Goal: Task Accomplishment & Management: Manage account settings

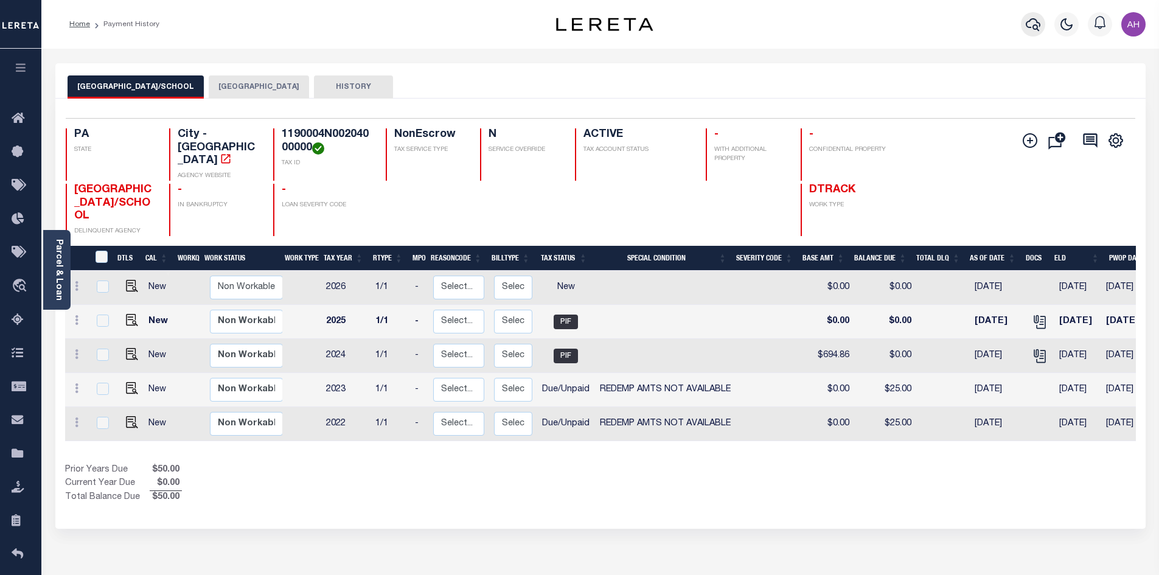
click at [1029, 36] on button "button" at bounding box center [1033, 24] width 24 height 24
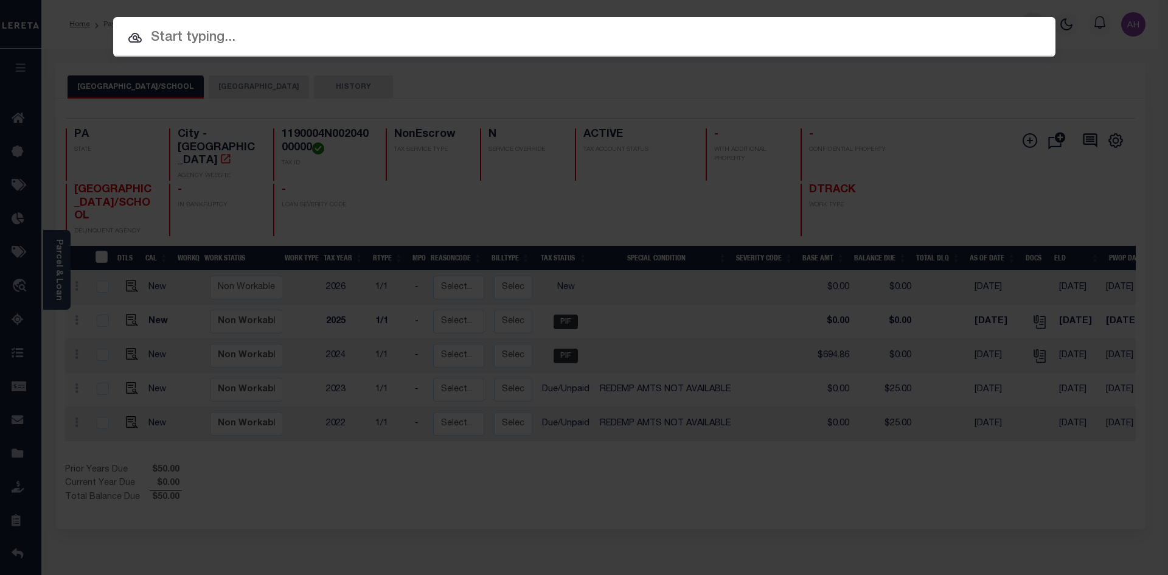
paste input "9051"
type input "9051"
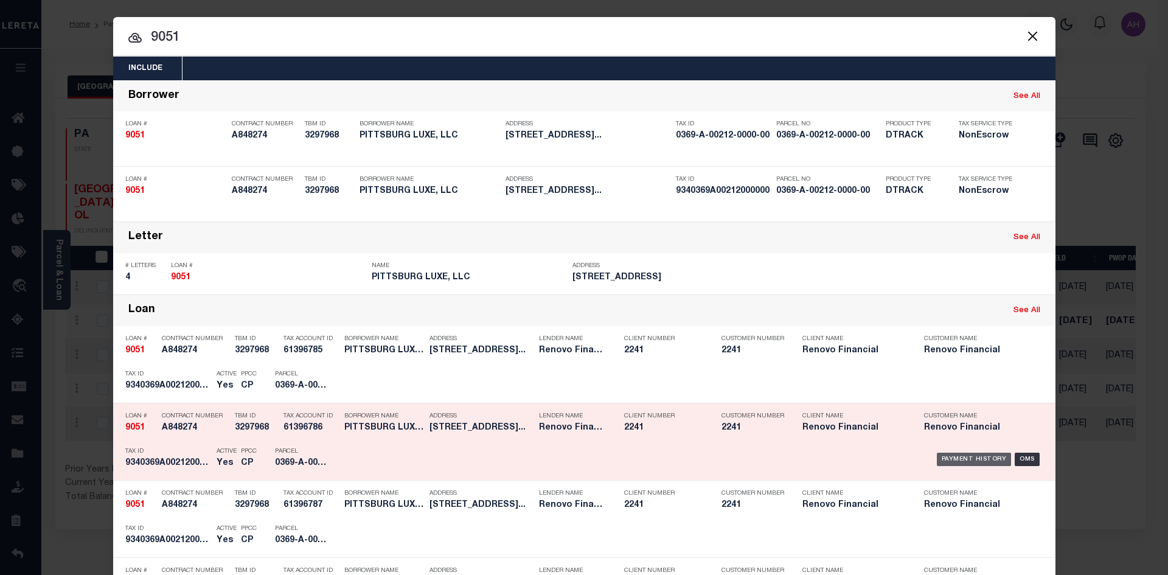
click at [967, 462] on div "Payment History" at bounding box center [974, 459] width 75 height 13
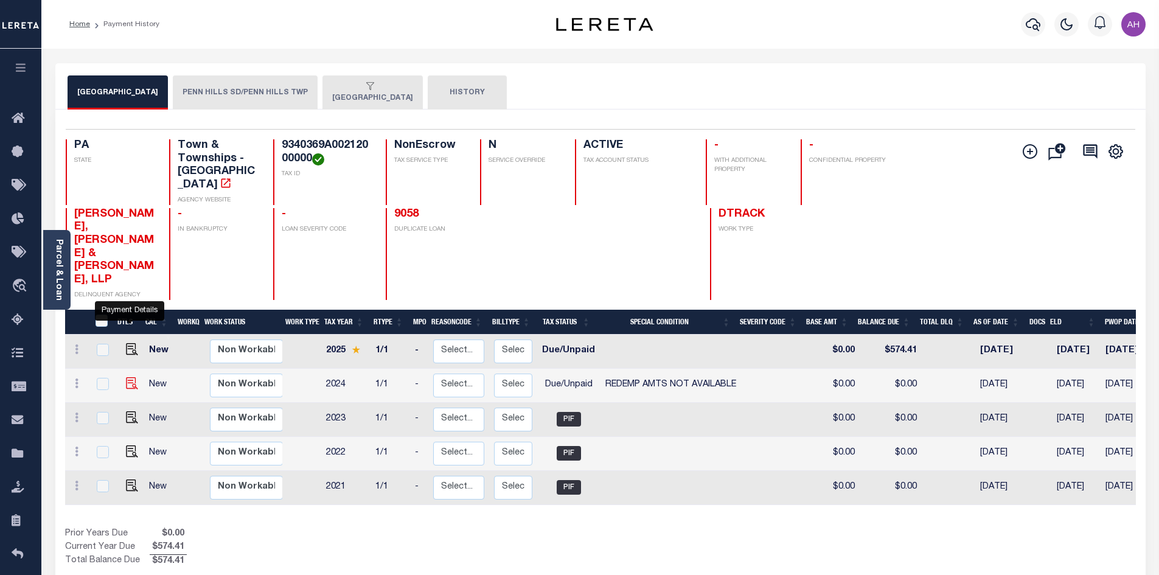
click at [128, 377] on img "" at bounding box center [132, 383] width 12 height 12
checkbox input "true"
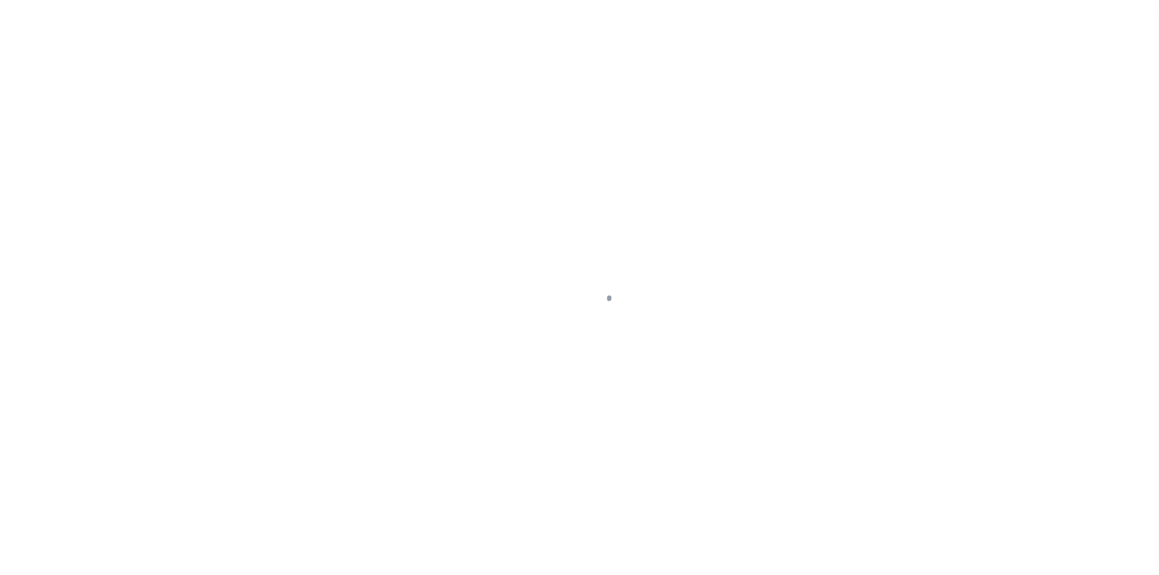
select select "DUE"
select select "24"
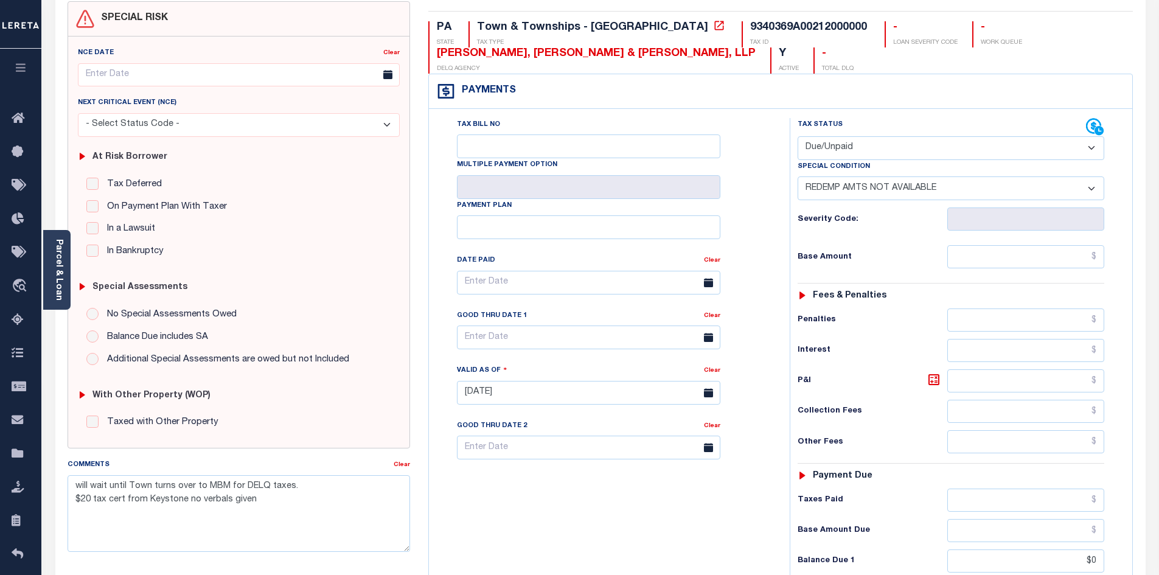
scroll to position [61, 0]
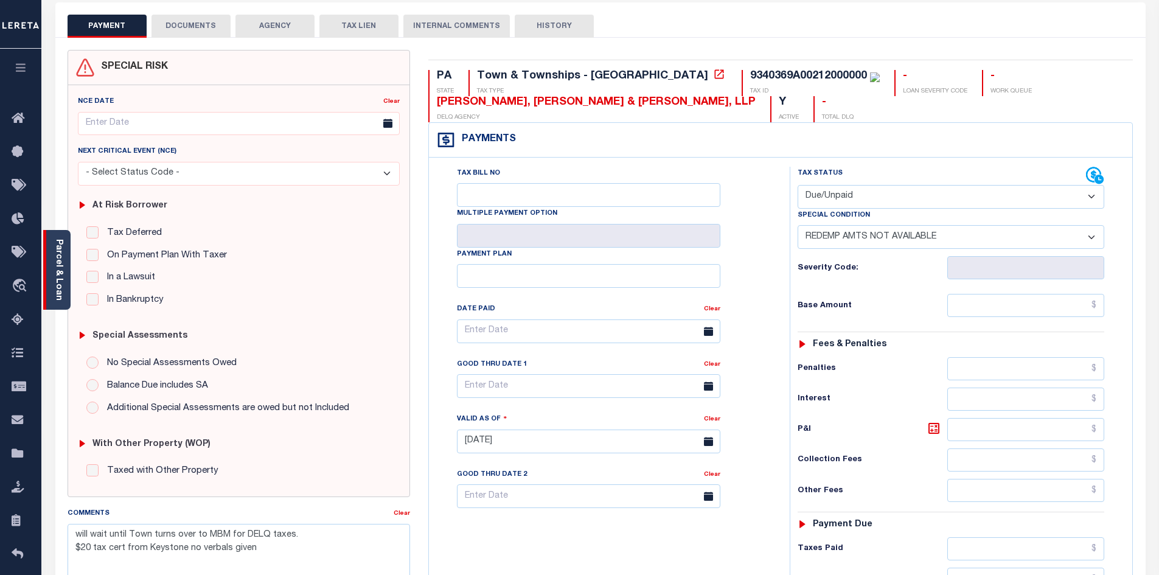
click at [58, 288] on link "Parcel & Loan" at bounding box center [58, 269] width 9 height 61
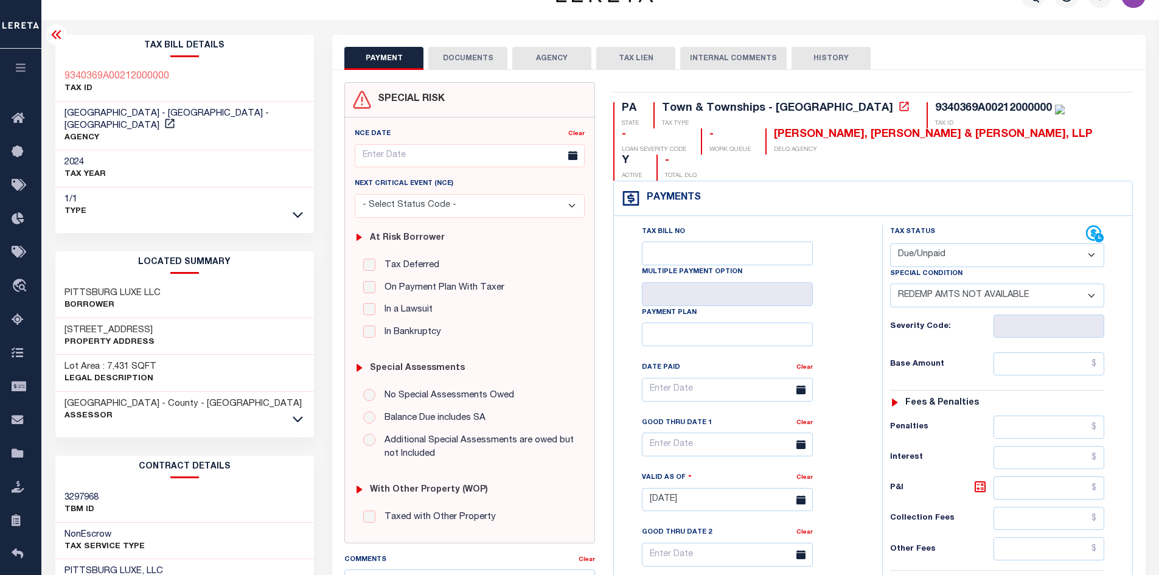
scroll to position [0, 0]
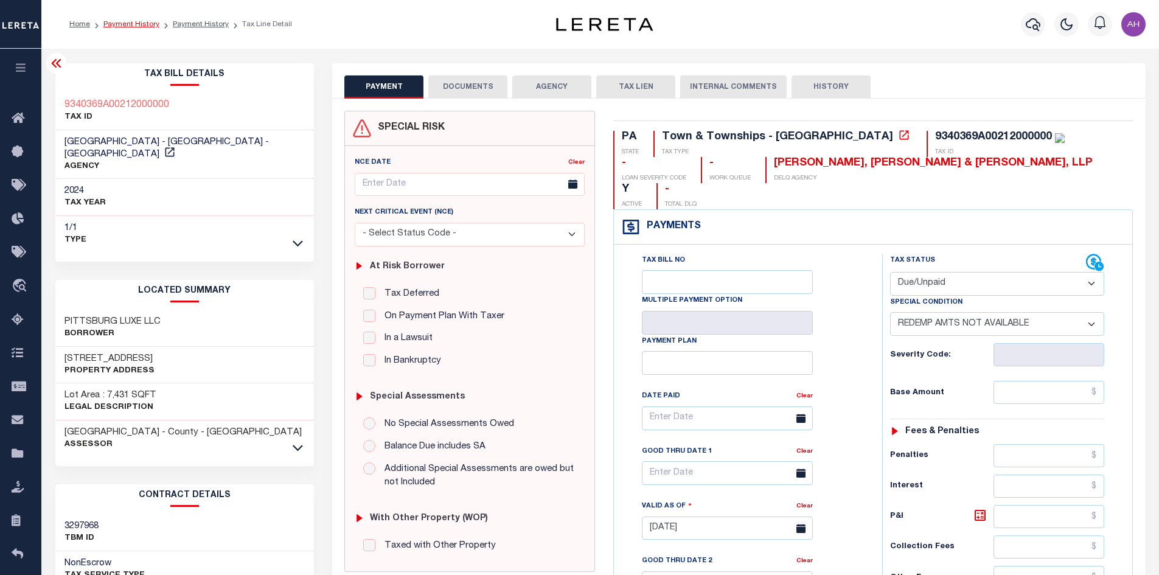
click at [127, 23] on link "Payment History" at bounding box center [131, 24] width 56 height 7
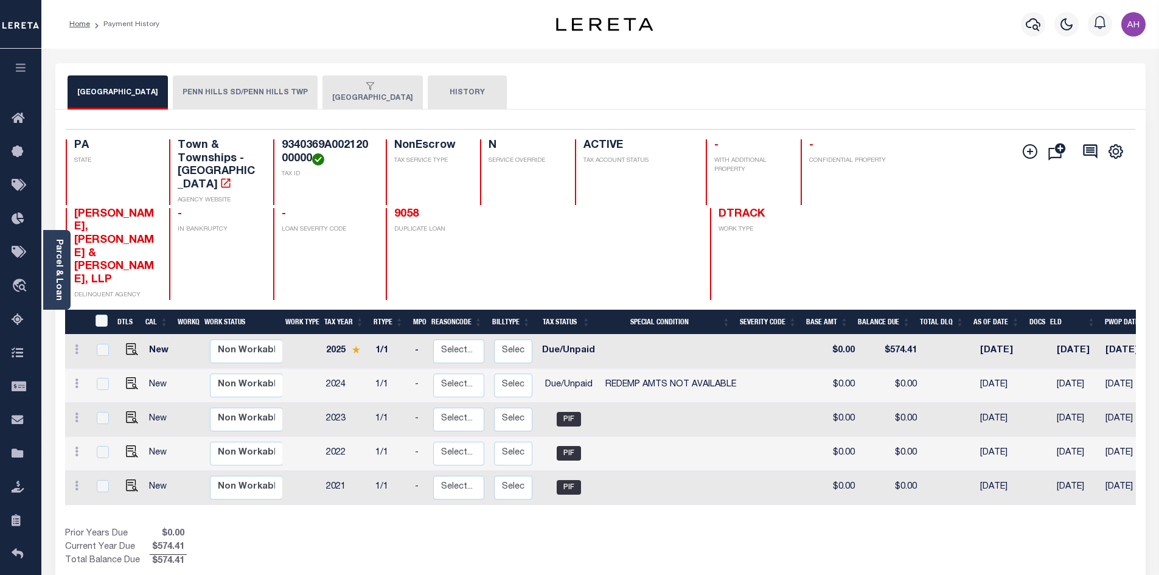
click at [243, 87] on button "PENN HILLS SD/PENN HILLS TWP" at bounding box center [245, 92] width 145 height 34
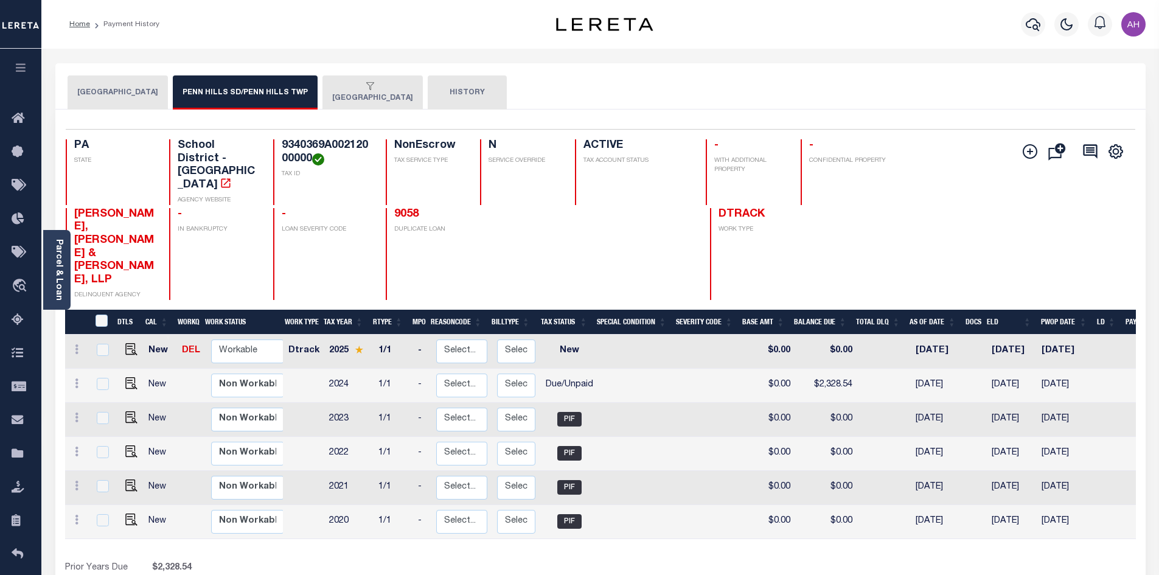
click at [360, 102] on button "[GEOGRAPHIC_DATA]" at bounding box center [372, 92] width 100 height 34
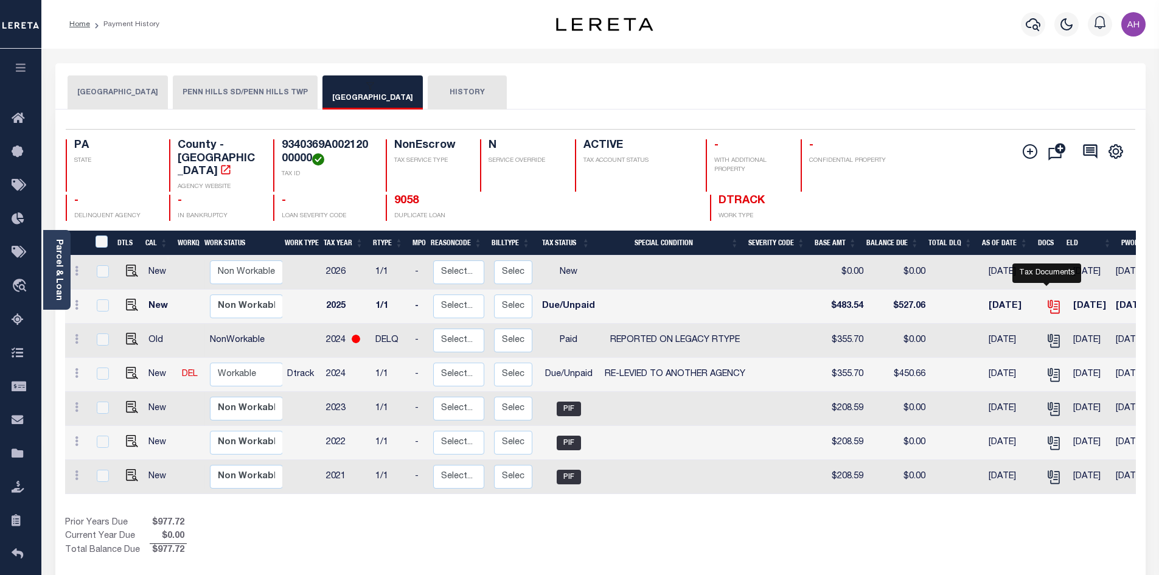
click at [1046, 299] on icon "" at bounding box center [1054, 307] width 16 height 16
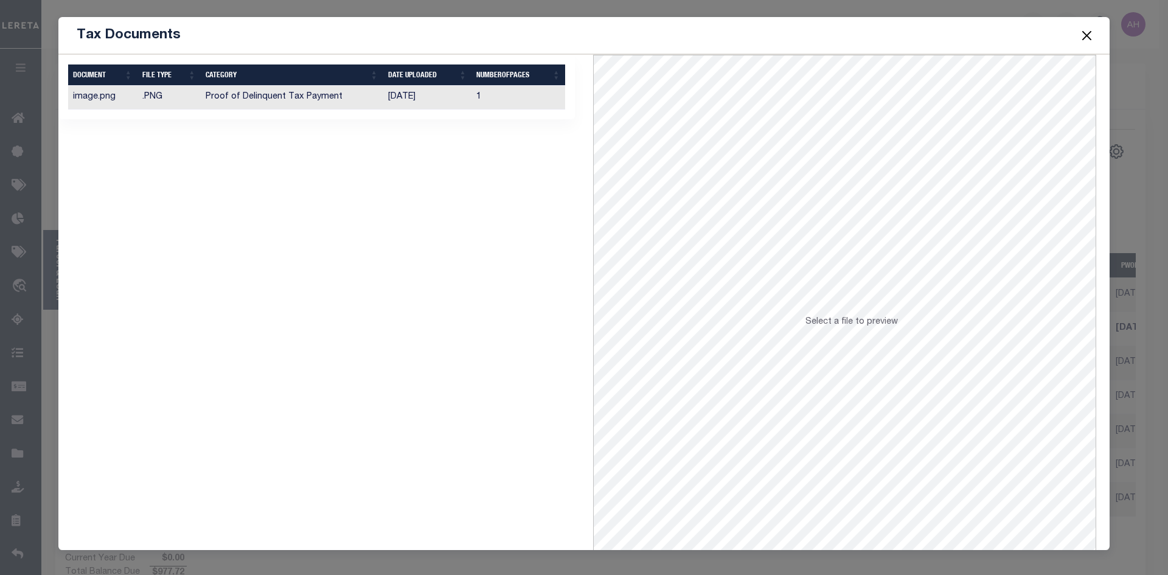
click at [288, 99] on td "Proof of Delinquent Tax Payment" at bounding box center [292, 98] width 182 height 24
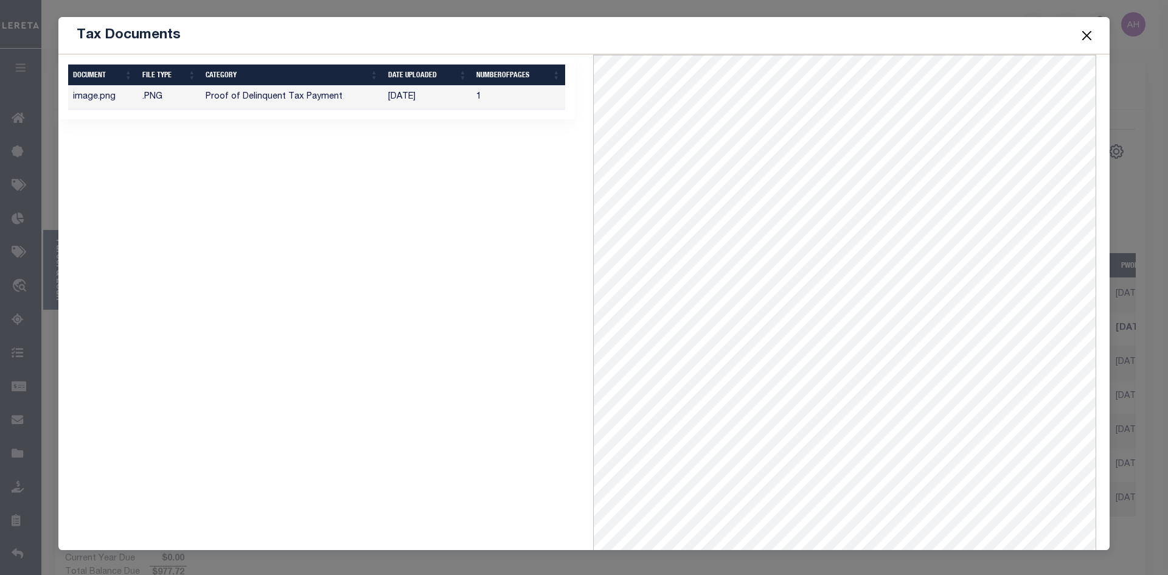
click at [1090, 35] on button "Close" at bounding box center [1087, 35] width 16 height 16
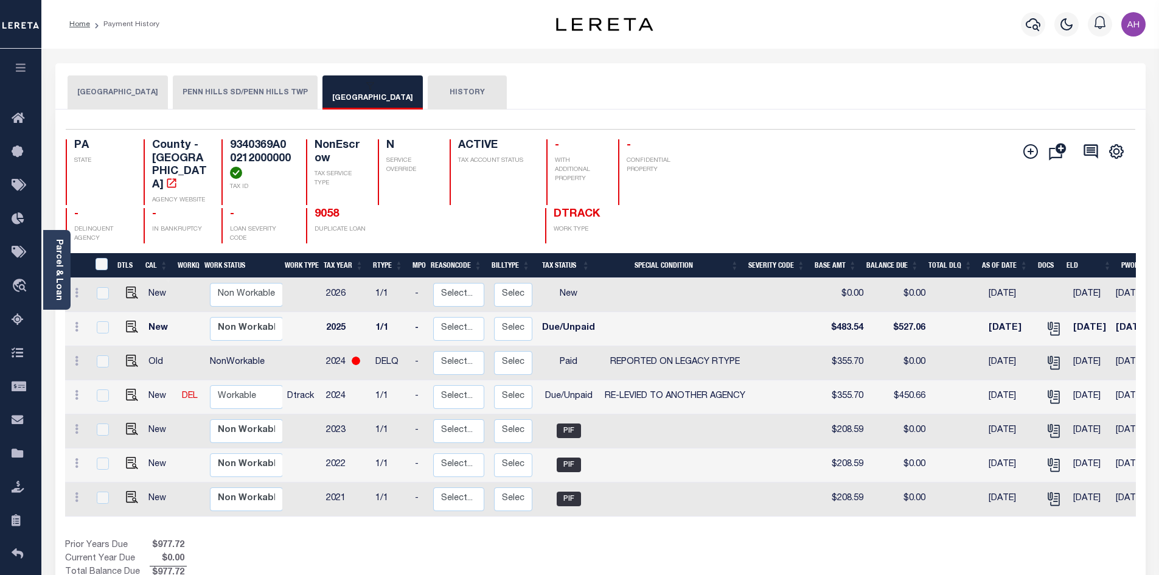
click at [283, 89] on button "PENN HILLS SD/PENN HILLS TWP" at bounding box center [245, 92] width 145 height 34
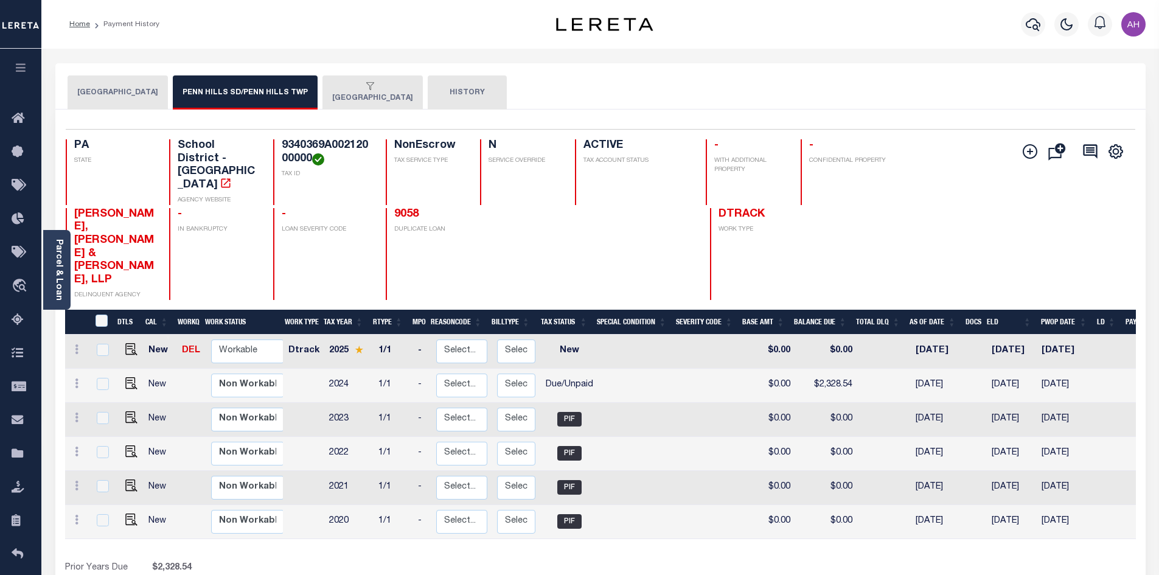
click at [119, 96] on button "PENN HILLS TOWNSHIP" at bounding box center [118, 92] width 100 height 34
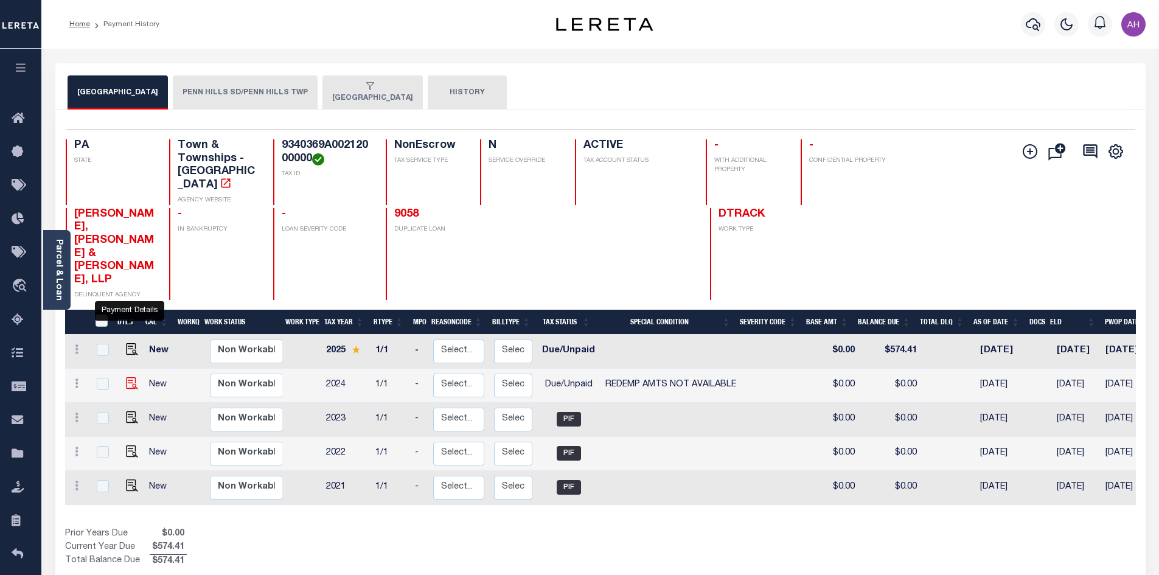
click at [126, 377] on img "" at bounding box center [132, 383] width 12 height 12
checkbox input "true"
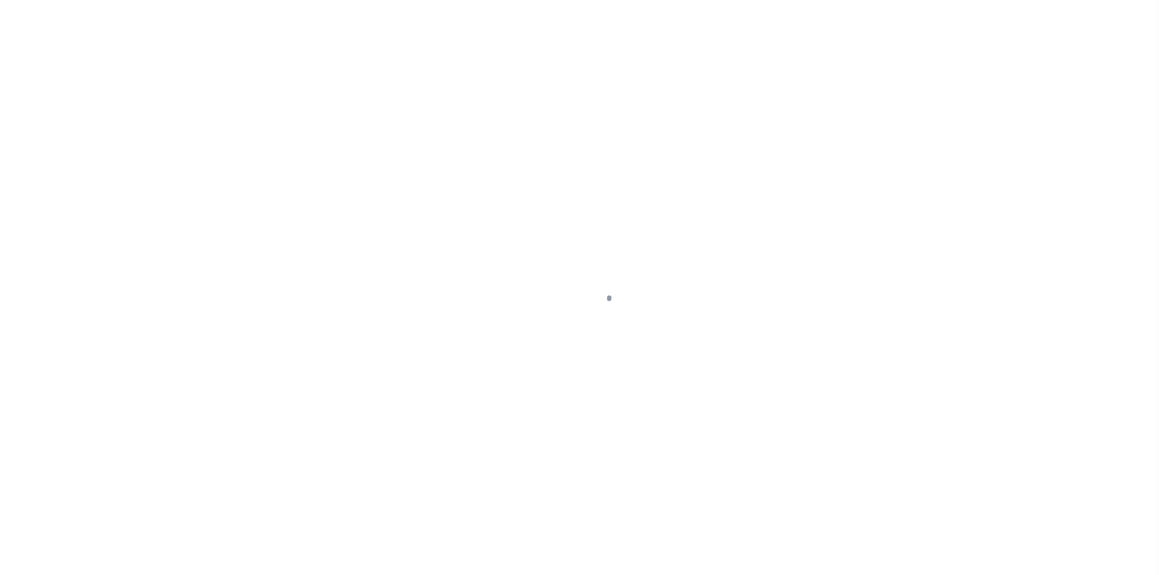
select select "DUE"
select select "24"
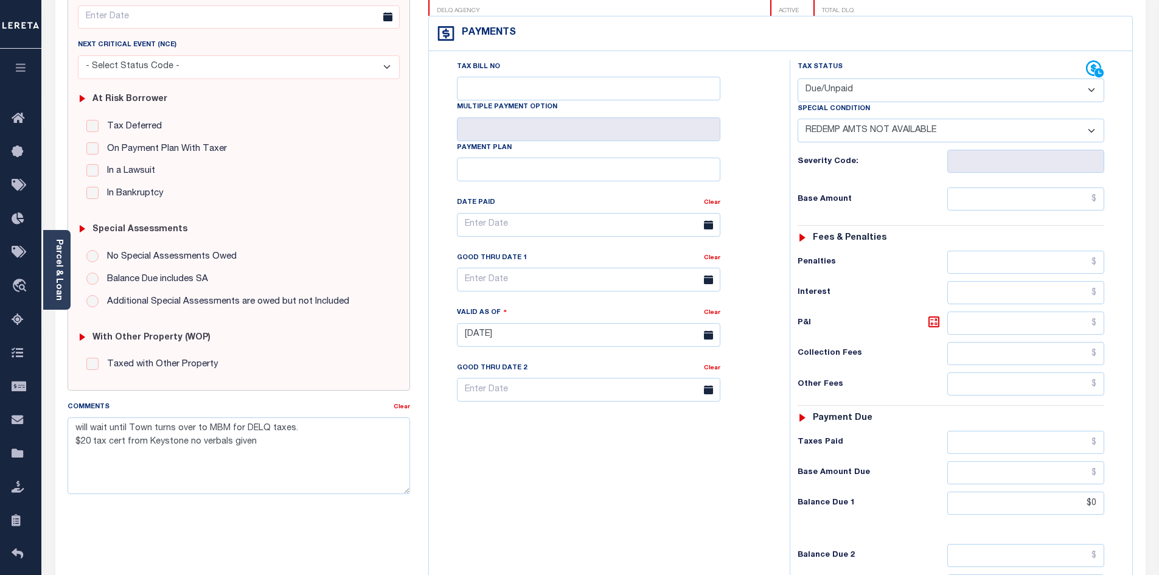
scroll to position [243, 0]
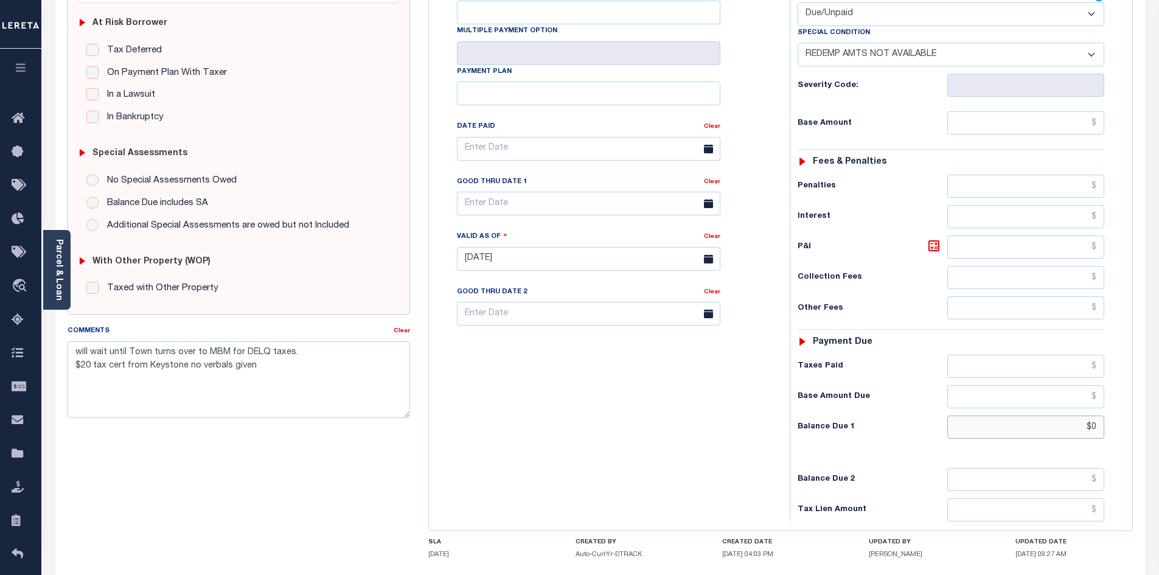
drag, startPoint x: 1063, startPoint y: 428, endPoint x: 1105, endPoint y: 428, distance: 42.6
click at [1105, 428] on div "Tax Status Status - Select Status Code -" at bounding box center [955, 252] width 330 height 537
type input "$20"
type input "[DATE]"
type input "$20.00"
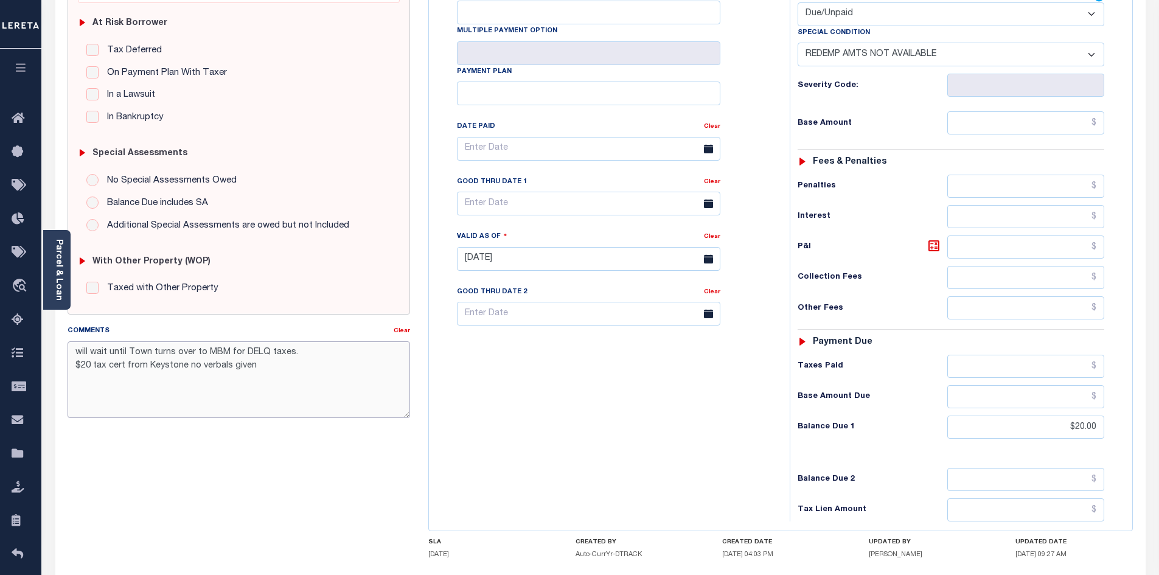
click at [360, 357] on textarea "will wait until Town turns over to MBM for DELQ taxes. $20 tax cert from Keysto…" at bounding box center [239, 379] width 343 height 77
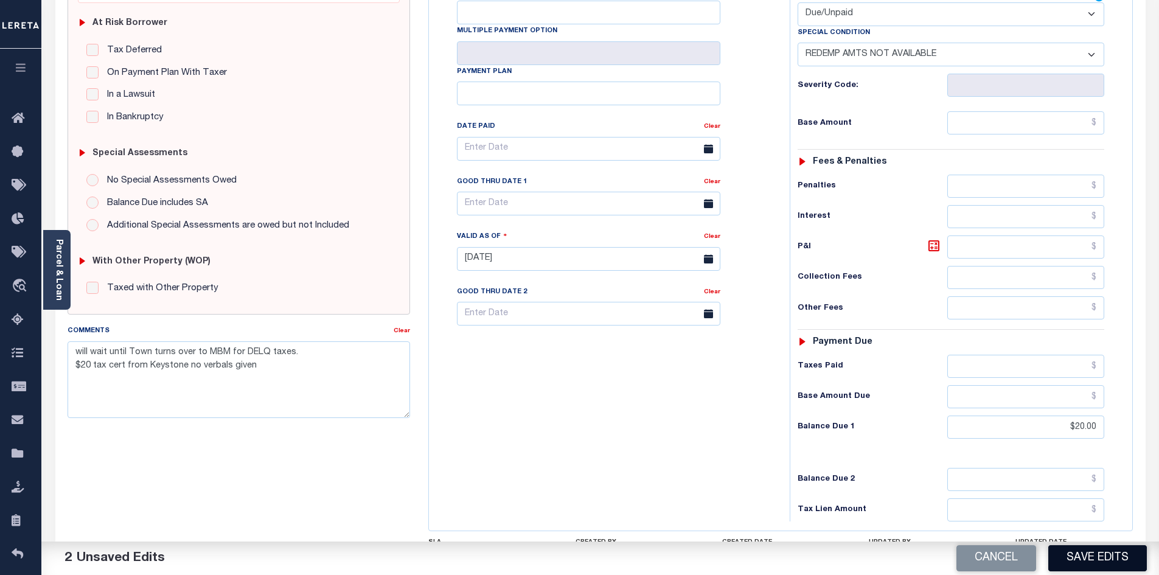
click at [1090, 559] on button "Save Edits" at bounding box center [1097, 558] width 99 height 26
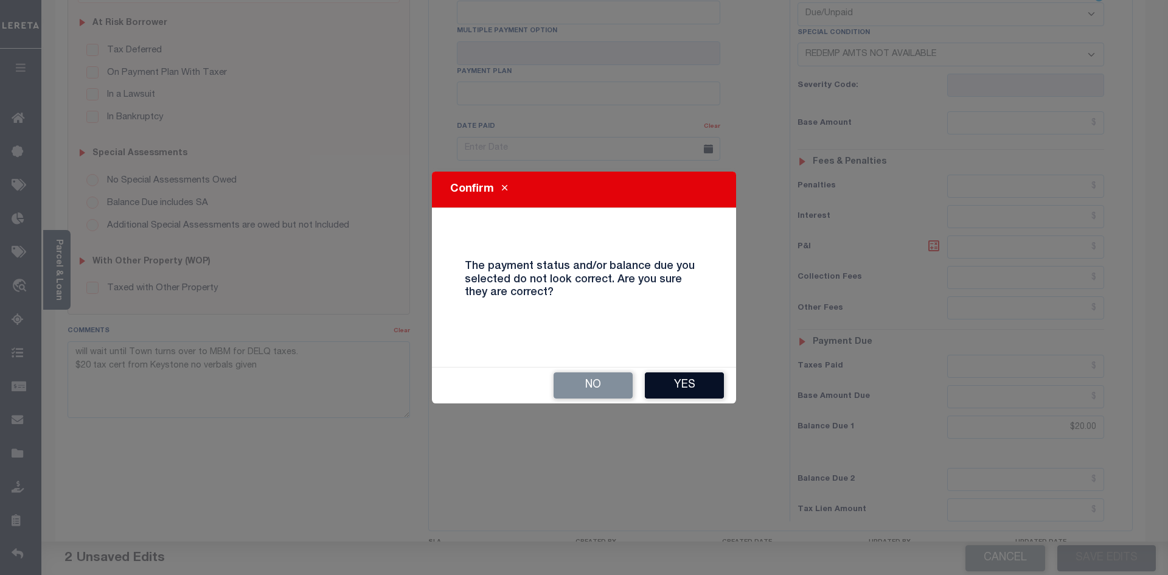
click at [695, 394] on button "Yes" at bounding box center [684, 385] width 79 height 26
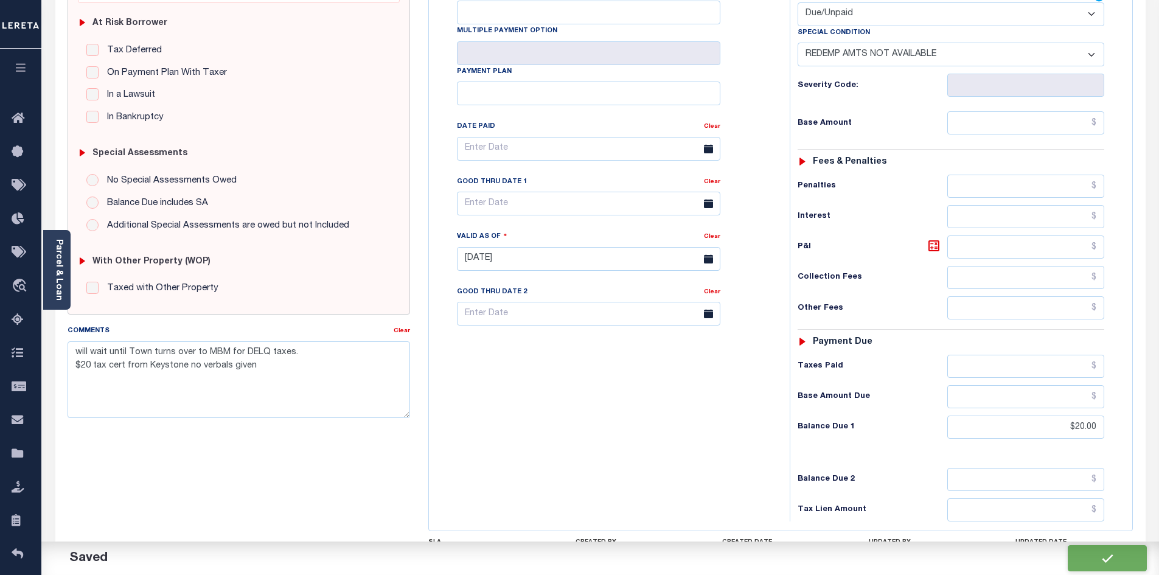
checkbox input "false"
type textarea "will wait until Town turns over to MBM for DELQ taxes. $20 tax cert from Keysto…"
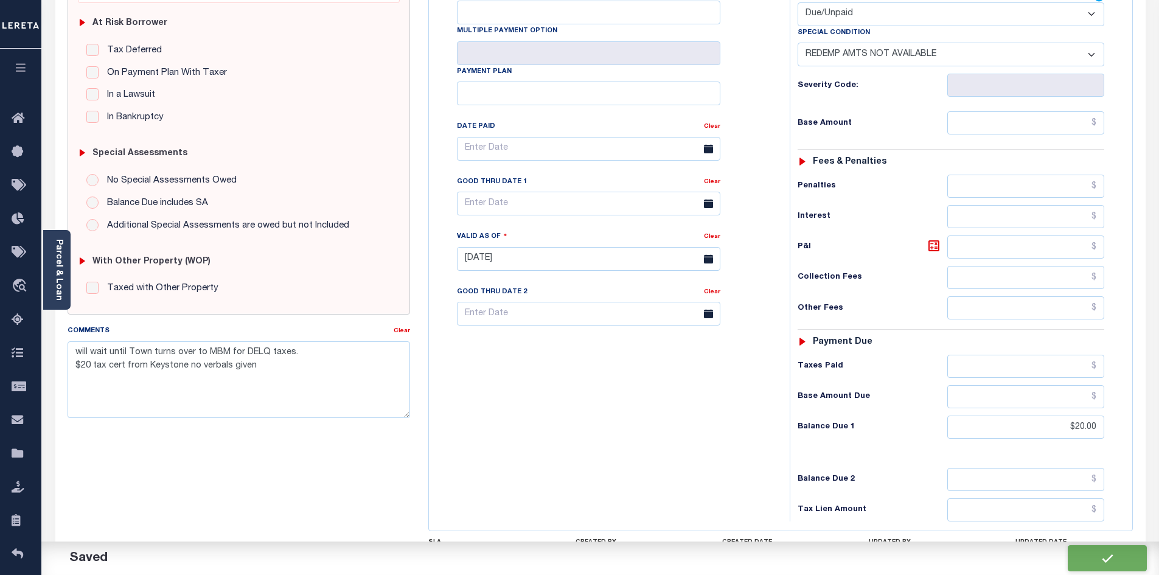
type input "$20"
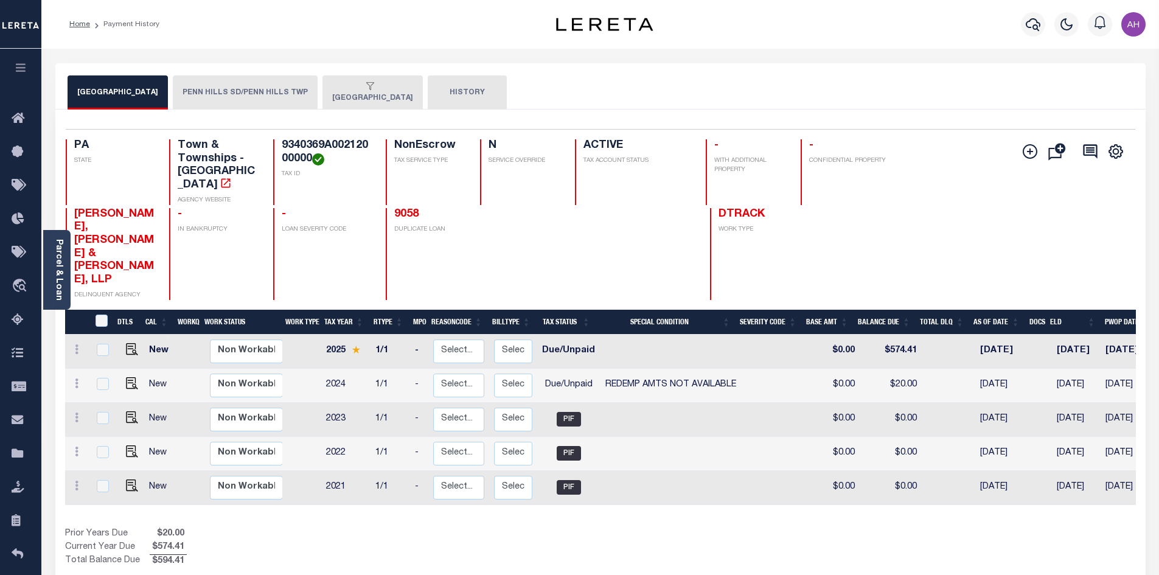
click at [216, 89] on button "PENN HILLS SD/PENN HILLS TWP" at bounding box center [245, 92] width 145 height 34
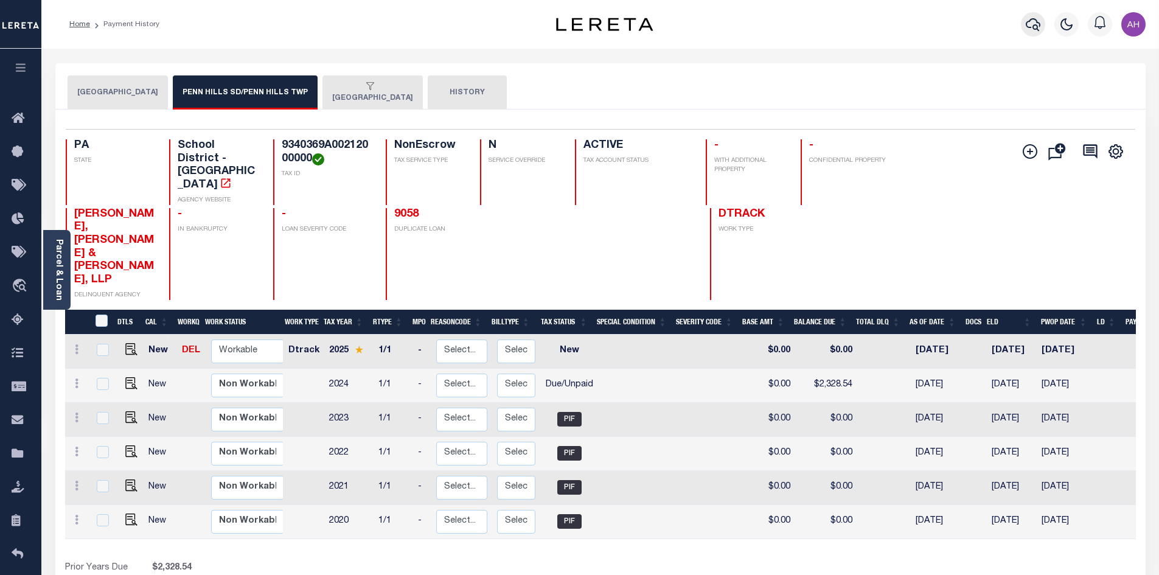
click at [1028, 27] on icon "button" at bounding box center [1033, 24] width 15 height 15
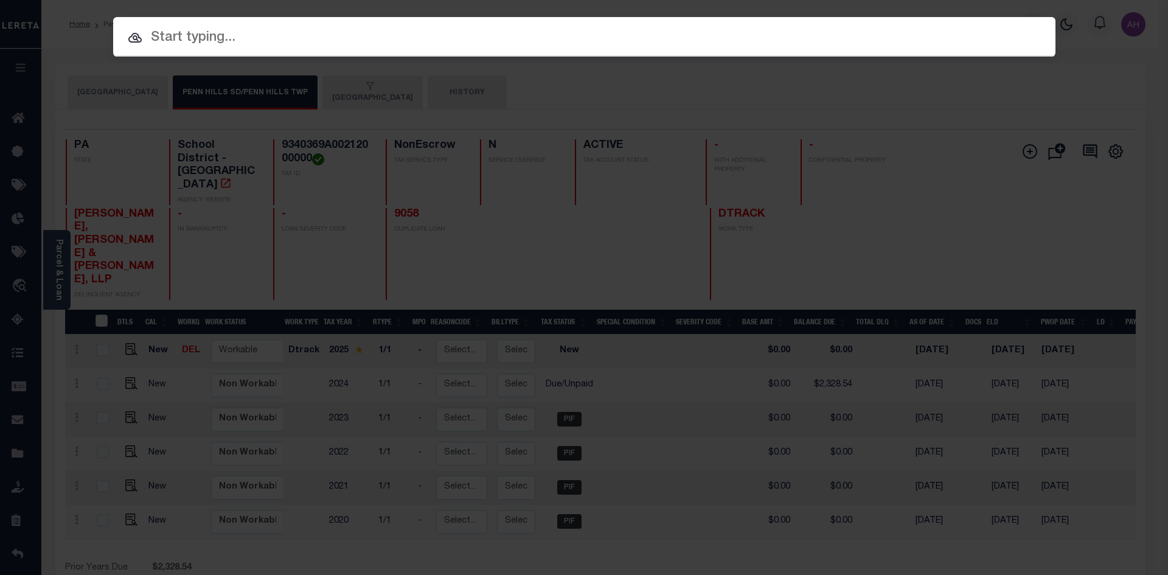
paste input "16854"
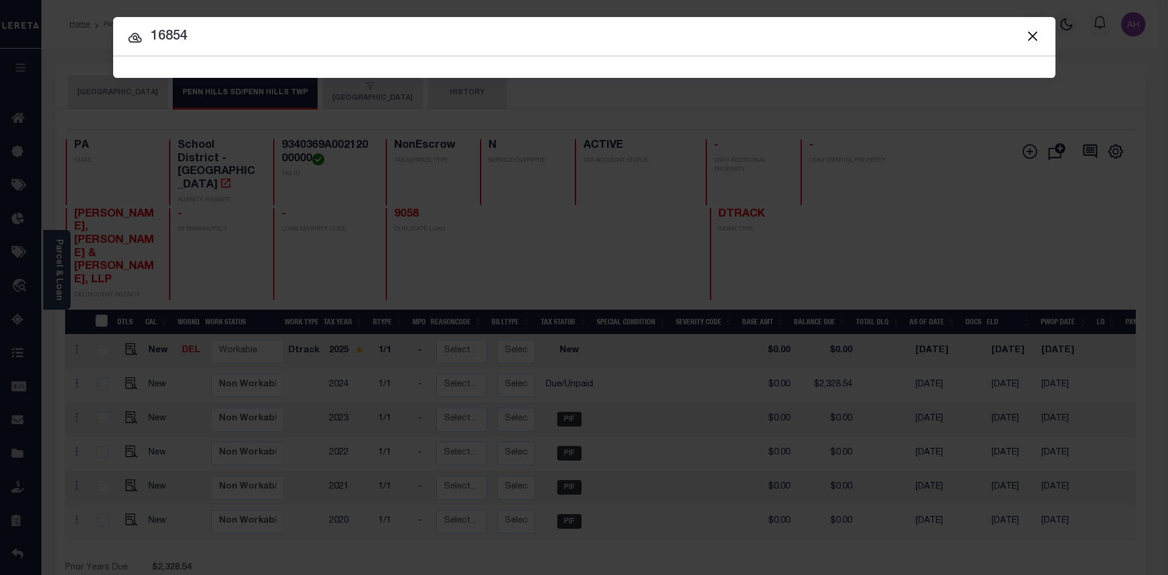
type input "16854"
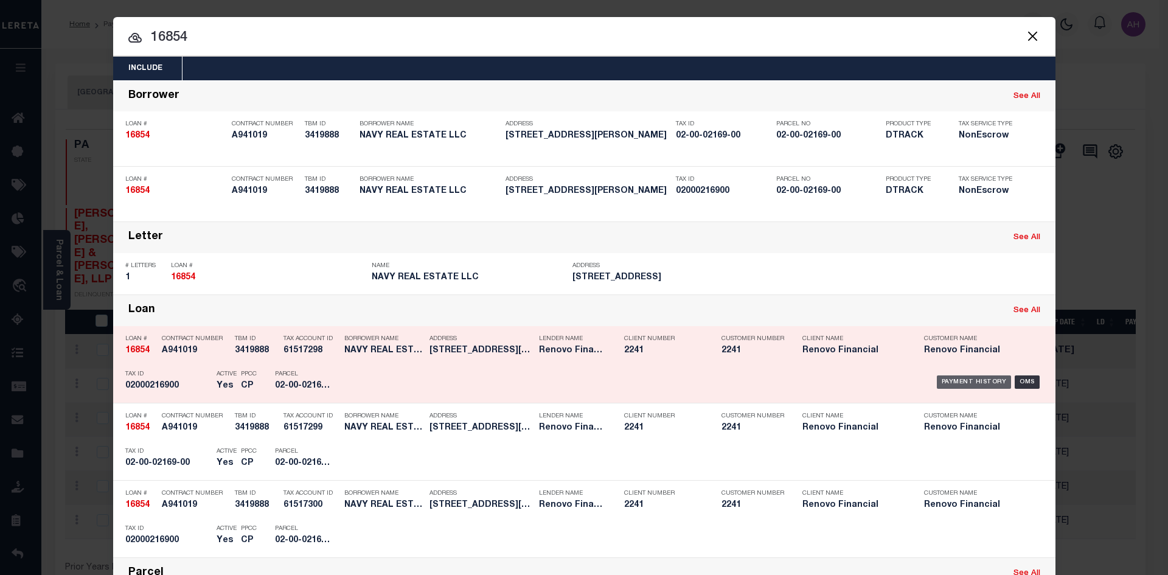
click at [972, 386] on div "Payment History" at bounding box center [974, 381] width 75 height 13
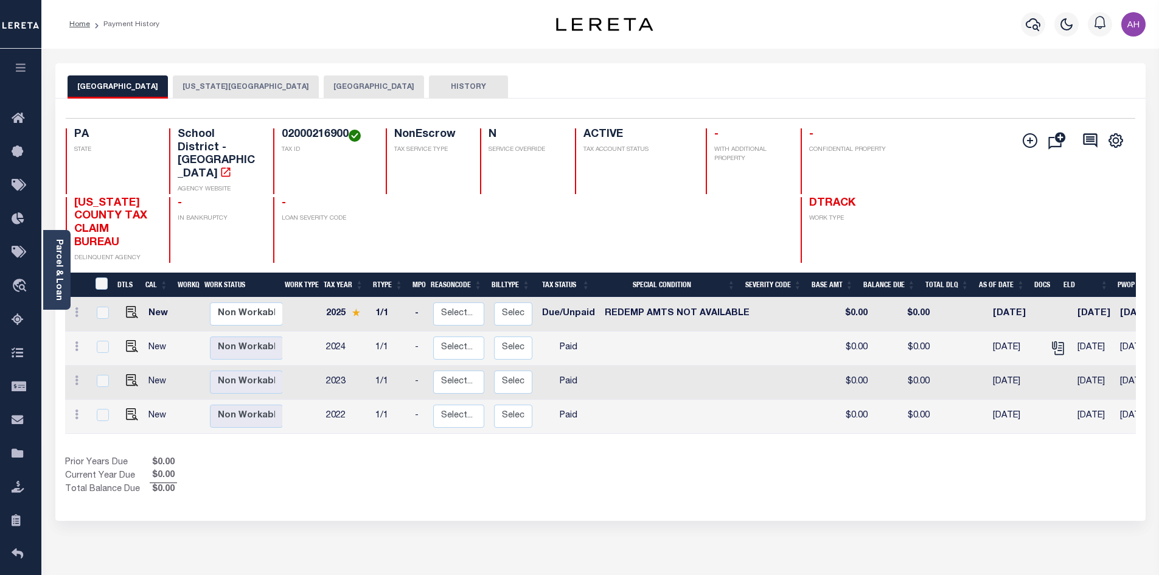
click at [283, 88] on button "[US_STATE][GEOGRAPHIC_DATA]" at bounding box center [246, 86] width 146 height 23
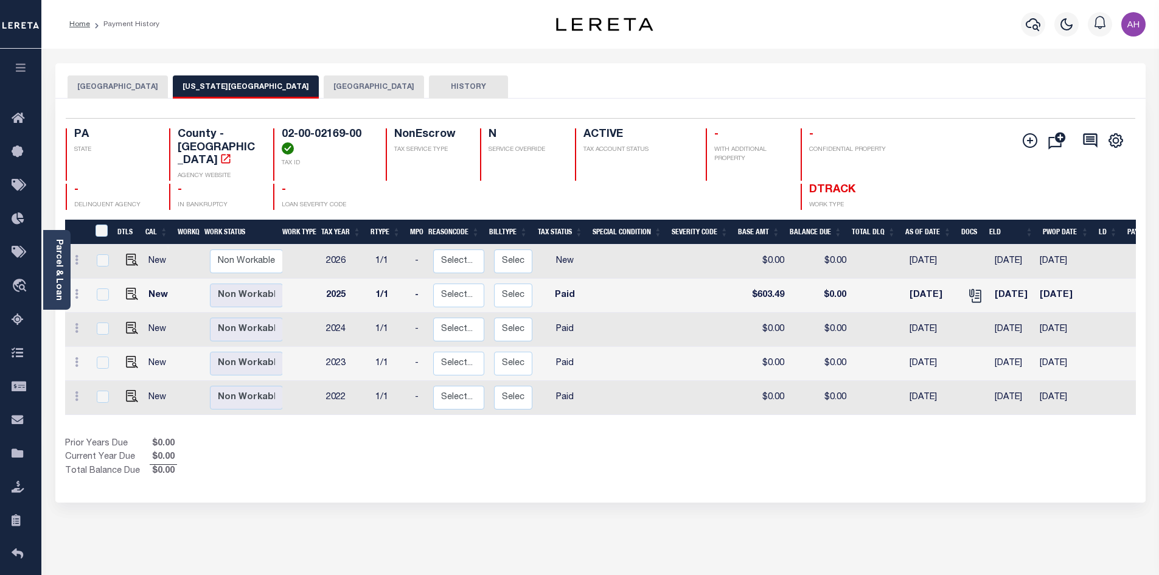
click at [355, 82] on button "[GEOGRAPHIC_DATA]" at bounding box center [374, 86] width 100 height 23
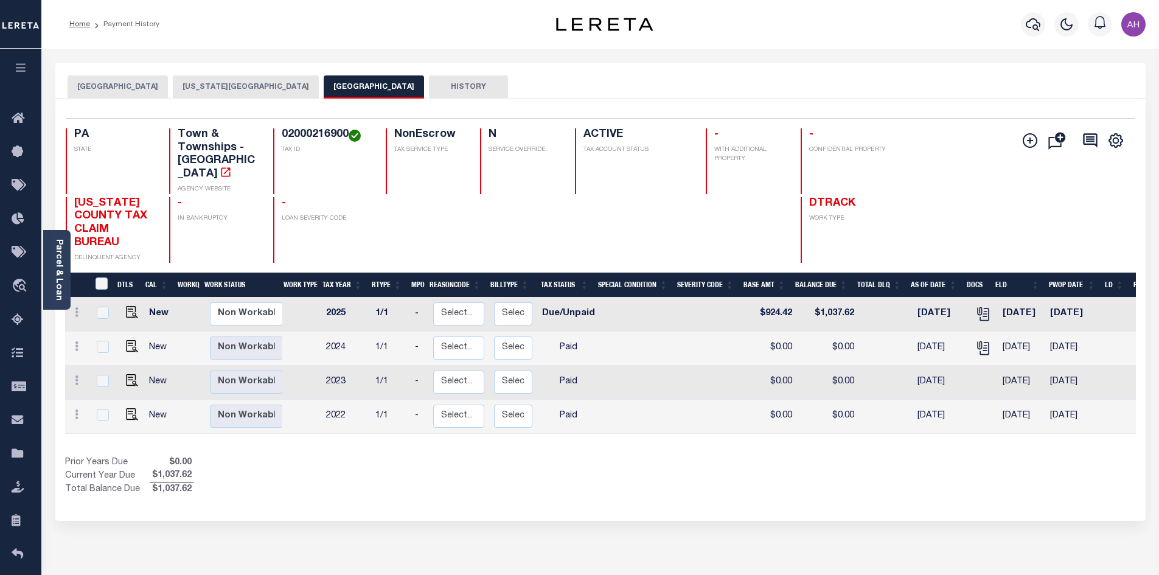
click at [137, 88] on button "[GEOGRAPHIC_DATA]" at bounding box center [118, 86] width 100 height 23
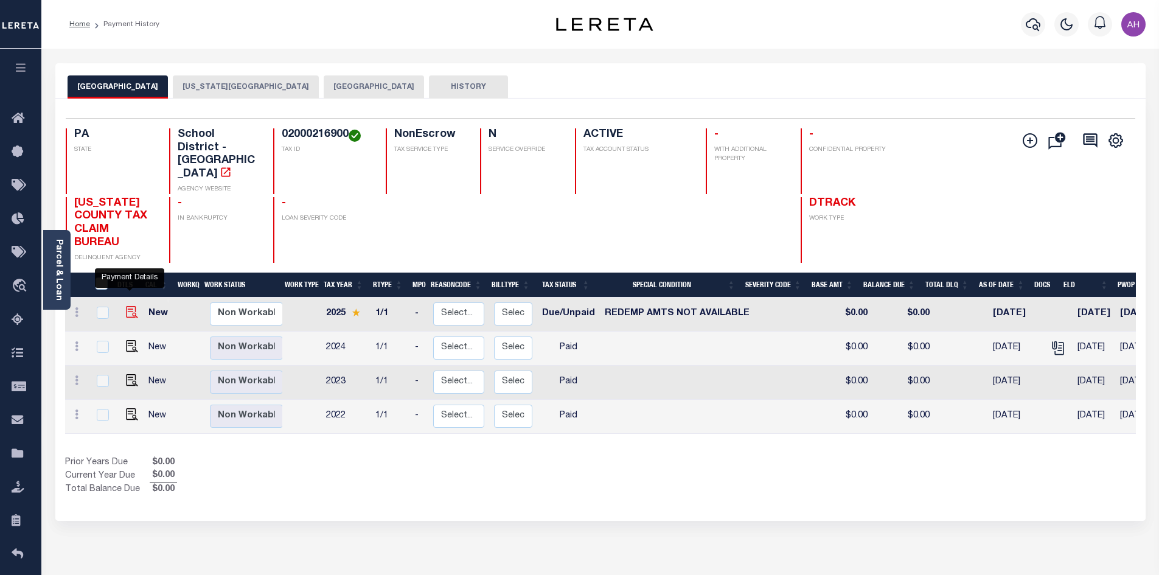
click at [130, 306] on img "" at bounding box center [132, 312] width 12 height 12
checkbox input "true"
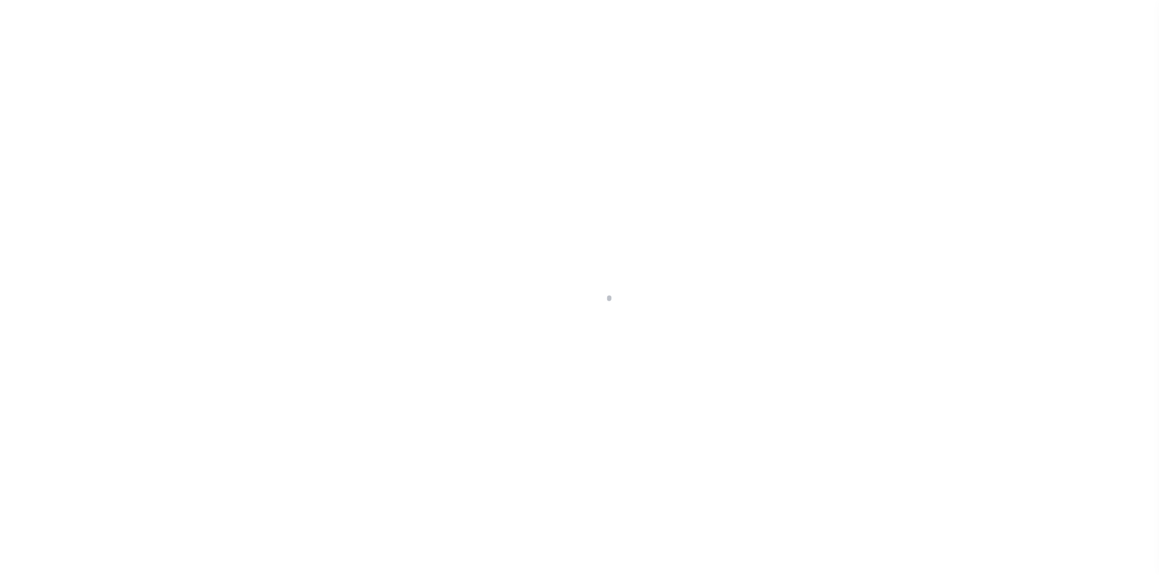
select select "DUE"
select select "24"
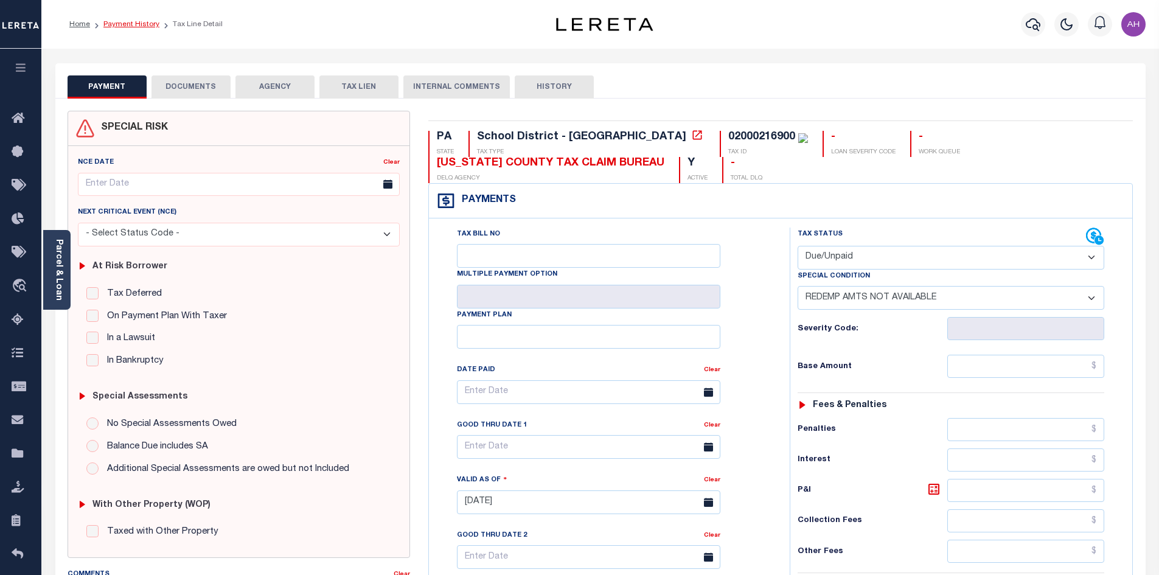
click at [136, 25] on link "Payment History" at bounding box center [131, 24] width 56 height 7
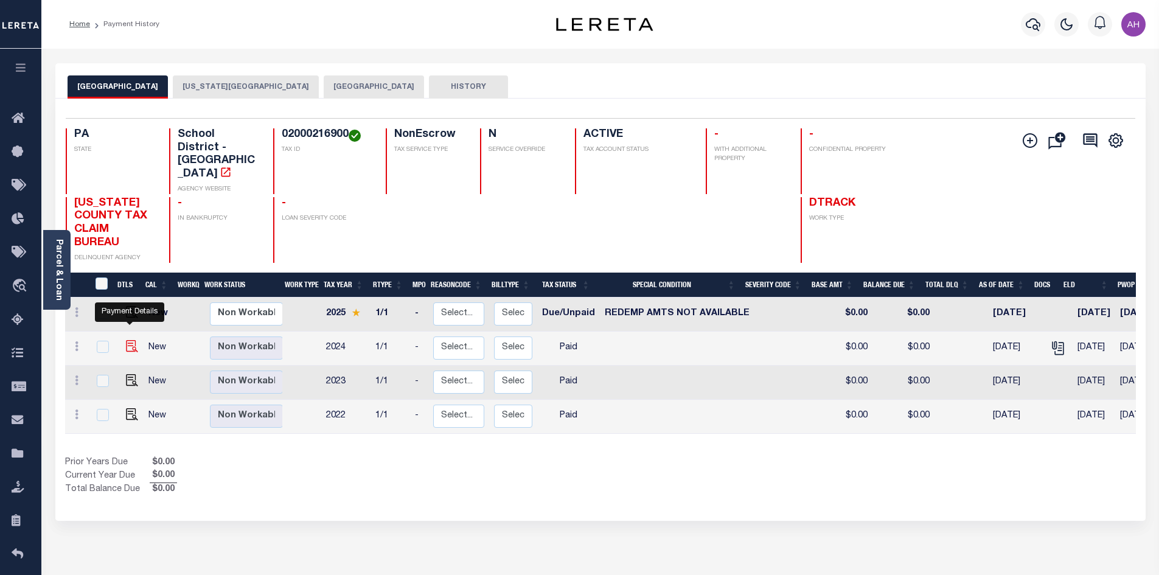
click at [129, 340] on img "" at bounding box center [132, 346] width 12 height 12
checkbox input "true"
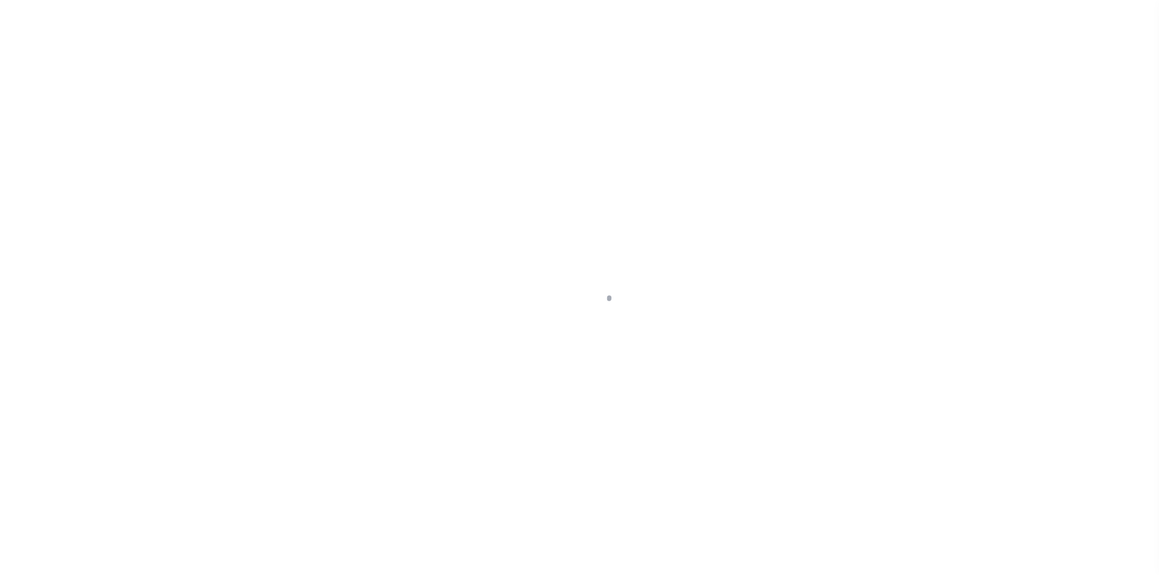
select select "PYD"
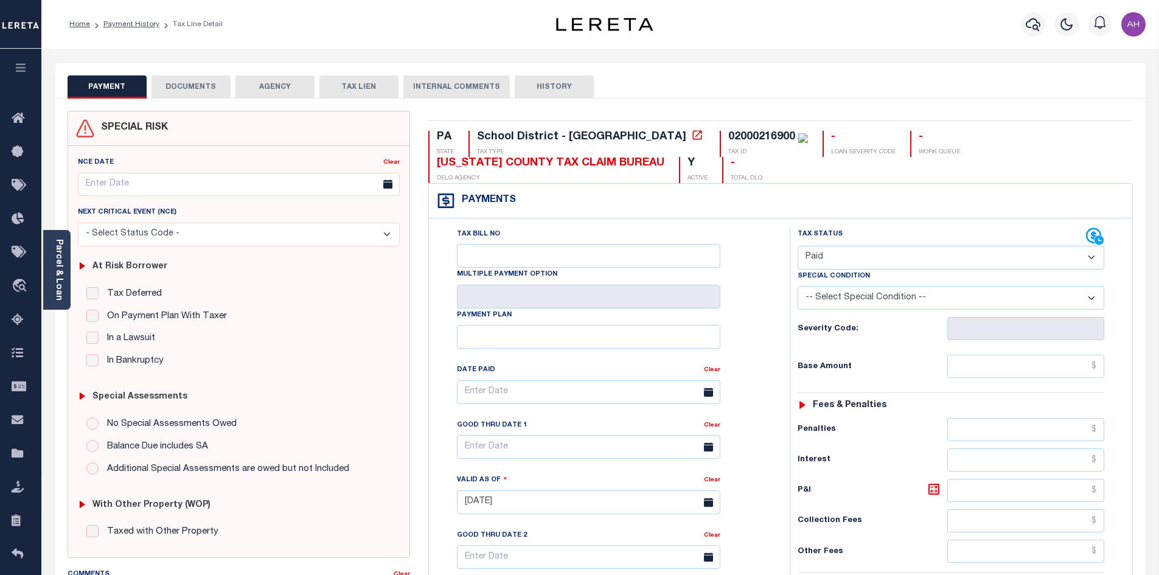
click at [195, 87] on button "DOCUMENTS" at bounding box center [190, 86] width 79 height 23
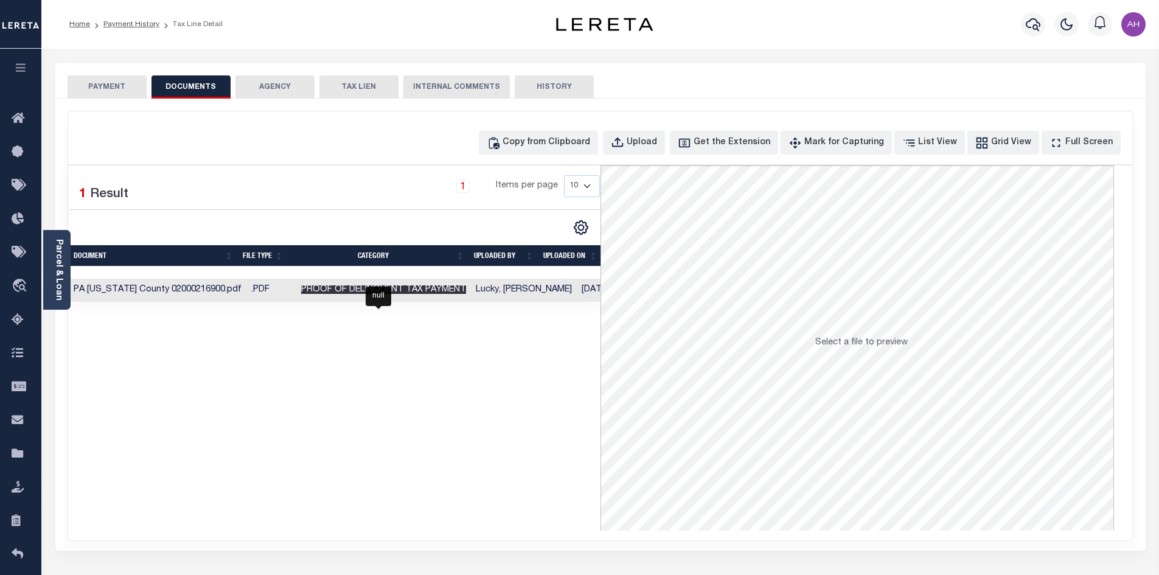
click at [448, 288] on span "Proof of Delinquent Tax Payment" at bounding box center [383, 289] width 165 height 9
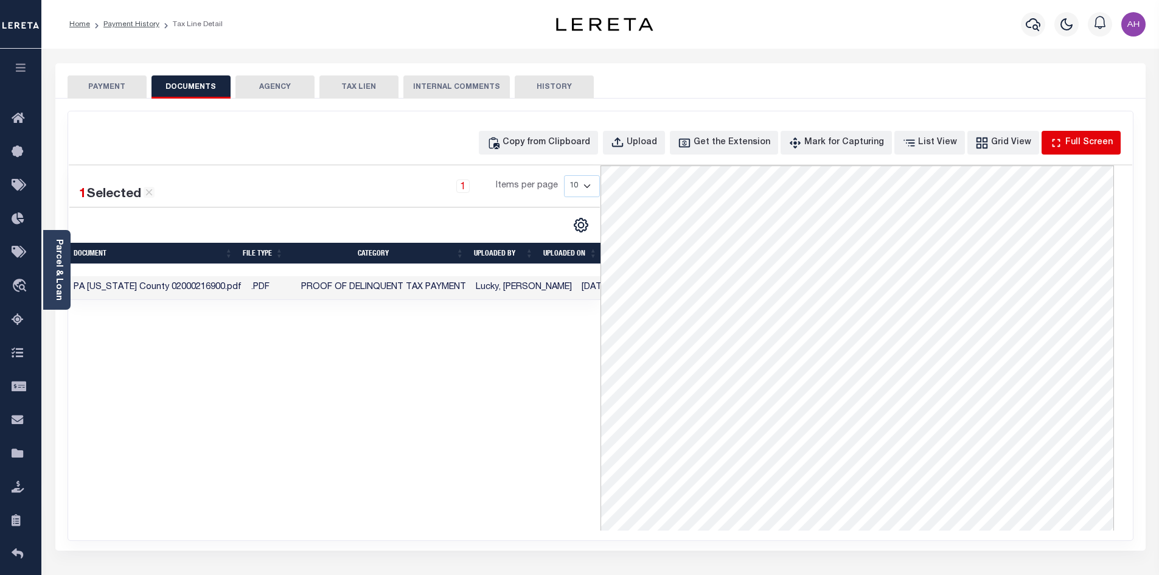
click at [1088, 143] on div "Full Screen" at bounding box center [1088, 142] width 47 height 13
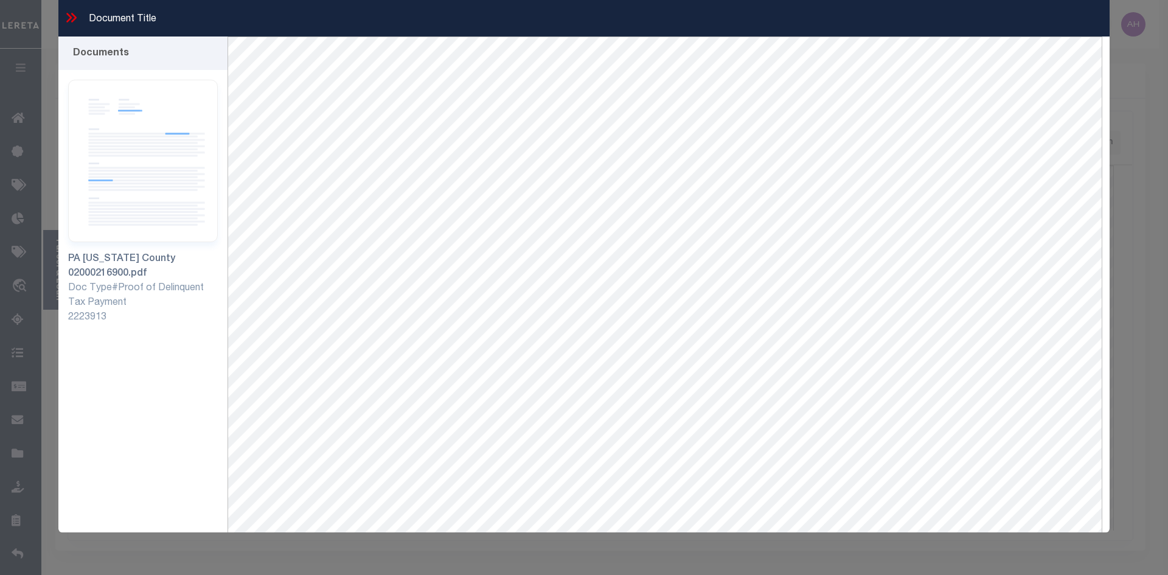
click at [72, 17] on icon at bounding box center [71, 18] width 16 height 16
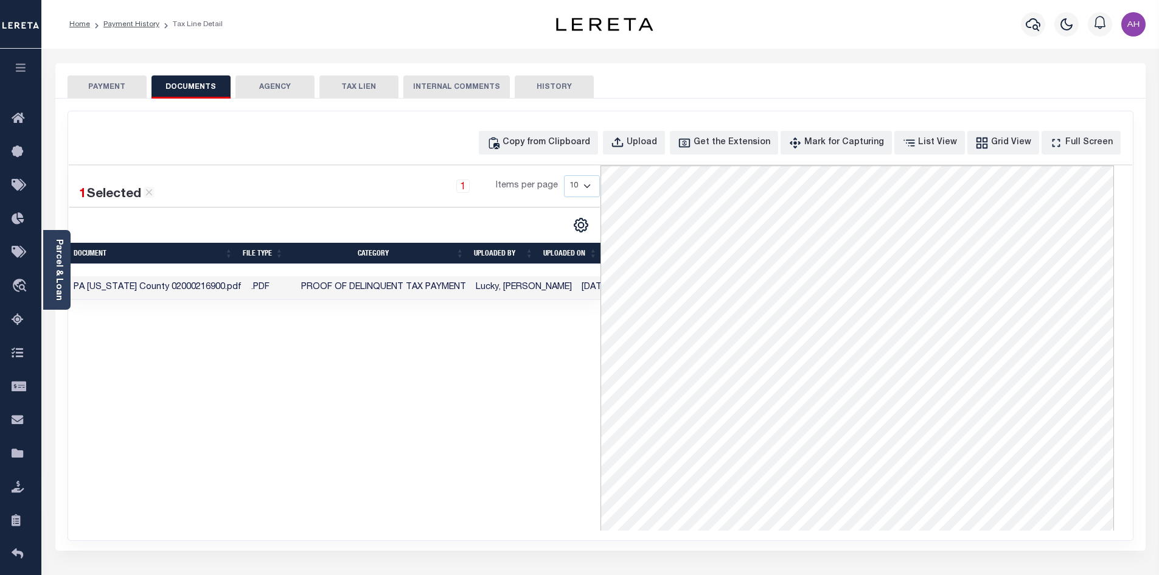
click at [105, 84] on button "PAYMENT" at bounding box center [107, 86] width 79 height 23
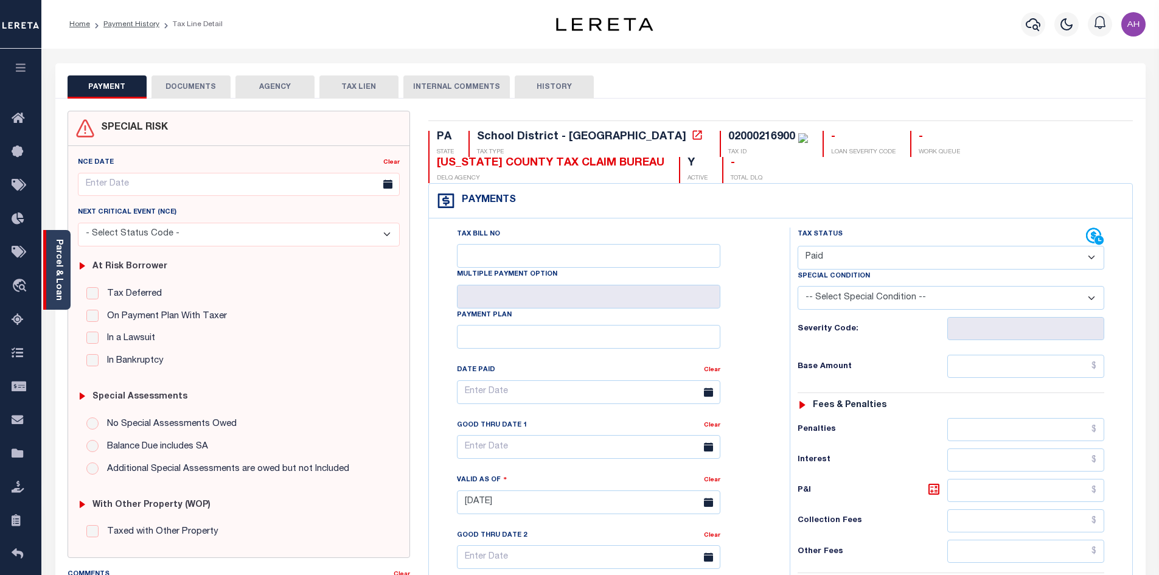
click at [57, 271] on link "Parcel & Loan" at bounding box center [58, 269] width 9 height 61
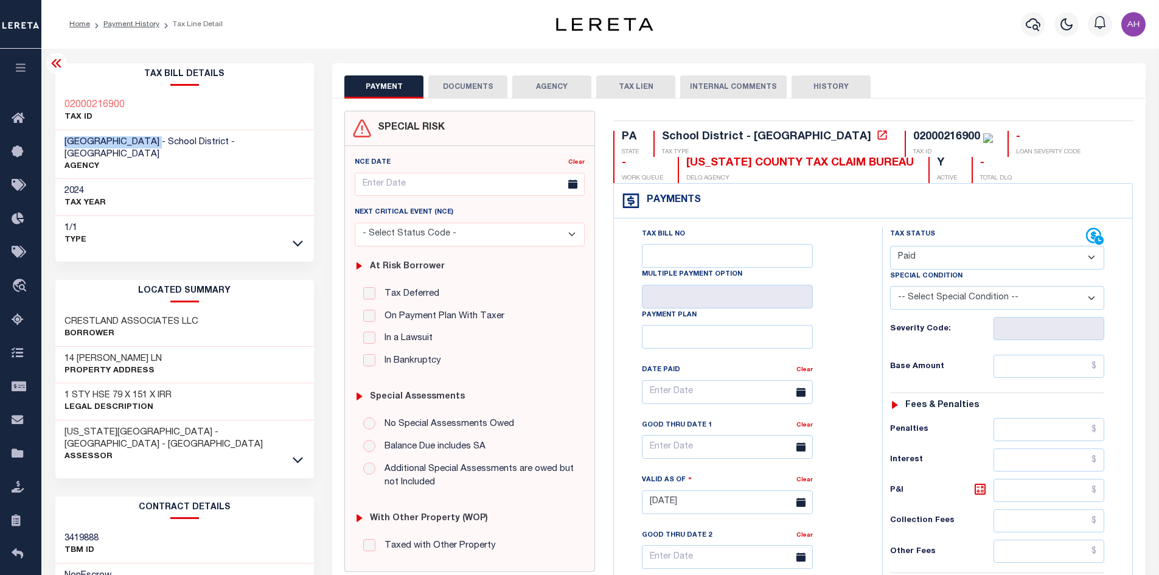
drag, startPoint x: 204, startPoint y: 142, endPoint x: 63, endPoint y: 139, distance: 140.5
click at [63, 139] on div "PENN DELCO SCHOOL DISTRICT - School District - PA AGENCY" at bounding box center [184, 154] width 259 height 49
copy span "[GEOGRAPHIC_DATA]"
click at [144, 22] on link "Payment History" at bounding box center [131, 24] width 56 height 7
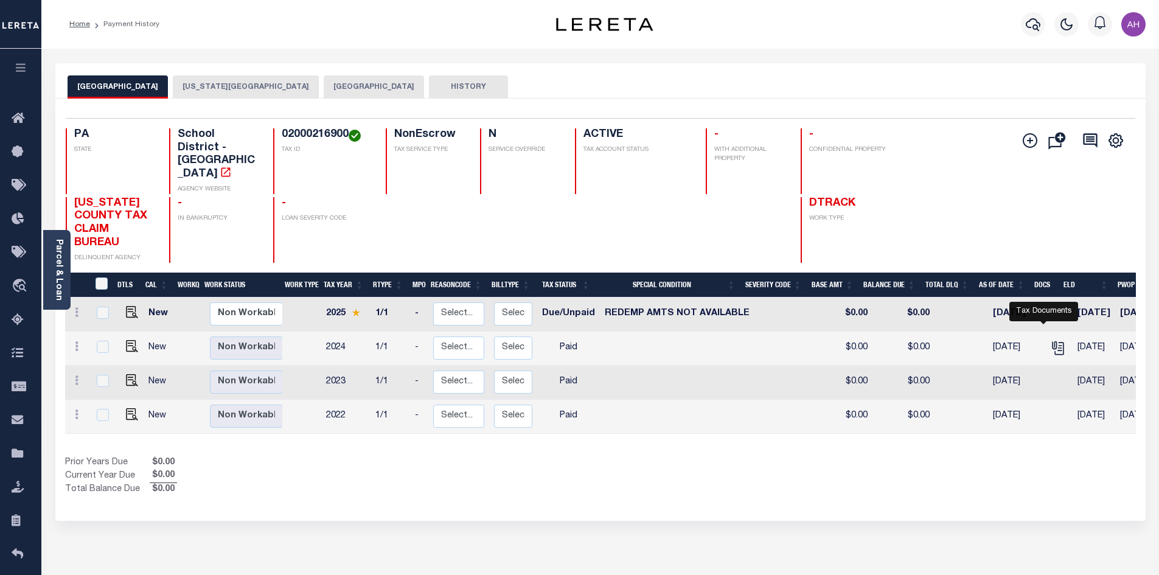
click at [1052, 343] on link "" at bounding box center [1057, 347] width 19 height 9
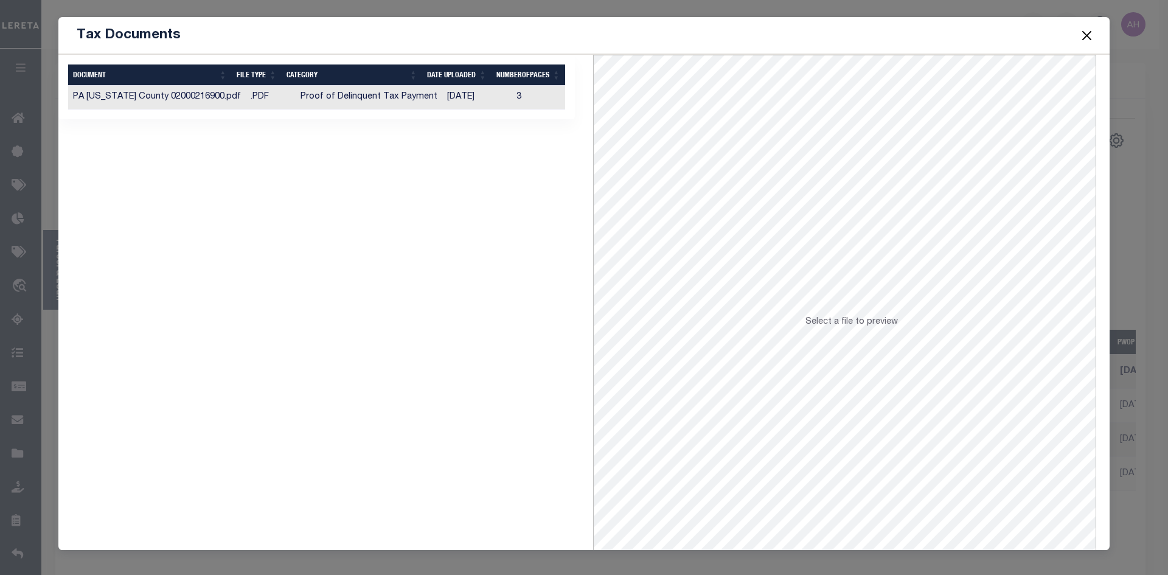
click at [367, 93] on td "Proof of Delinquent Tax Payment" at bounding box center [369, 98] width 147 height 24
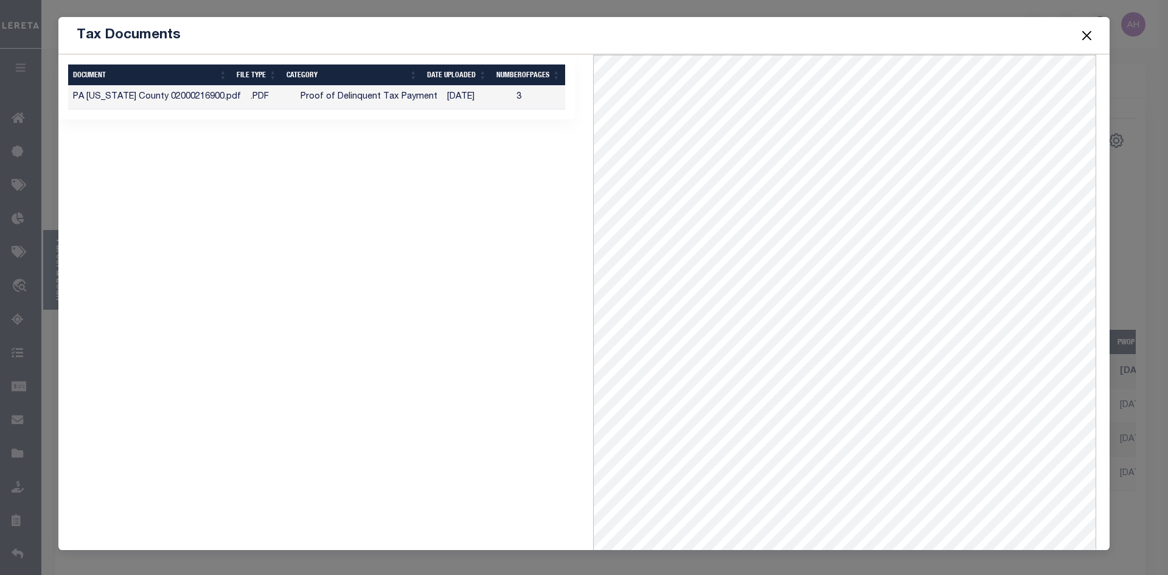
click at [1085, 35] on button "Close" at bounding box center [1087, 35] width 16 height 16
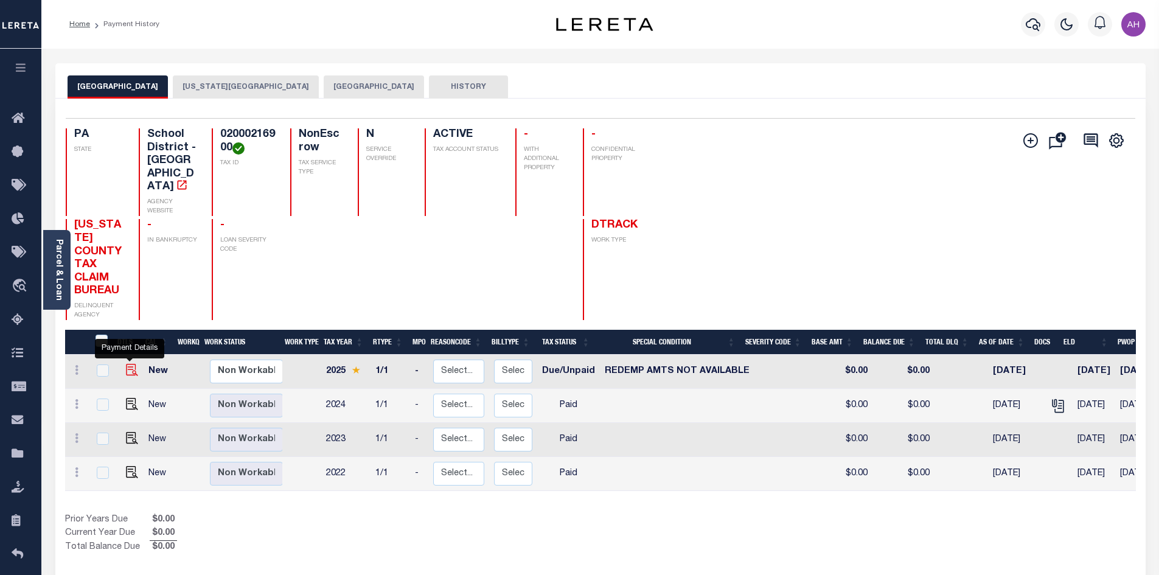
click at [130, 364] on img "" at bounding box center [132, 370] width 12 height 12
checkbox input "true"
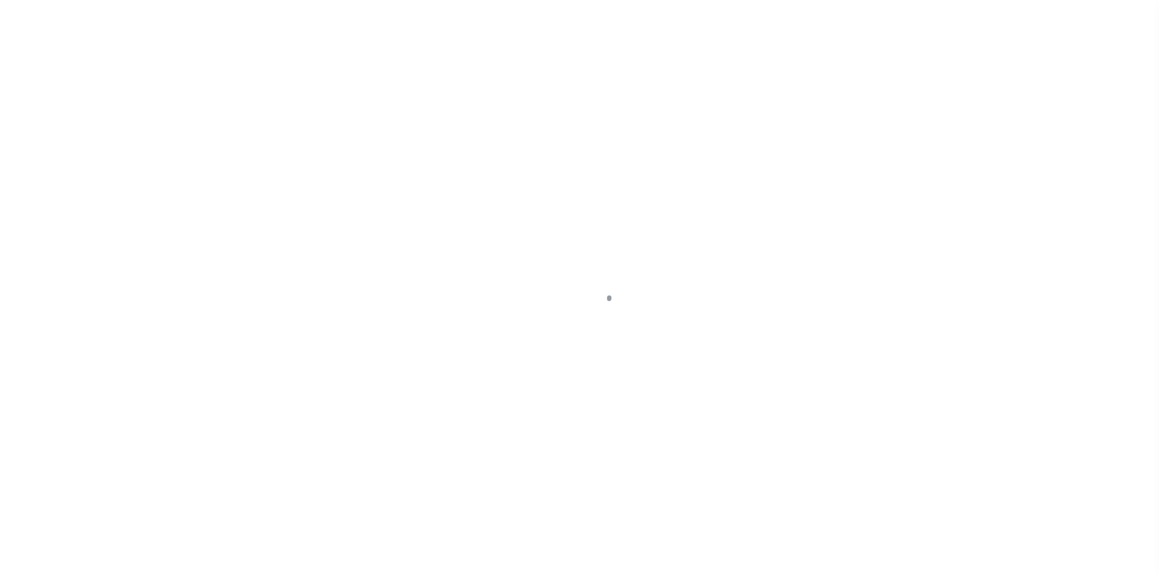
select select "DUE"
select select "24"
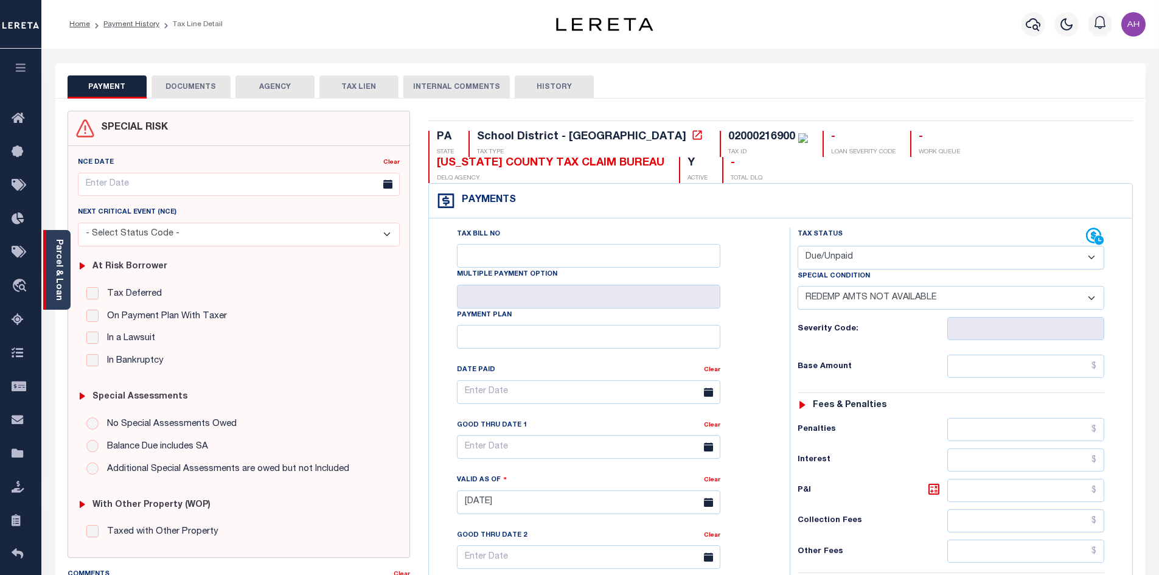
click at [66, 265] on div "Parcel & Loan" at bounding box center [56, 270] width 27 height 80
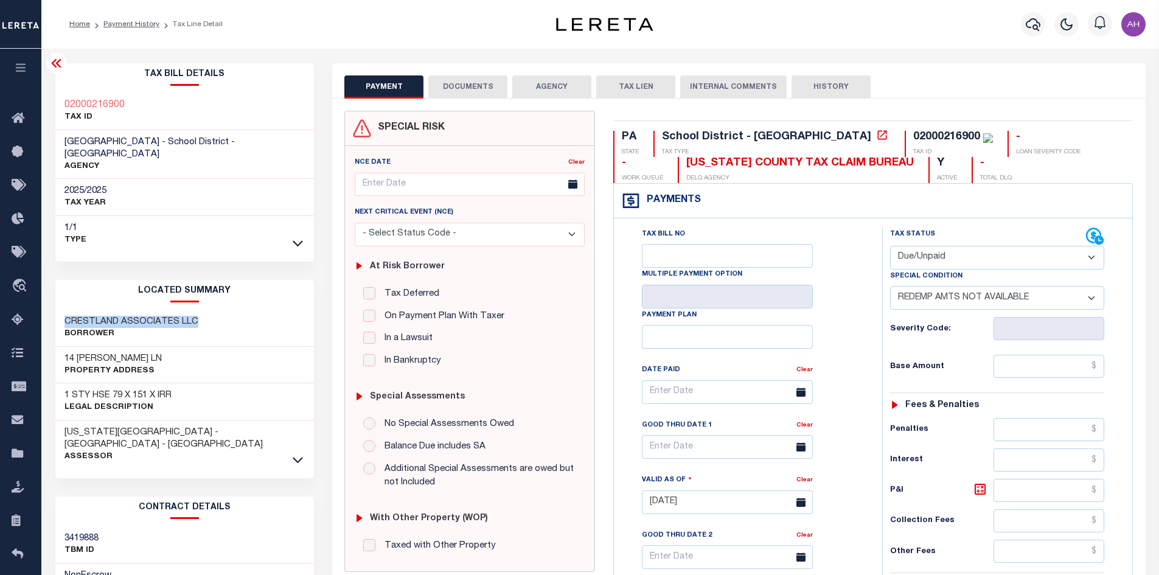
drag, startPoint x: 198, startPoint y: 308, endPoint x: 55, endPoint y: 307, distance: 143.0
click at [55, 310] on div "CRESTLAND ASSOCIATES LLC Borrower" at bounding box center [184, 328] width 259 height 37
copy h3 "CRESTLAND ASSOCIATES LLC"
drag, startPoint x: 142, startPoint y: 342, endPoint x: 57, endPoint y: 343, distance: 85.2
click at [57, 347] on div "14 [PERSON_NAME] LN Property Address" at bounding box center [184, 365] width 259 height 37
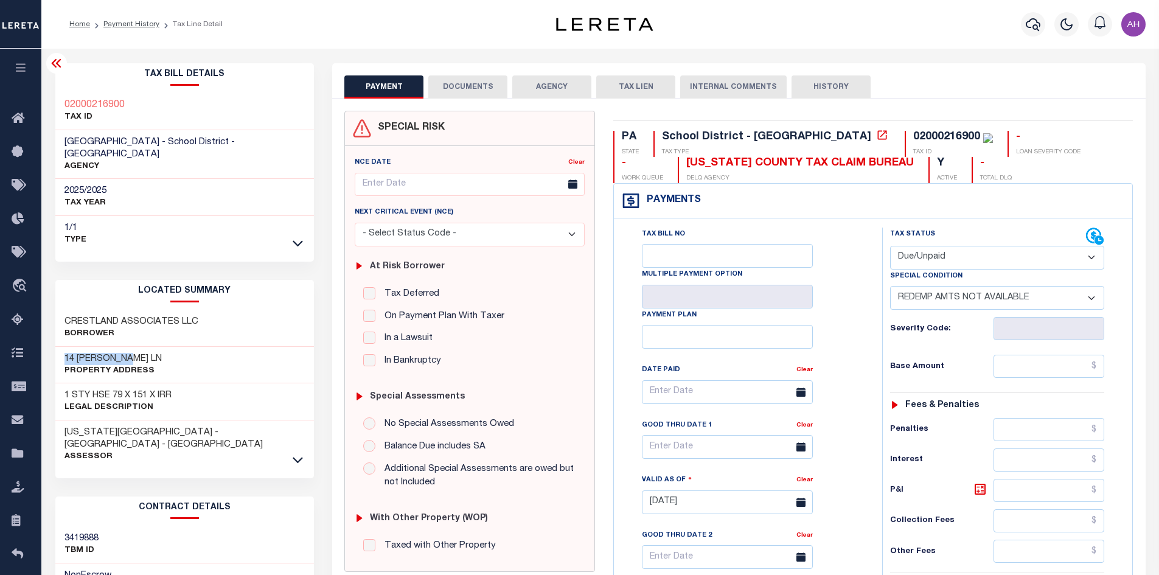
copy h3 "14 [PERSON_NAME] LN"
click at [129, 19] on li "Payment History" at bounding box center [124, 24] width 69 height 11
click at [135, 30] on ol "Home Payment History Tax Line Detail" at bounding box center [146, 25] width 173 height 26
click at [135, 23] on link "Payment History" at bounding box center [131, 24] width 56 height 7
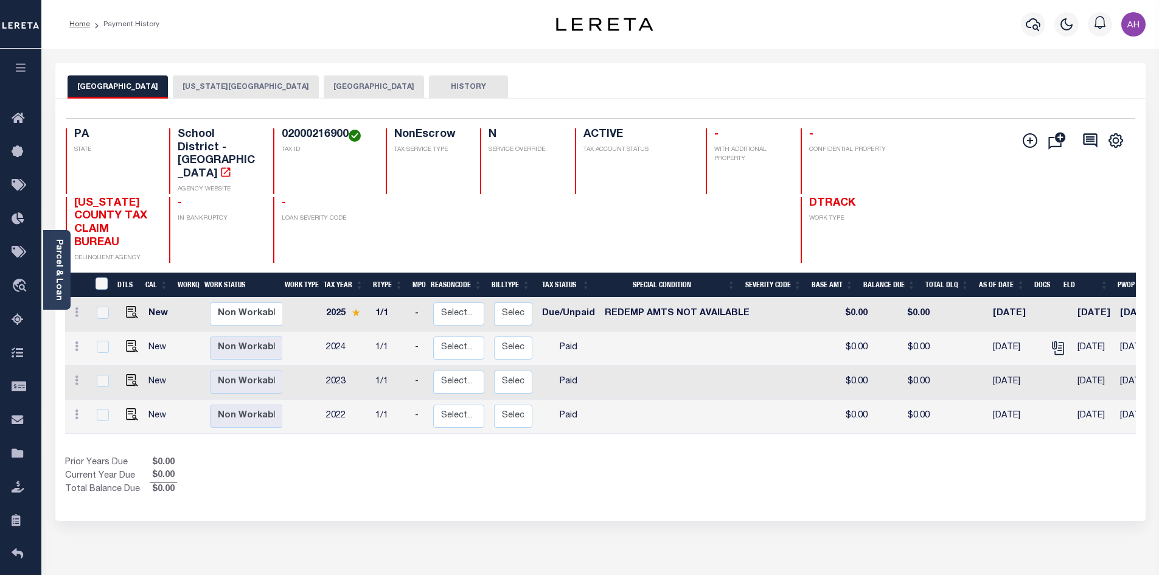
click at [269, 88] on button "[US_STATE][GEOGRAPHIC_DATA]" at bounding box center [246, 86] width 146 height 23
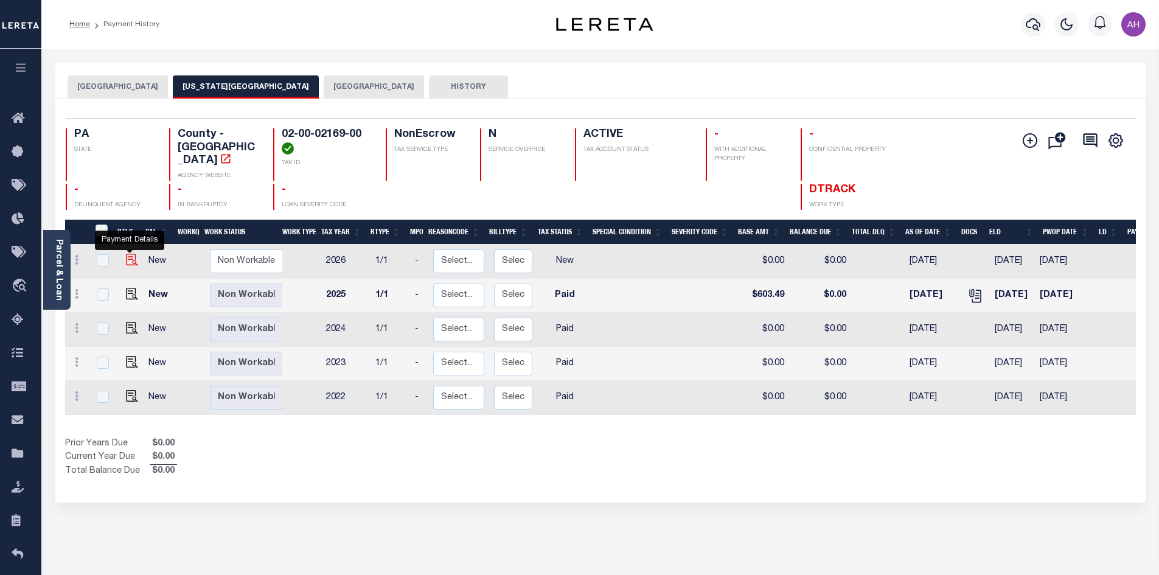
click at [129, 254] on img "" at bounding box center [132, 260] width 12 height 12
checkbox input "true"
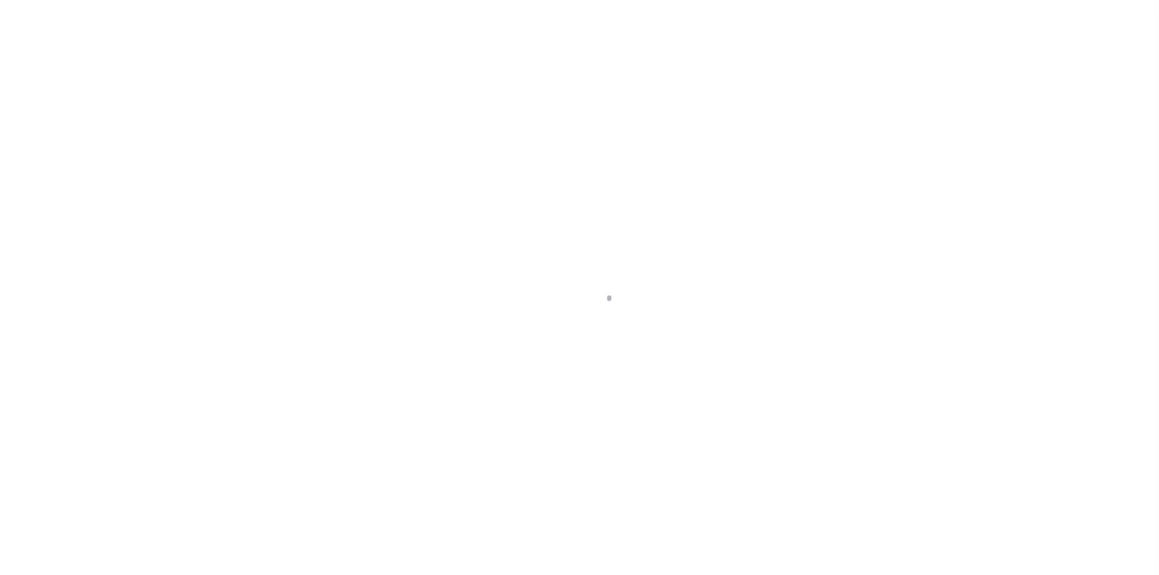
select select "NW2"
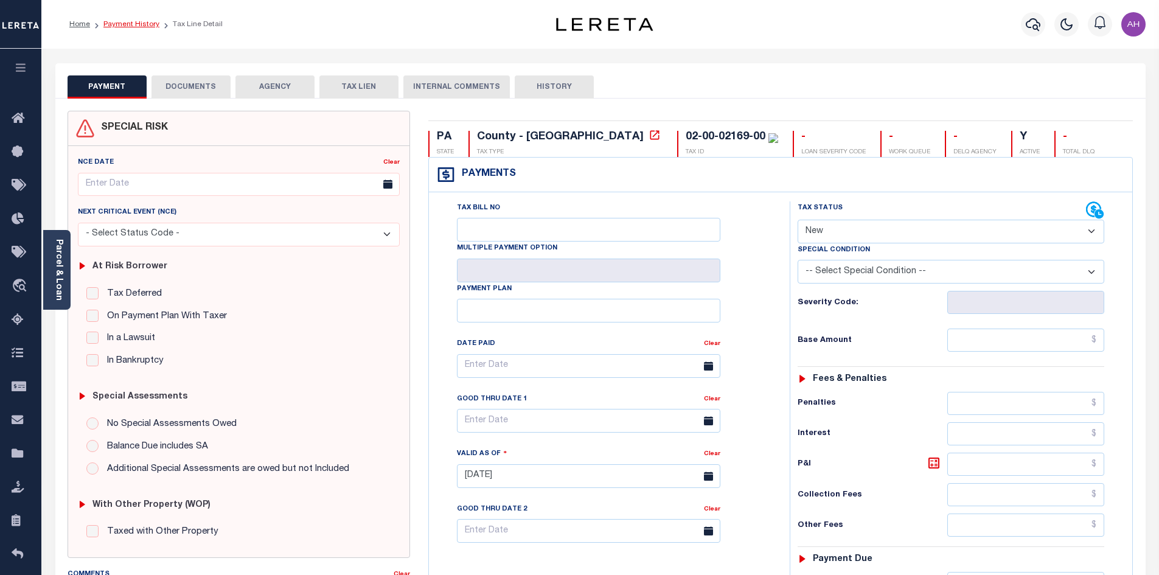
click at [147, 24] on link "Payment History" at bounding box center [131, 24] width 56 height 7
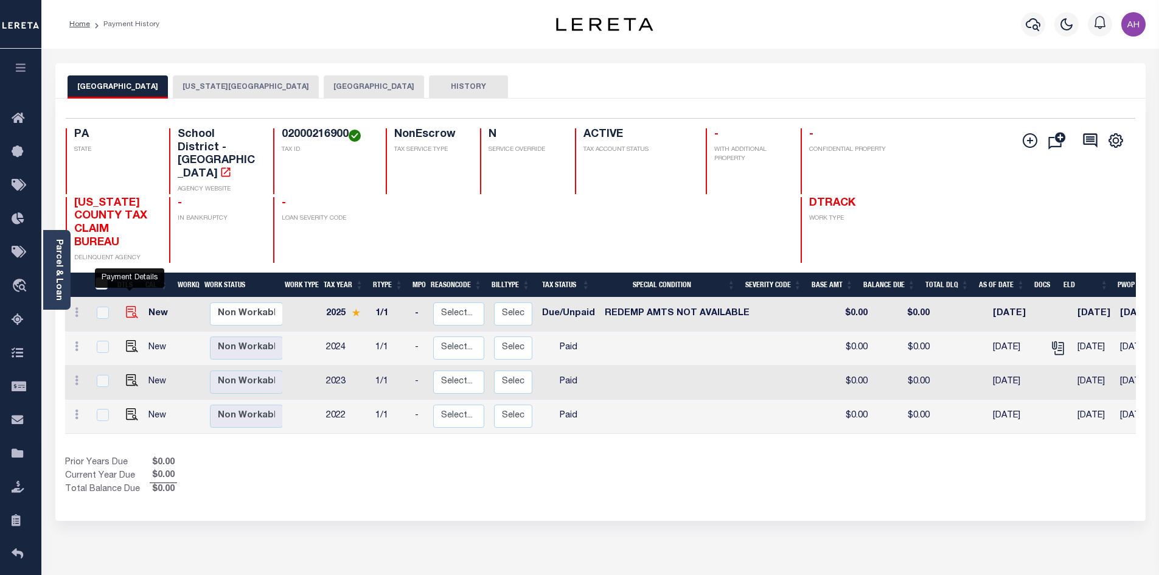
click at [131, 306] on img "" at bounding box center [132, 312] width 12 height 12
checkbox input "true"
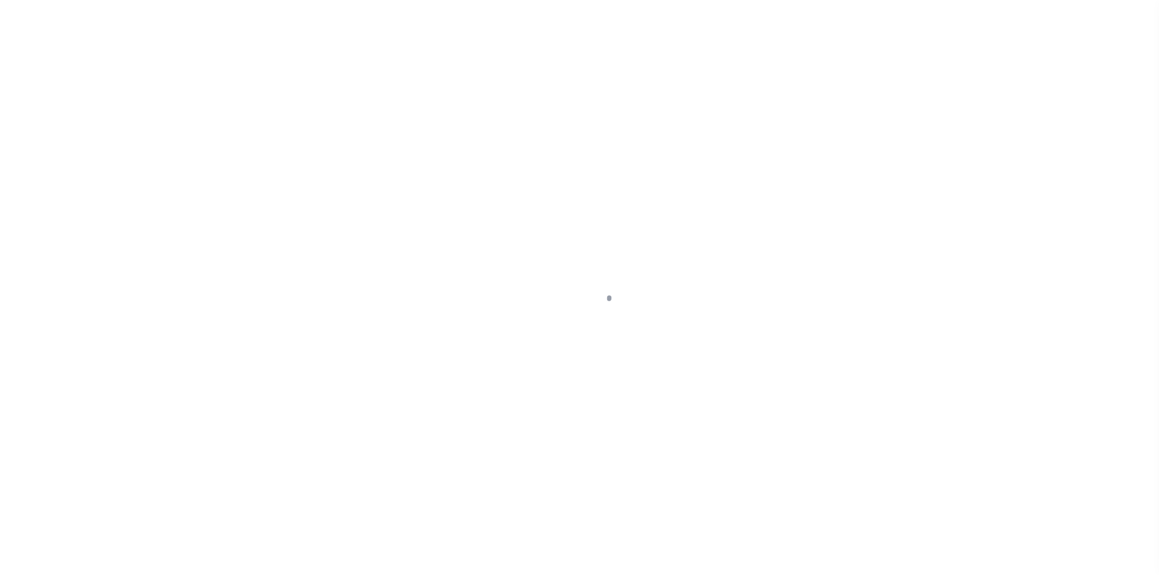
select select "DUE"
select select "24"
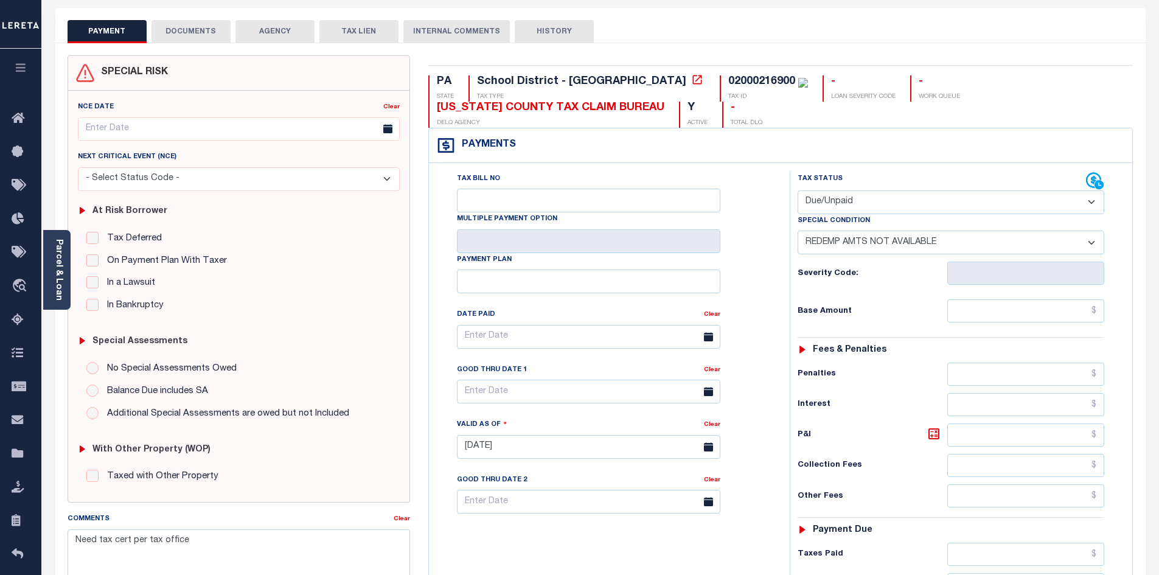
scroll to position [243, 0]
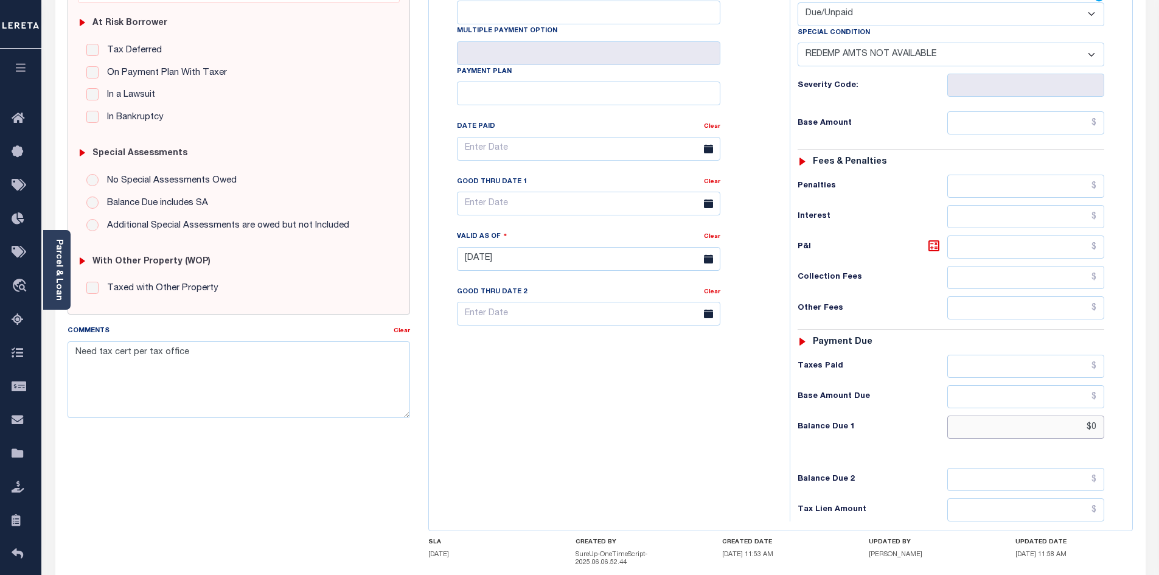
drag, startPoint x: 1074, startPoint y: 434, endPoint x: 1150, endPoint y: 430, distance: 75.6
click at [1150, 430] on div "PAYMENT DOCUMENTS AGENCY DELINQUENT PAYEE" at bounding box center [600, 252] width 1108 height 865
type input "$25"
type input "[DATE]"
type input "$25.00"
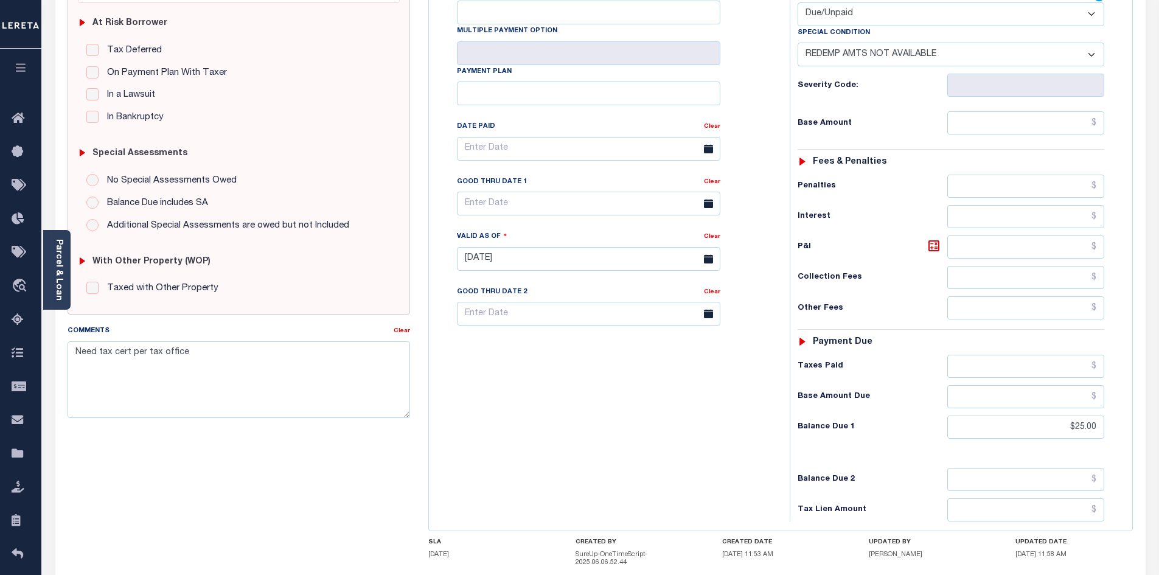
click at [667, 427] on div "Tax Bill No Multiple Payment Option Payment Plan Clear" at bounding box center [606, 252] width 349 height 537
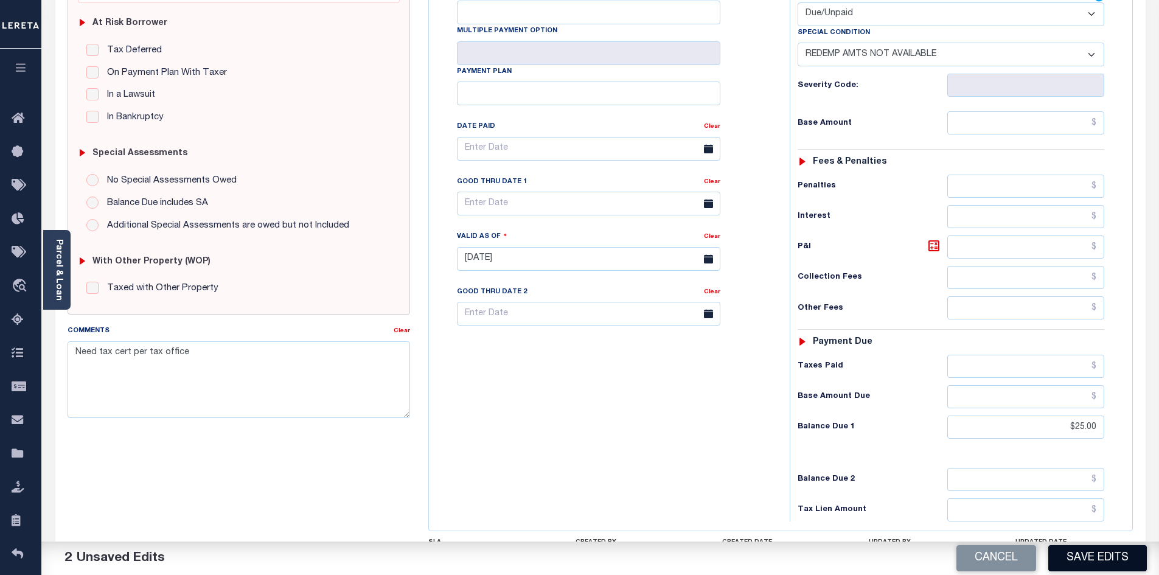
click at [1098, 552] on button "Save Edits" at bounding box center [1097, 558] width 99 height 26
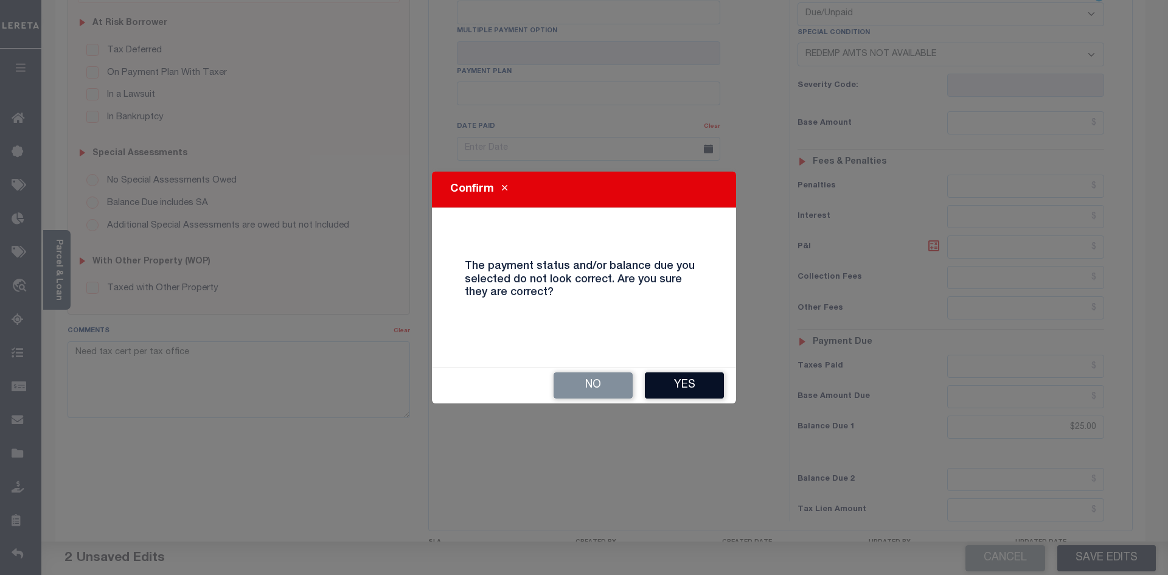
click at [687, 391] on button "Yes" at bounding box center [684, 385] width 79 height 26
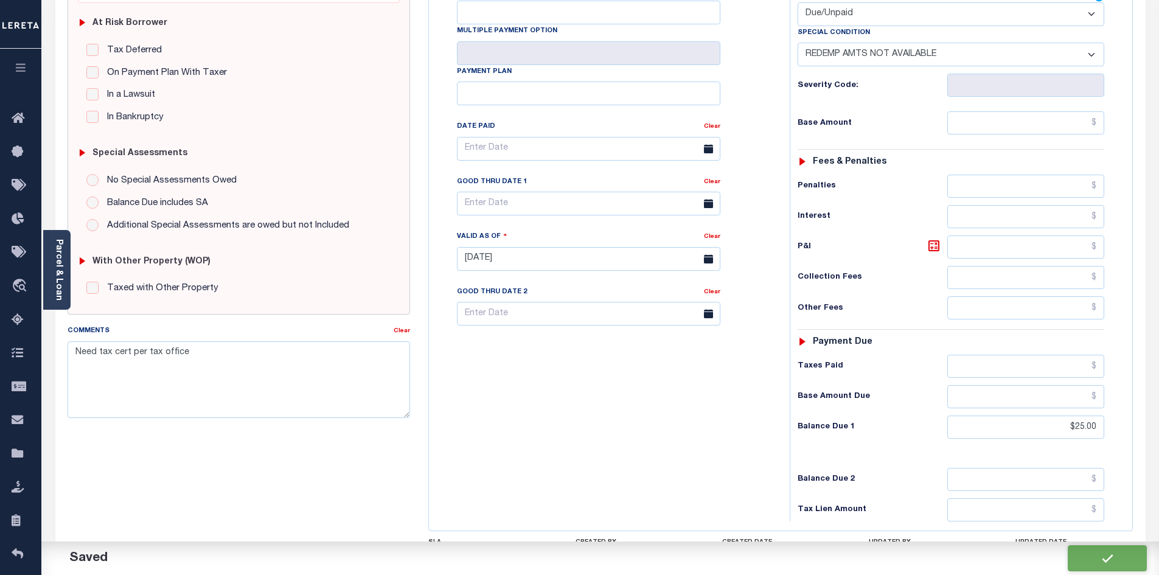
checkbox input "false"
type input "$25"
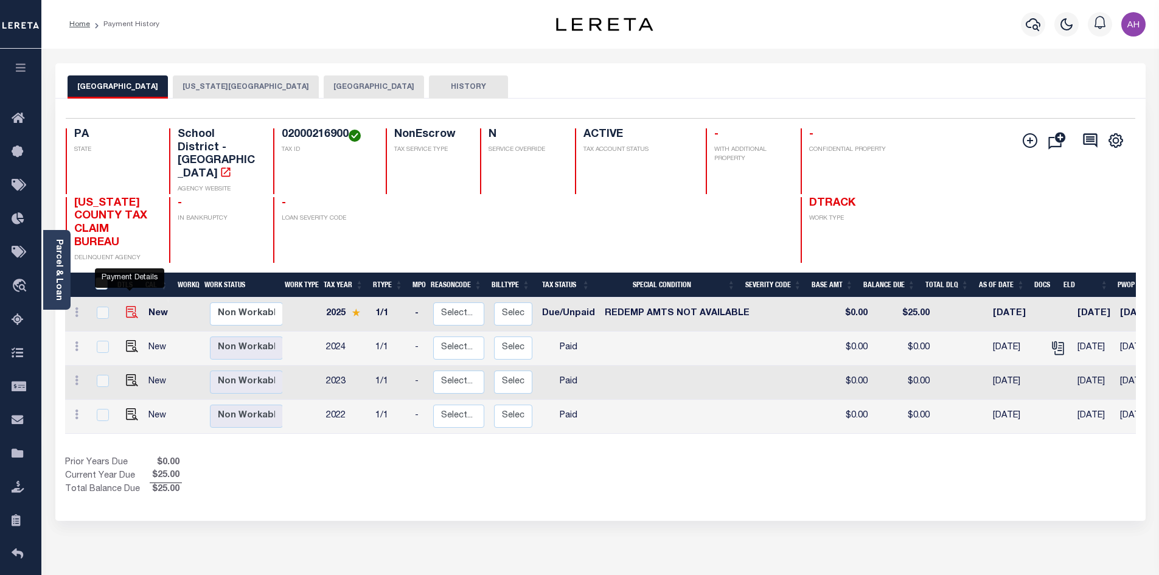
click at [126, 306] on img "" at bounding box center [132, 312] width 12 height 12
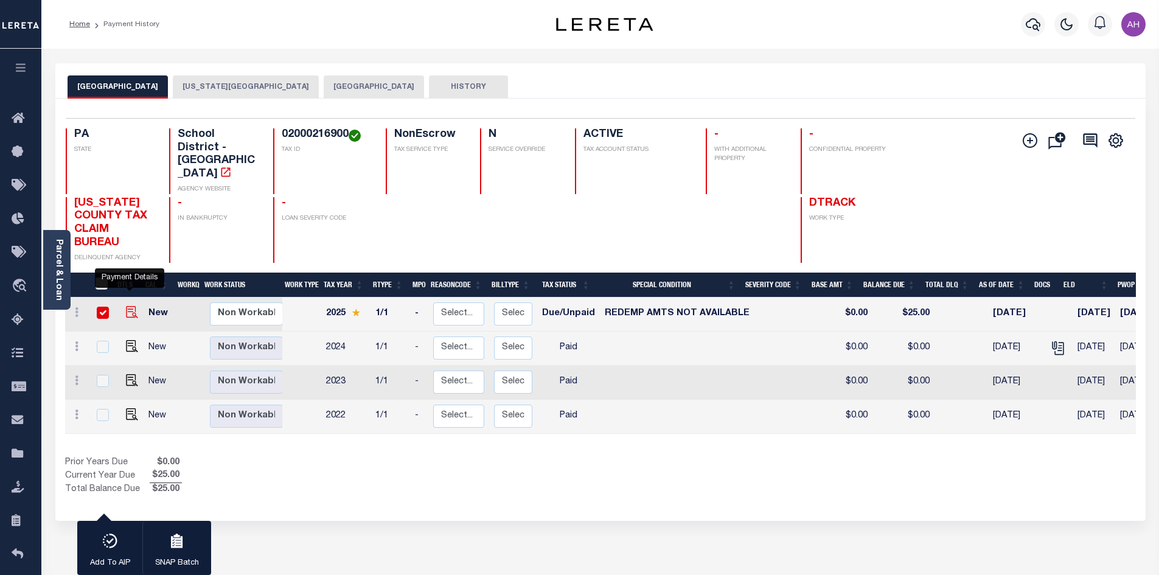
checkbox input "true"
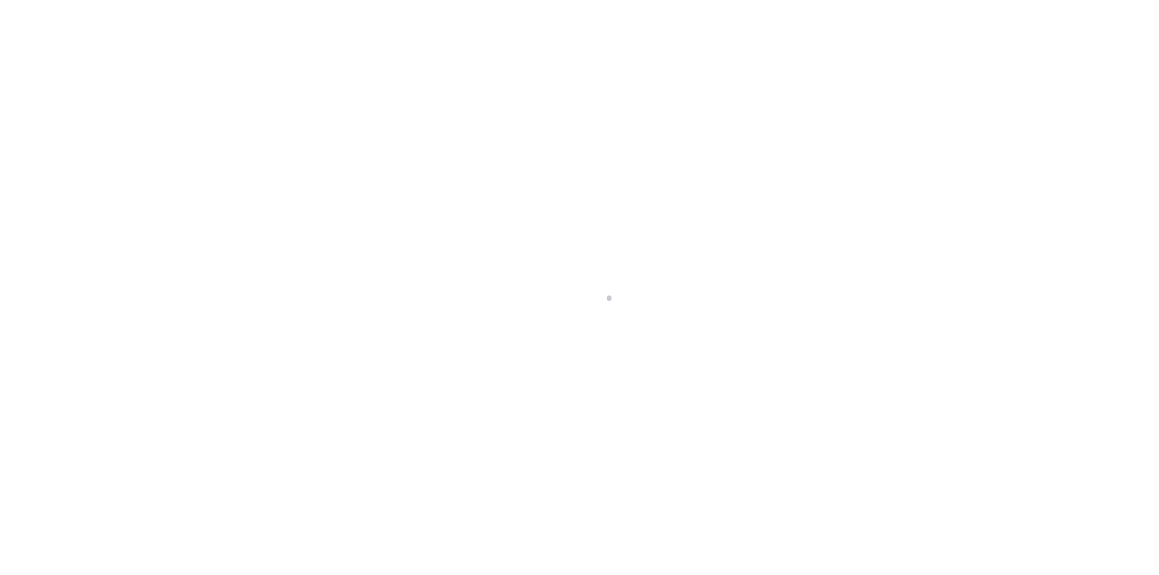
select select "DUE"
select select "24"
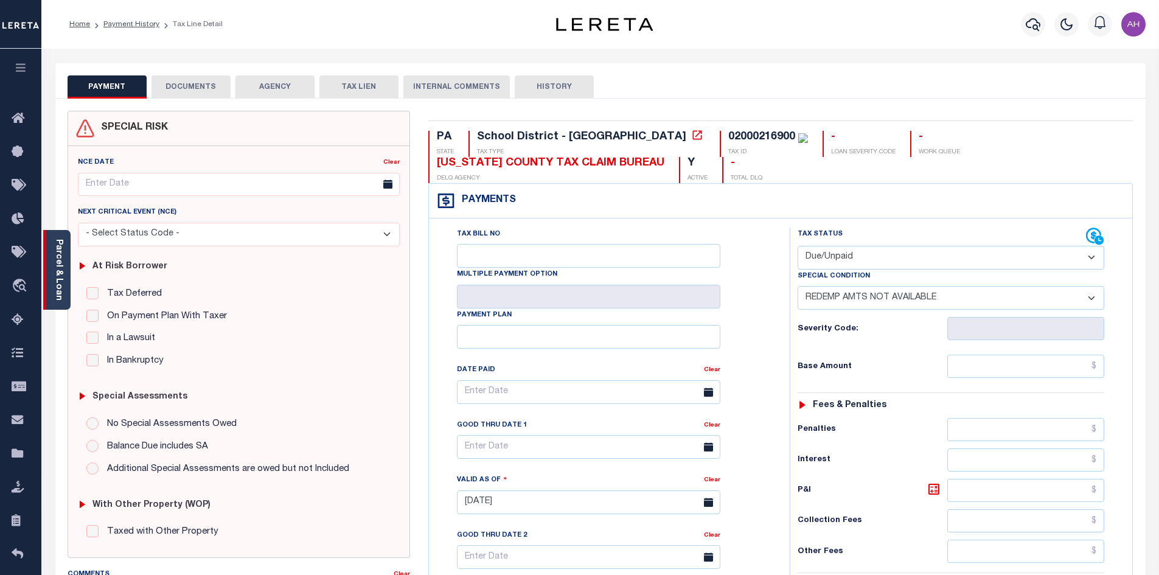
click at [61, 269] on link "Parcel & Loan" at bounding box center [58, 269] width 9 height 61
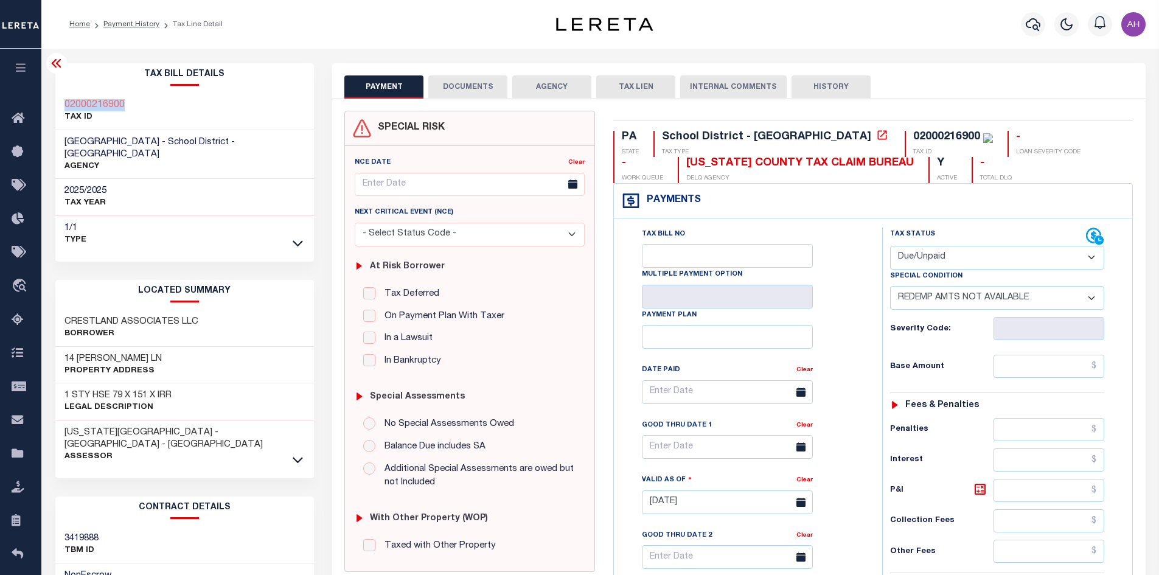
drag, startPoint x: 135, startPoint y: 105, endPoint x: 66, endPoint y: 106, distance: 69.4
click at [66, 106] on div "02000216900 TAX ID" at bounding box center [184, 111] width 259 height 37
copy h3 "02000216900"
drag, startPoint x: 204, startPoint y: 306, endPoint x: 62, endPoint y: 307, distance: 142.4
click at [62, 310] on div "CRESTLAND ASSOCIATES LLC Borrower" at bounding box center [184, 328] width 259 height 37
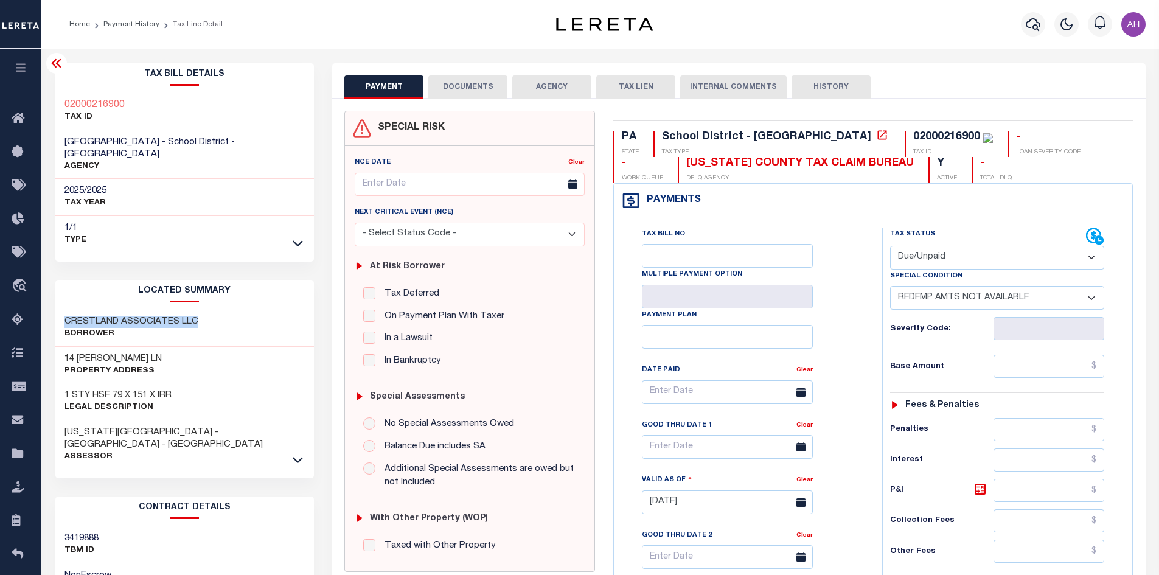
copy h3 "CRESTLAND ASSOCIATES LLC"
drag, startPoint x: 146, startPoint y: 338, endPoint x: 60, endPoint y: 339, distance: 85.8
click at [60, 347] on div "14 ROSALIE LN Property Address" at bounding box center [184, 365] width 259 height 37
copy h3 "14 ROSALIE LN"
click at [1027, 19] on icon "button" at bounding box center [1033, 24] width 15 height 15
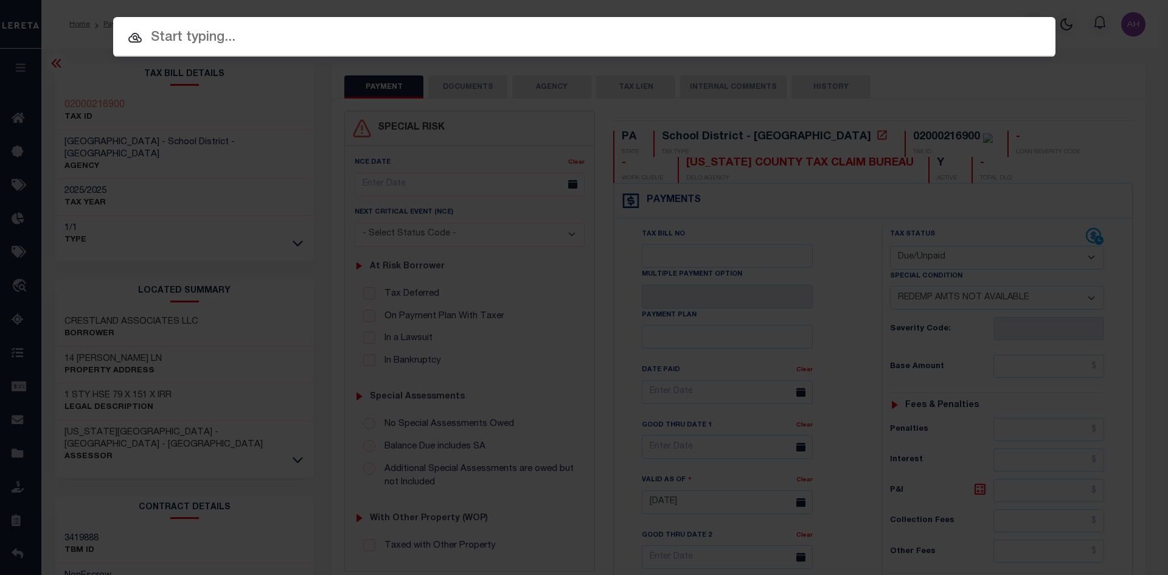
paste input "18264"
type input "18264"
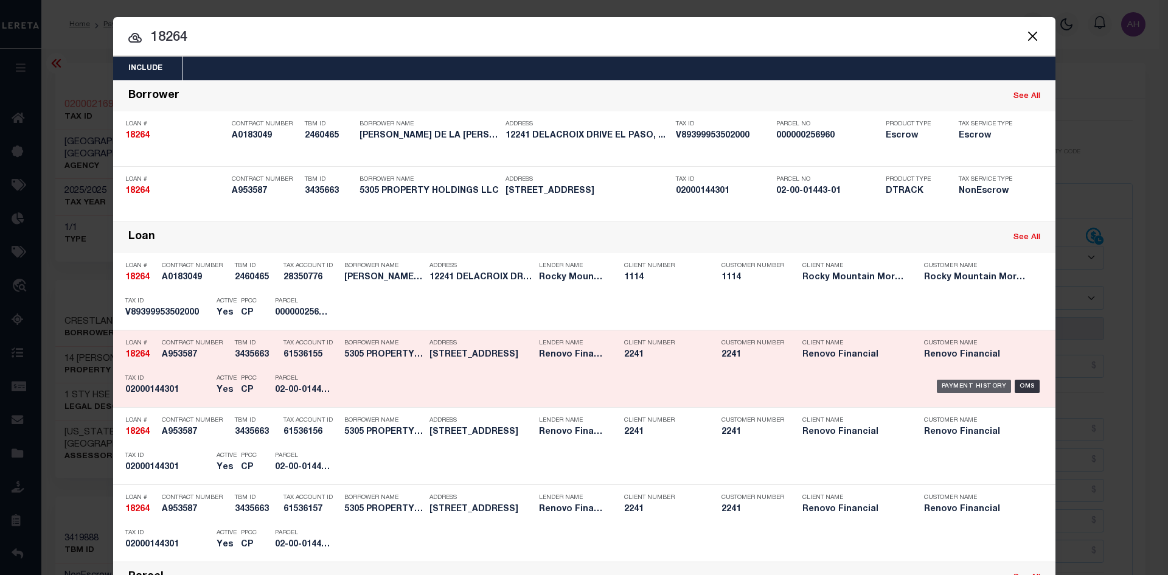
click at [981, 390] on div "Payment History" at bounding box center [974, 386] width 75 height 13
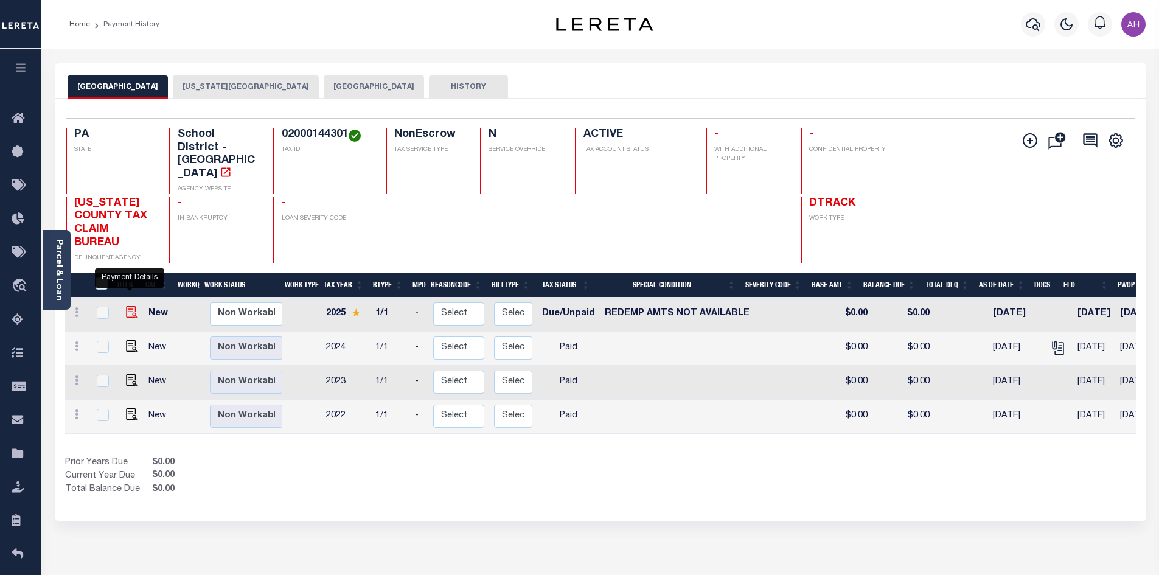
click at [130, 306] on img "" at bounding box center [132, 312] width 12 height 12
checkbox input "true"
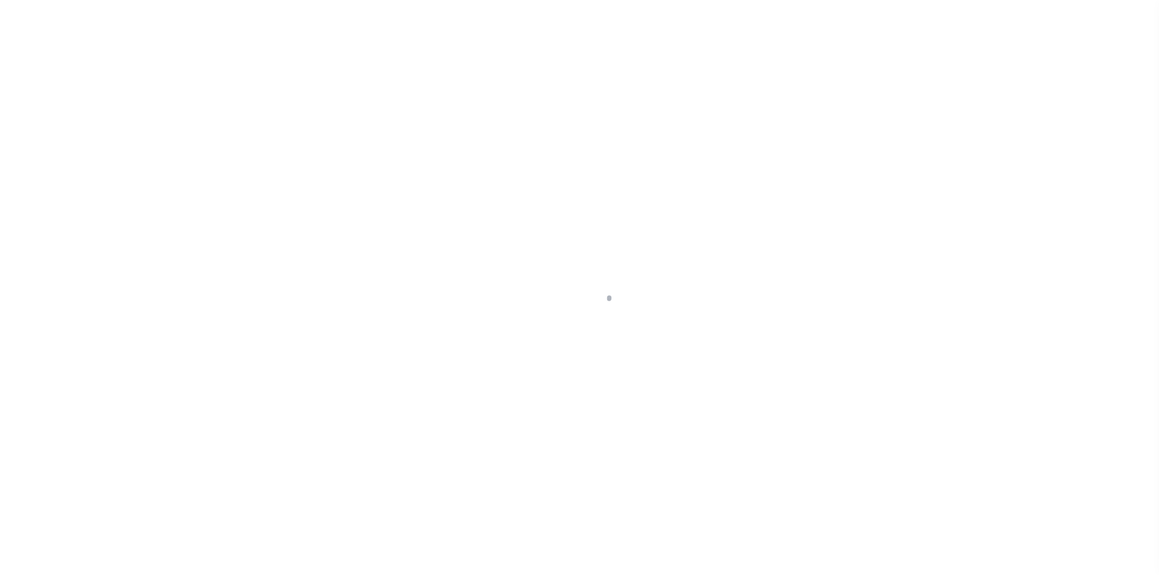
select select "DUE"
select select "24"
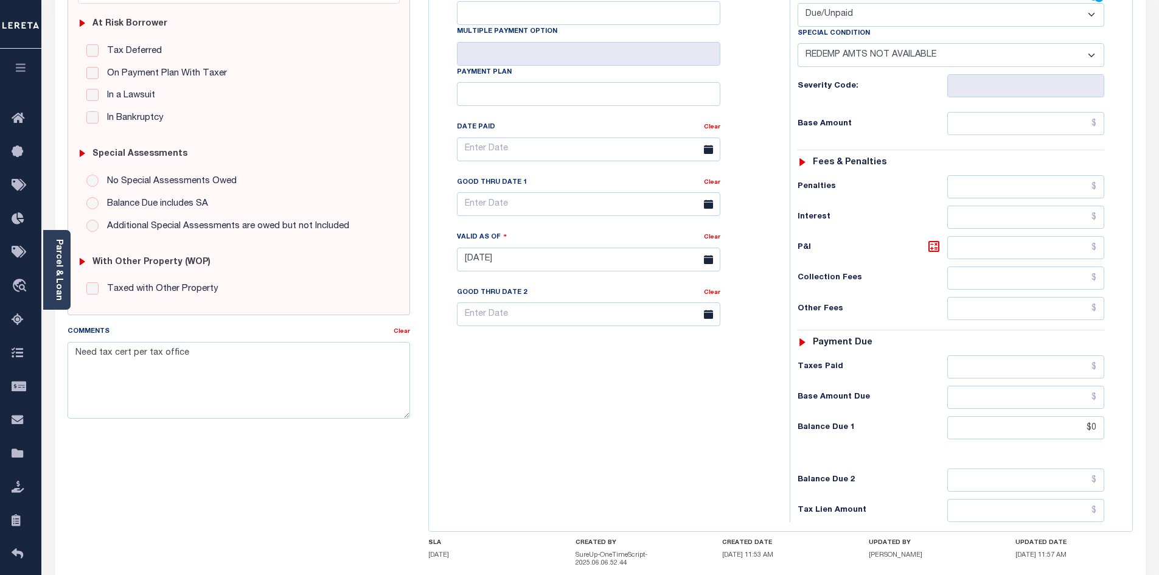
scroll to position [243, 0]
drag, startPoint x: 1069, startPoint y: 431, endPoint x: 1167, endPoint y: 425, distance: 98.2
click at [1158, 425] on html "Home Payment History Tax Line Detail" at bounding box center [579, 221] width 1159 height 928
type input "$25"
type input "[DATE]"
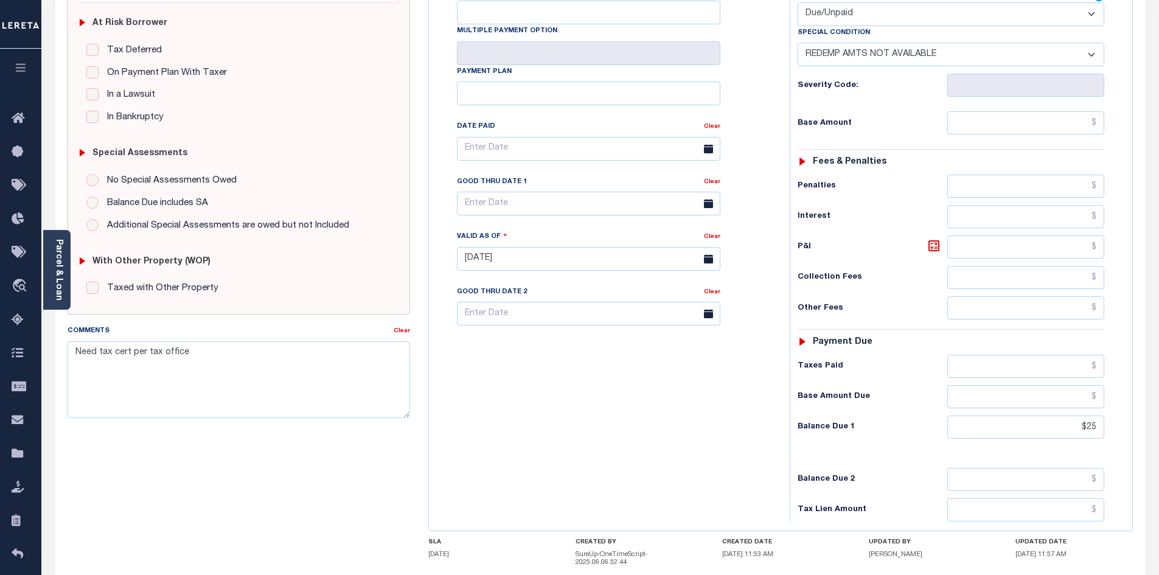
type input "$25.00"
click at [630, 360] on div "Tax Bill No Multiple Payment Option Payment Plan Clear" at bounding box center [606, 252] width 349 height 537
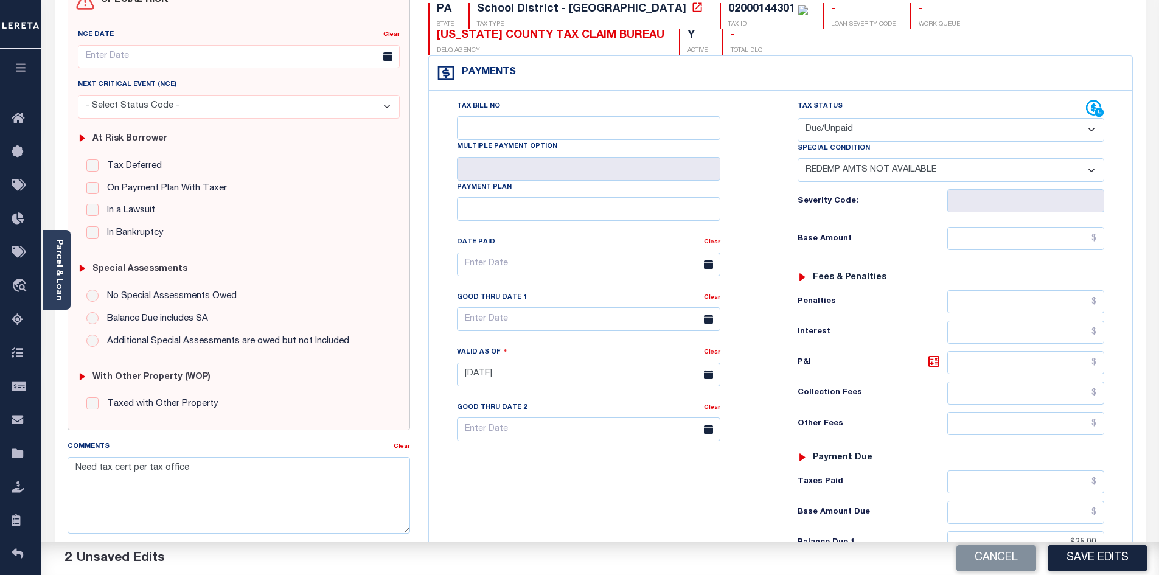
scroll to position [0, 0]
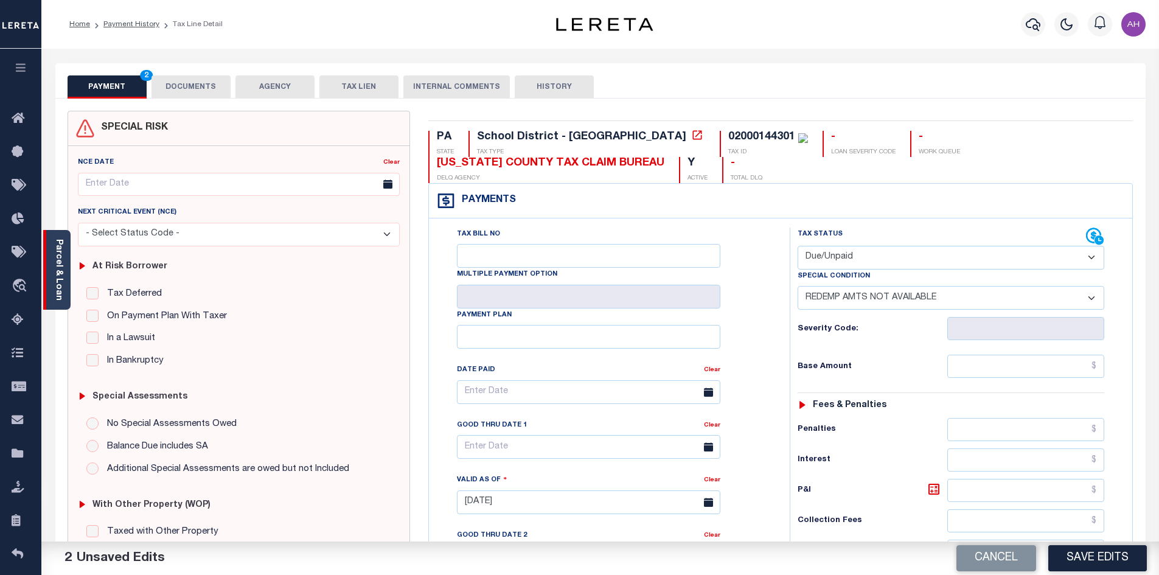
drag, startPoint x: 54, startPoint y: 269, endPoint x: 74, endPoint y: 273, distance: 19.8
click at [55, 269] on link "Parcel & Loan" at bounding box center [58, 269] width 9 height 61
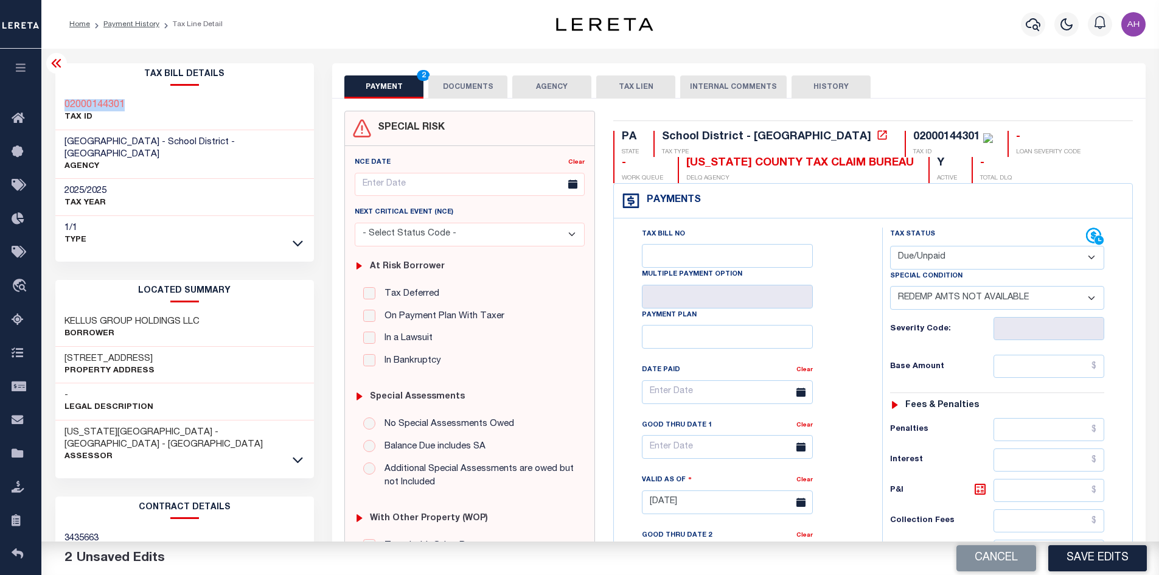
drag, startPoint x: 135, startPoint y: 101, endPoint x: 60, endPoint y: 102, distance: 74.8
click at [60, 102] on div "02000144301 TAX ID" at bounding box center [184, 111] width 259 height 37
copy h3 "02000144301"
drag, startPoint x: 220, startPoint y: 304, endPoint x: 60, endPoint y: 307, distance: 160.0
click at [60, 310] on div "KELLUS GROUP HOLDINGS LLC Borrower" at bounding box center [184, 328] width 259 height 37
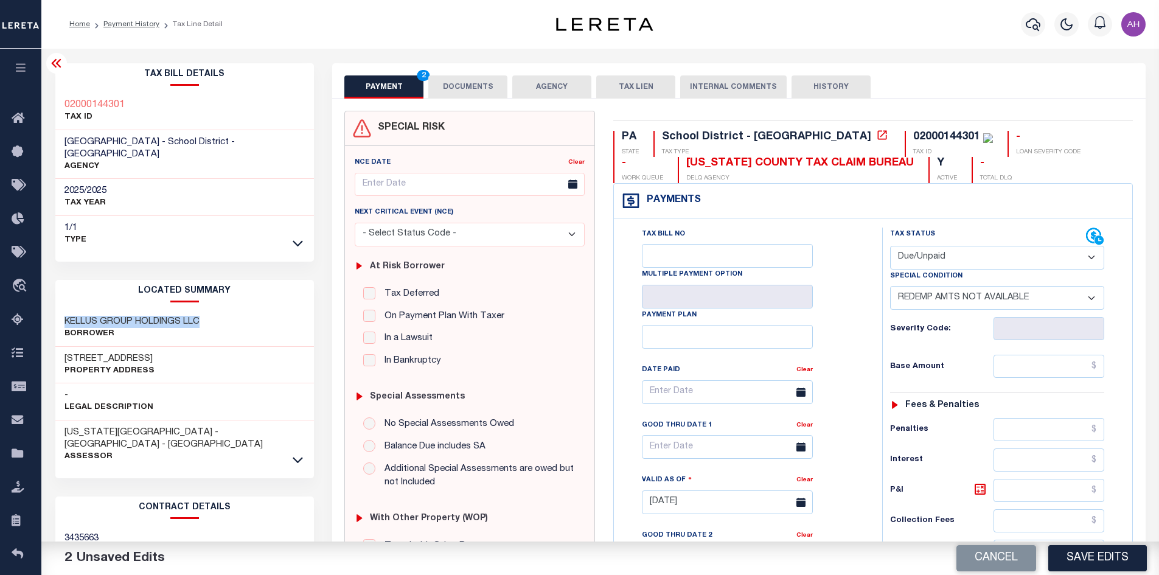
copy h3 "KELLUS GROUP HOLDINGS LLC"
drag, startPoint x: 150, startPoint y: 347, endPoint x: 61, endPoint y: 343, distance: 89.5
click at [61, 347] on div "808 MAPLE LN Property Address" at bounding box center [184, 365] width 259 height 37
copy h3 "808 MAPLE LN"
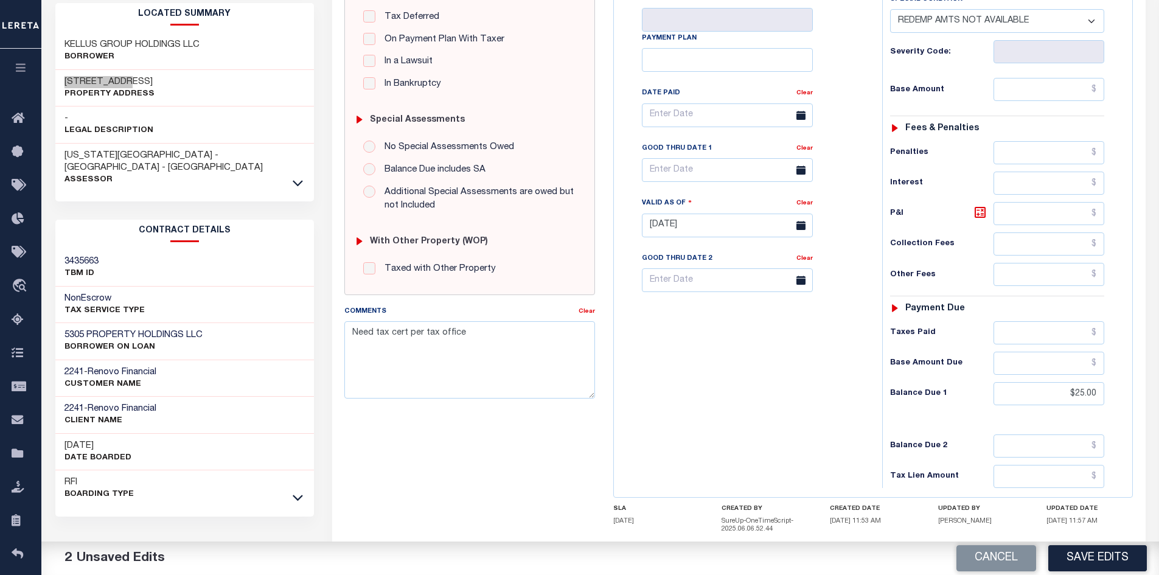
scroll to position [304, 0]
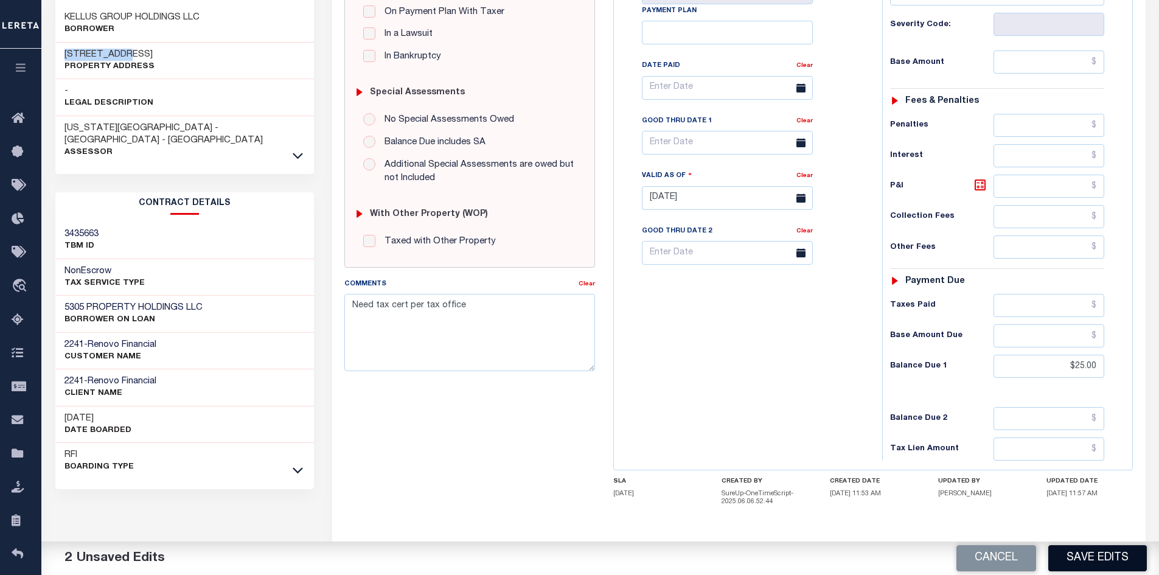
click at [1091, 552] on button "Save Edits" at bounding box center [1097, 558] width 99 height 26
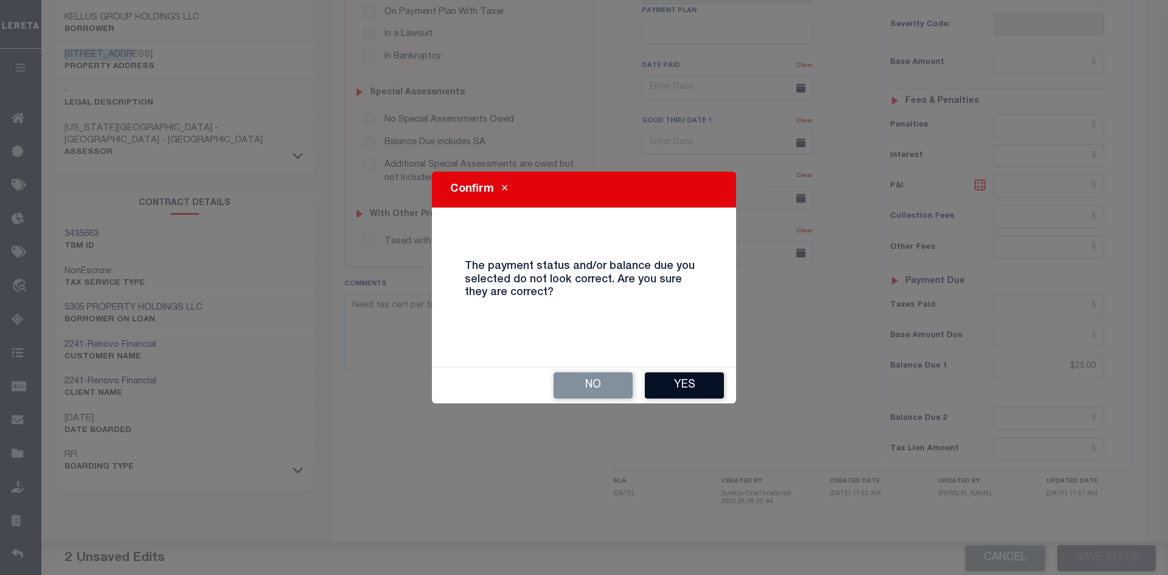
click at [708, 385] on button "Yes" at bounding box center [684, 385] width 79 height 26
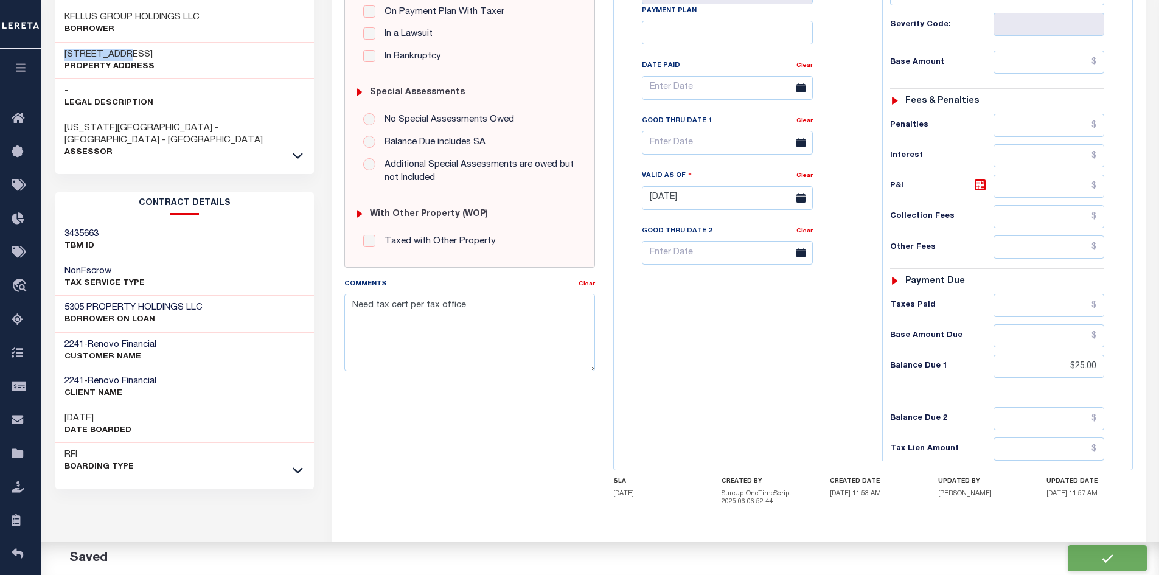
checkbox input "false"
type input "$25"
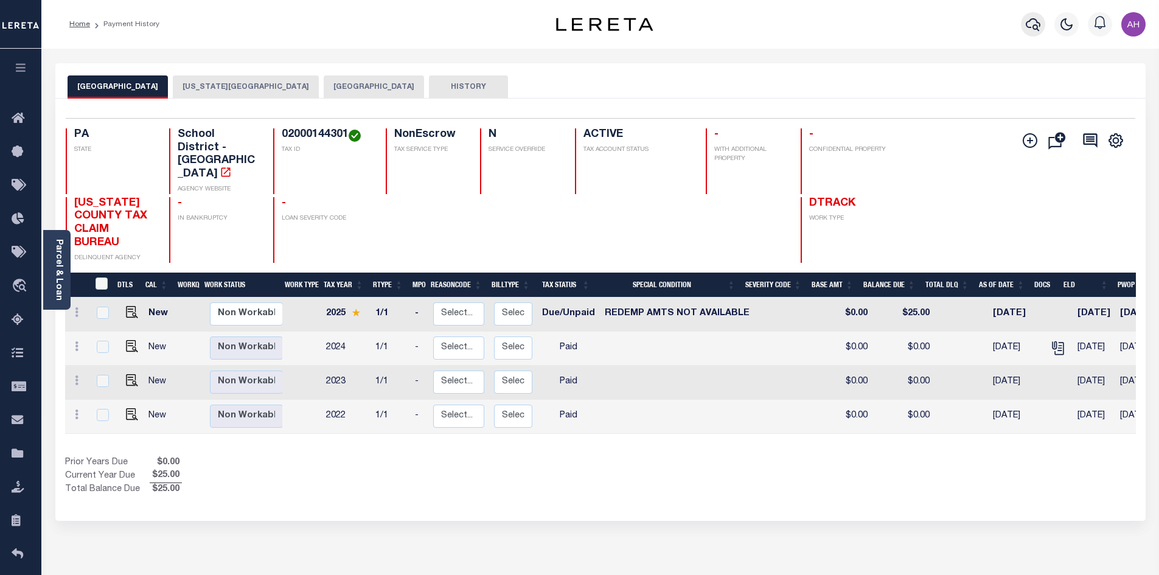
click at [1028, 27] on icon "button" at bounding box center [1033, 24] width 15 height 15
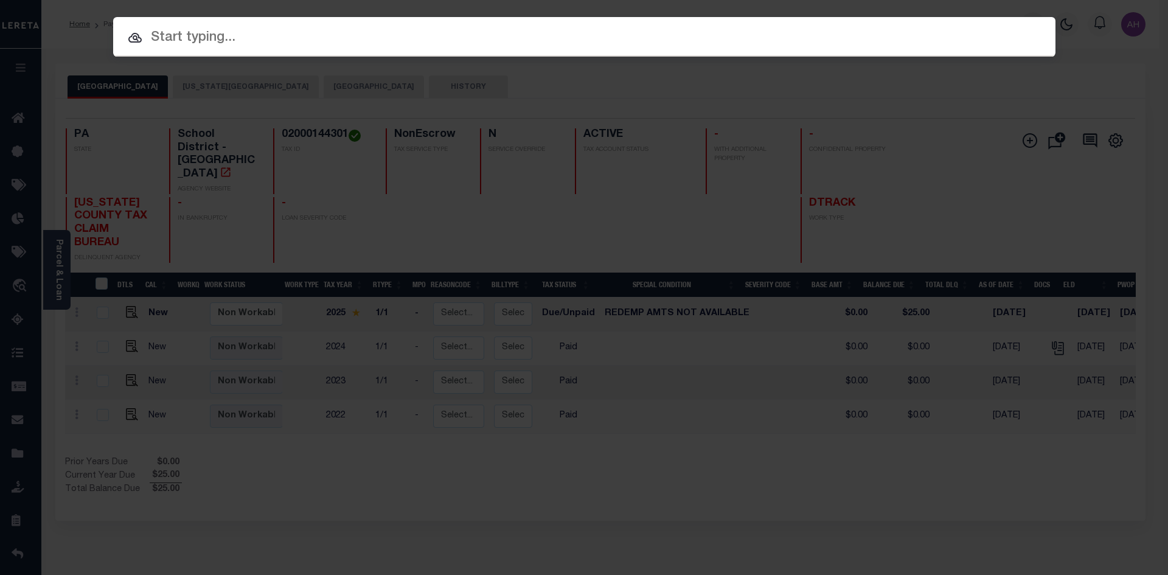
paste input "16399"
type input "16399"
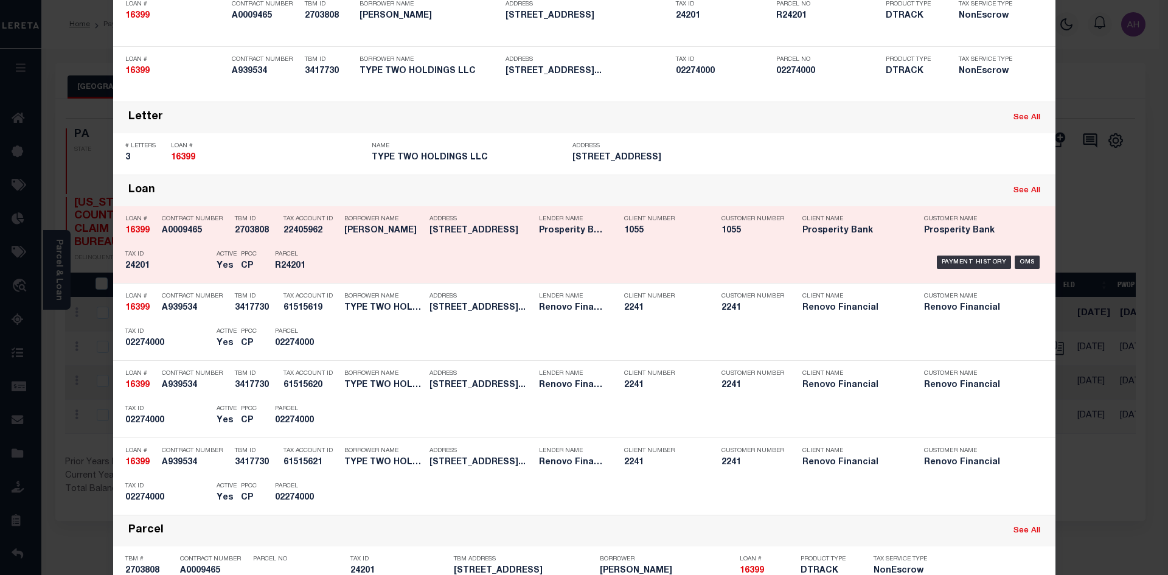
scroll to position [183, 0]
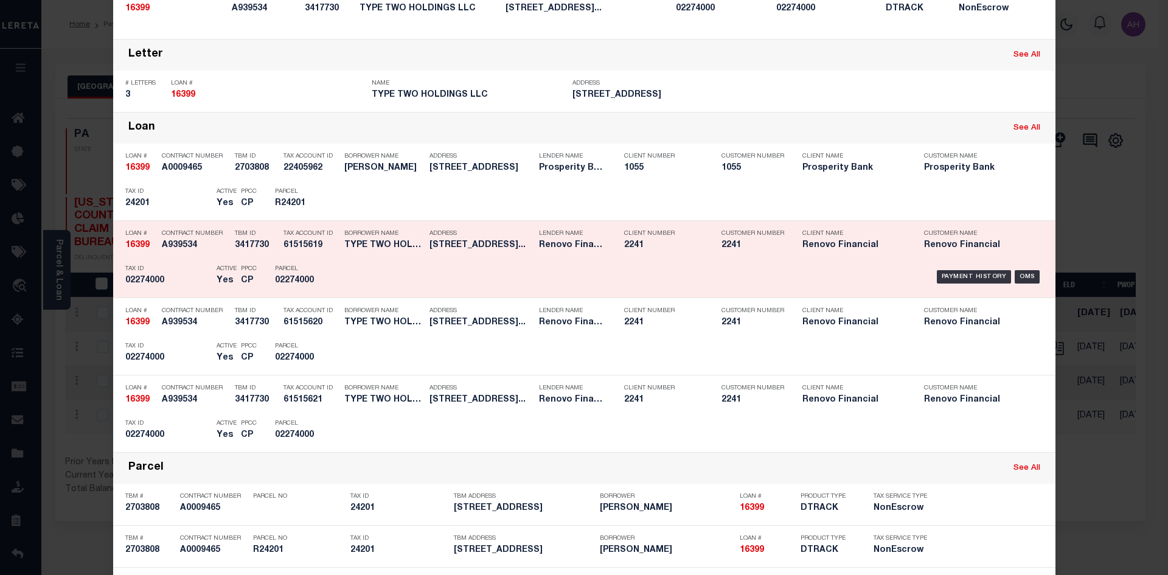
click at [255, 280] on div "PPCC CP" at bounding box center [249, 276] width 34 height 35
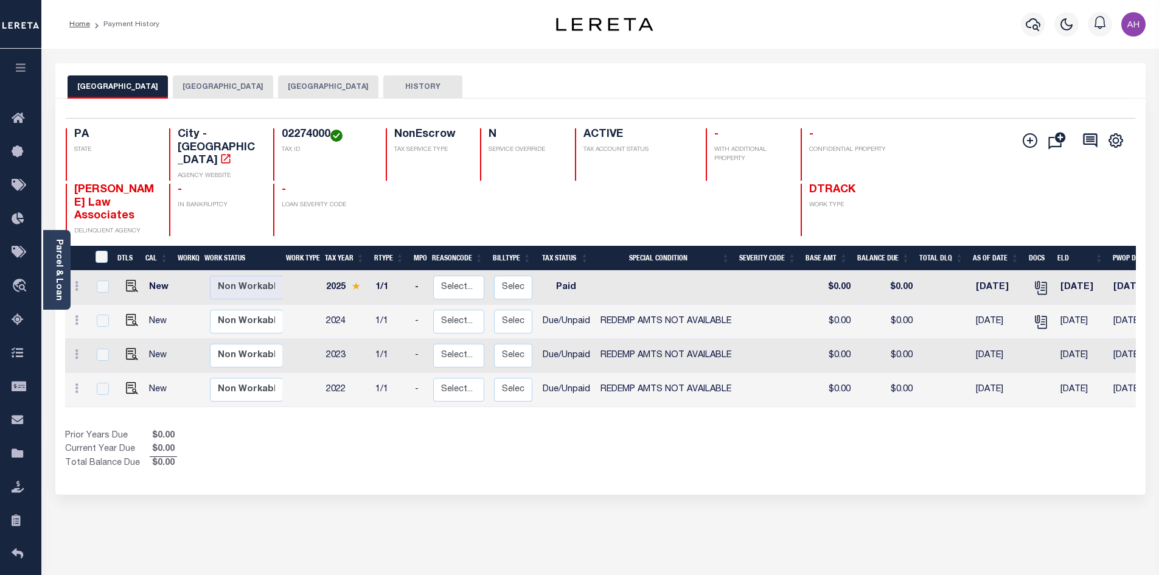
click at [229, 88] on button "[GEOGRAPHIC_DATA]" at bounding box center [223, 86] width 100 height 23
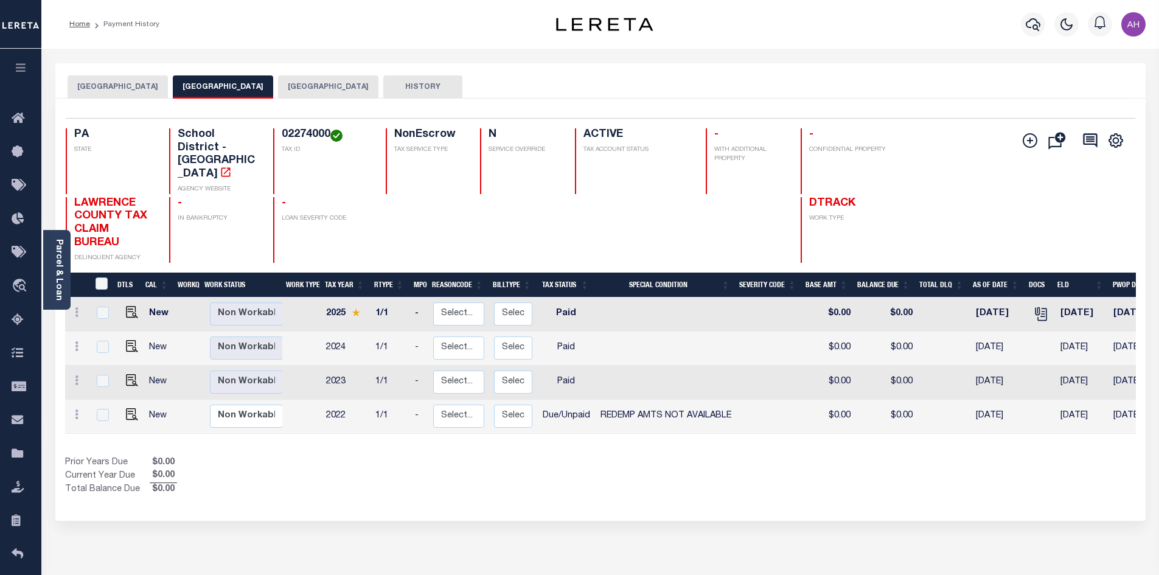
click at [119, 88] on button "[GEOGRAPHIC_DATA]" at bounding box center [118, 86] width 100 height 23
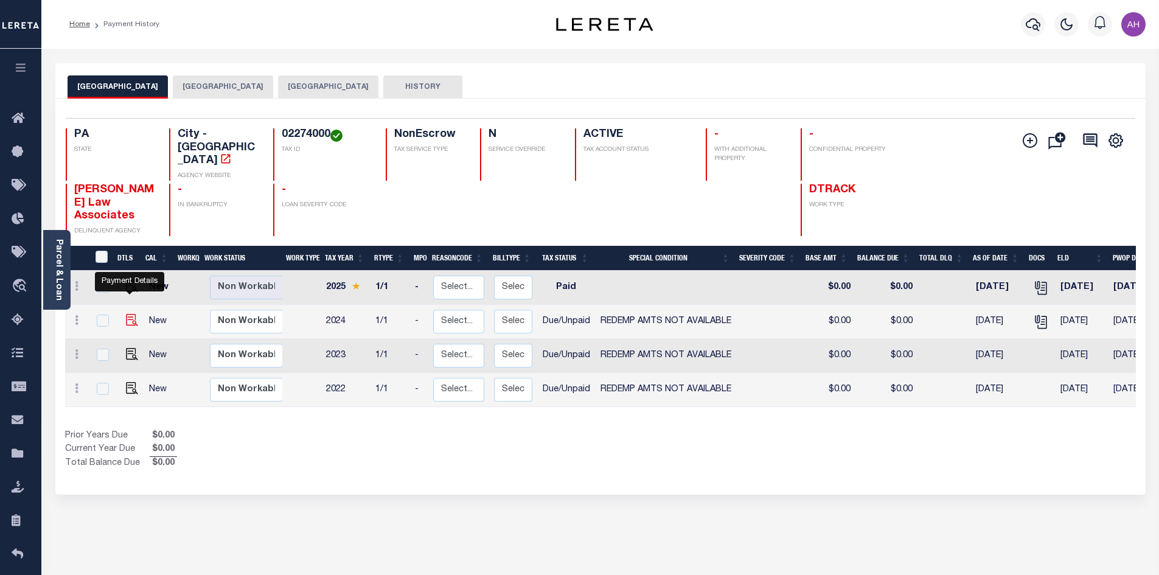
click at [127, 314] on img "" at bounding box center [132, 320] width 12 height 12
checkbox input "true"
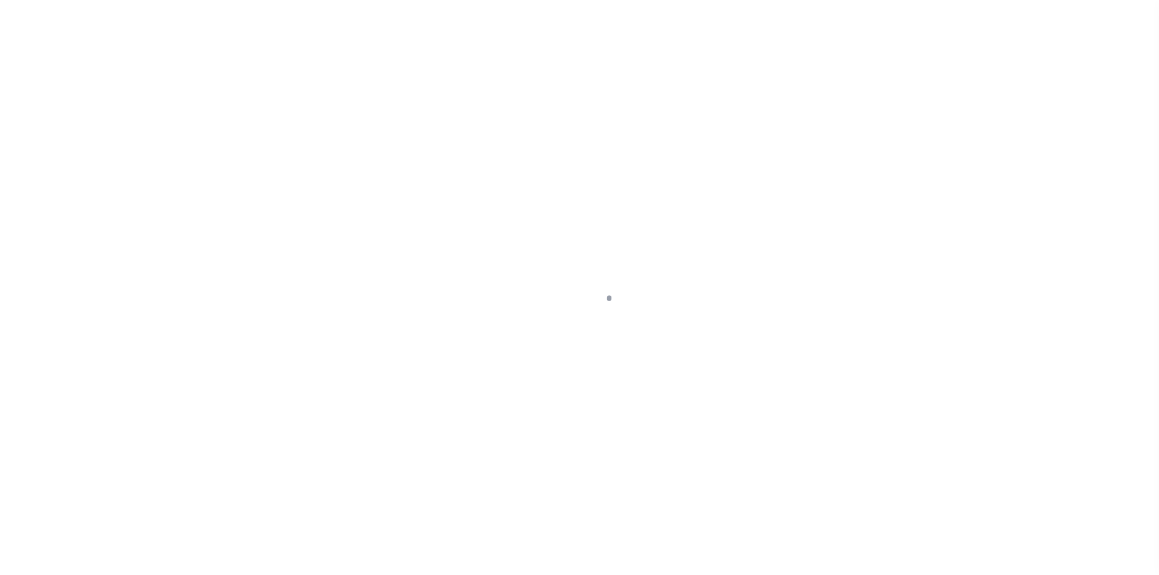
select select "DUE"
select select "24"
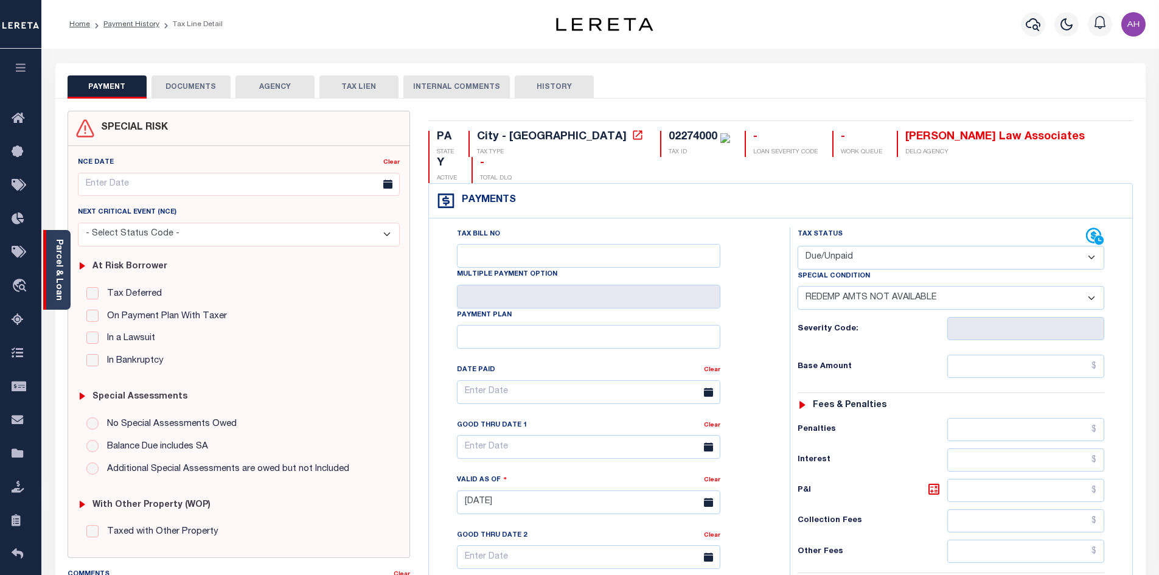
click at [52, 273] on div "Parcel & Loan" at bounding box center [56, 270] width 27 height 80
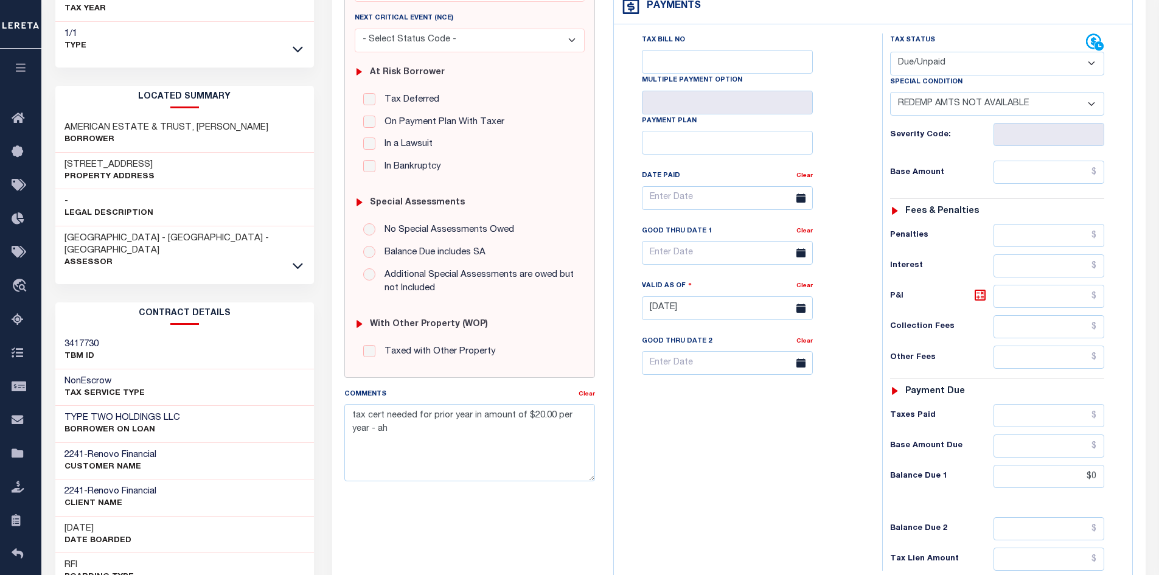
scroll to position [243, 0]
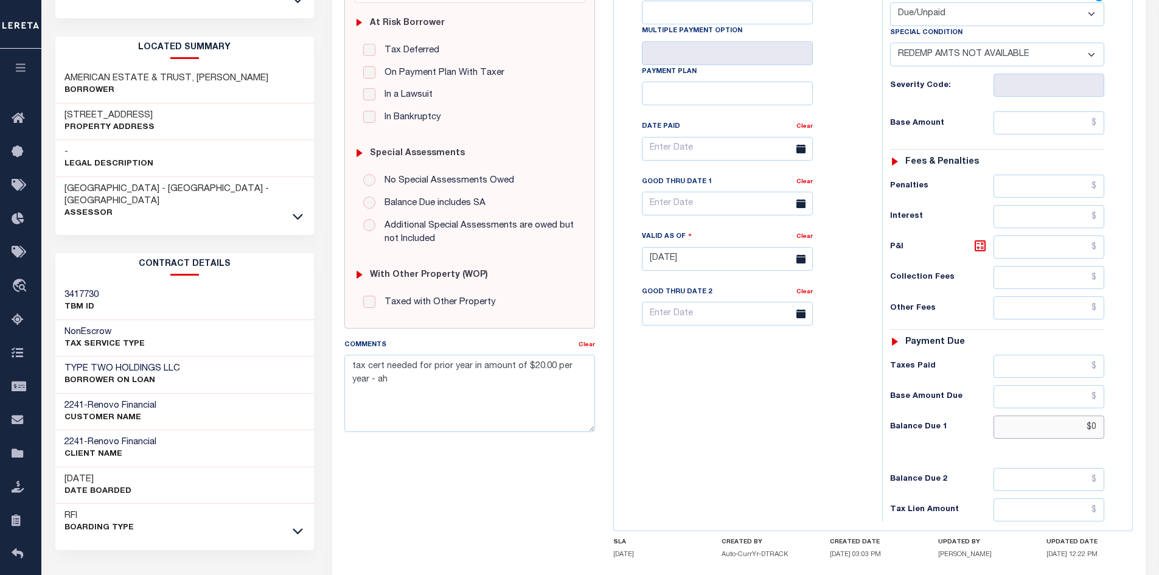
drag, startPoint x: 1055, startPoint y: 431, endPoint x: 1160, endPoint y: 439, distance: 104.9
click at [1158, 439] on html "Home Payment History Tax Line Detail" at bounding box center [579, 217] width 1159 height 920
type input "$20"
type input "[DATE]"
type input "$20.00"
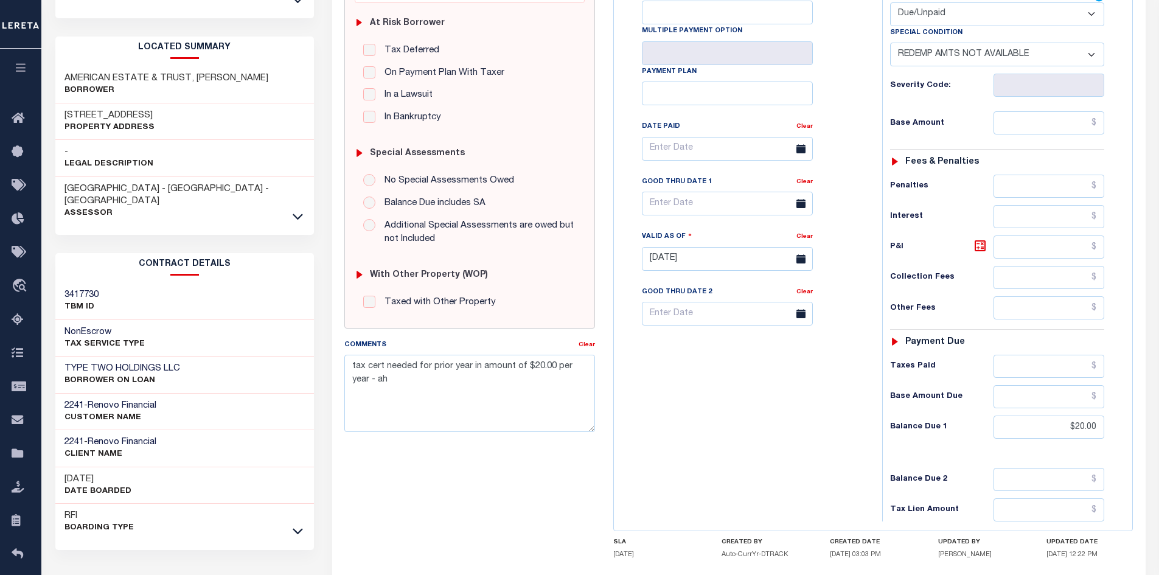
click at [822, 431] on div "Tax Bill No Multiple Payment Option Payment Plan Clear" at bounding box center [745, 252] width 256 height 537
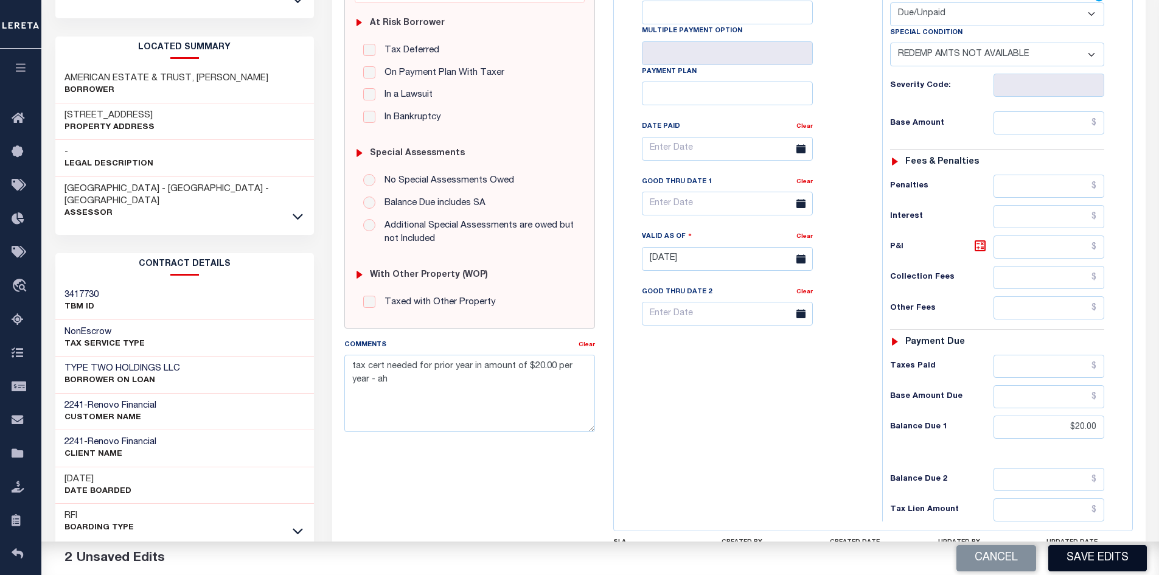
click at [1086, 566] on button "Save Edits" at bounding box center [1097, 558] width 99 height 26
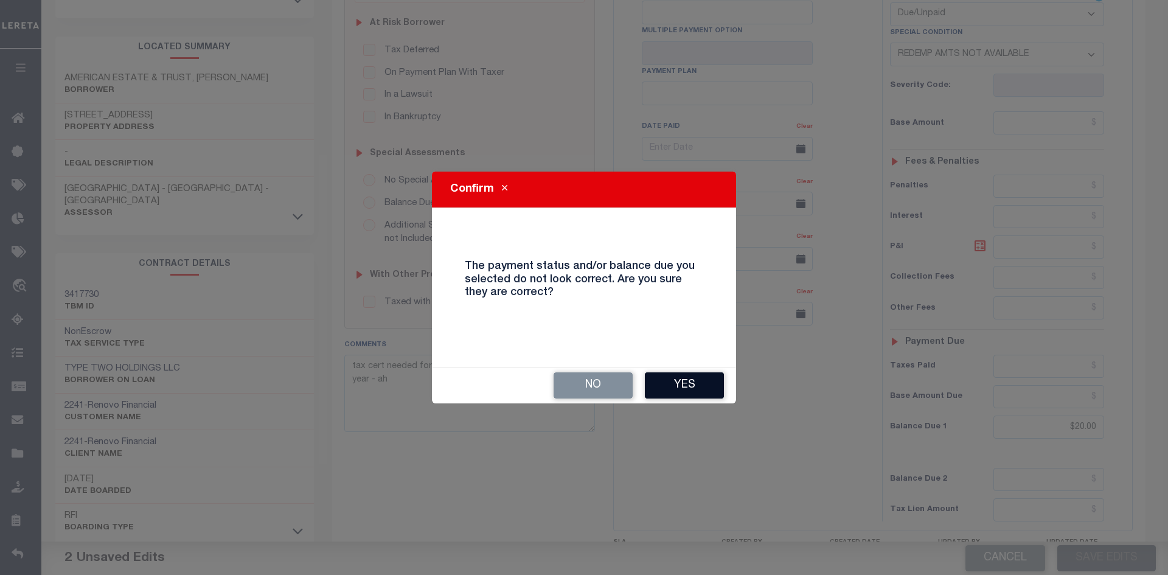
click at [698, 387] on button "Yes" at bounding box center [684, 385] width 79 height 26
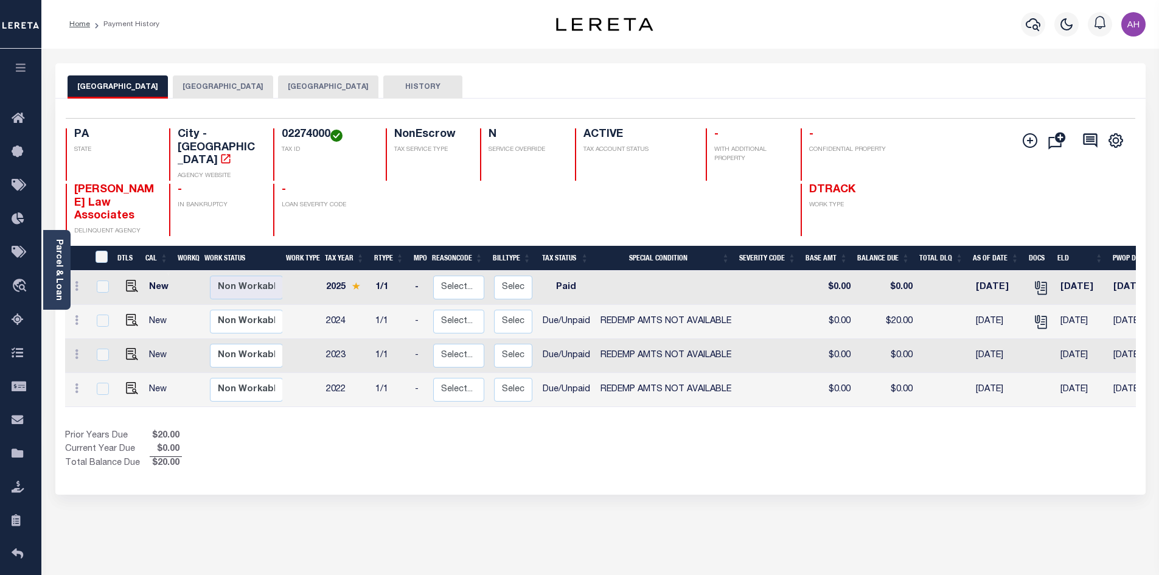
click at [122, 351] on link at bounding box center [129, 355] width 18 height 9
checkbox input "true"
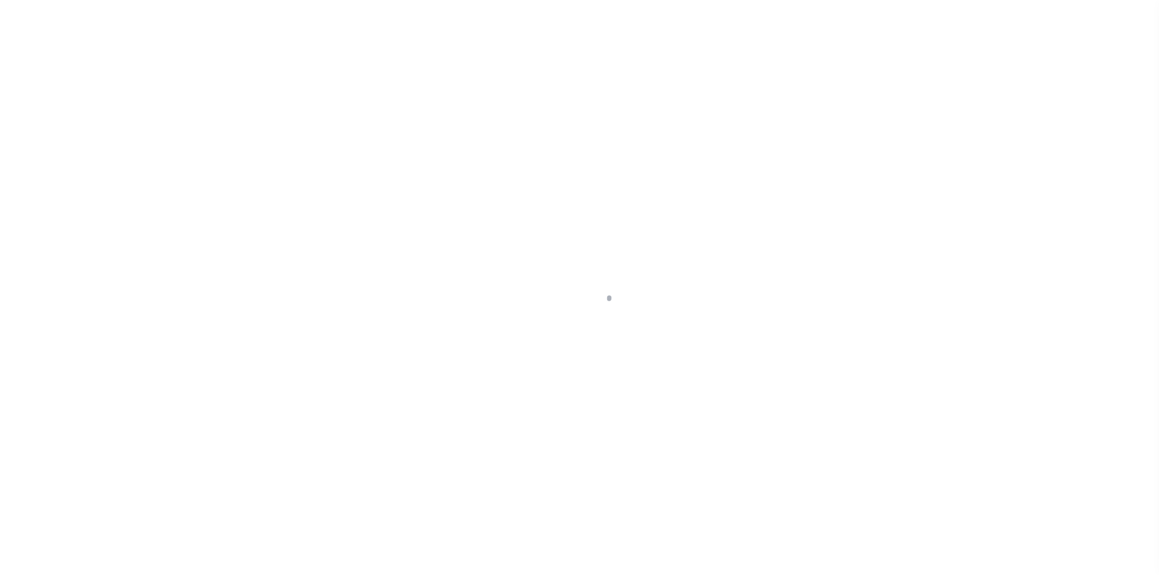
select select "DUE"
select select "24"
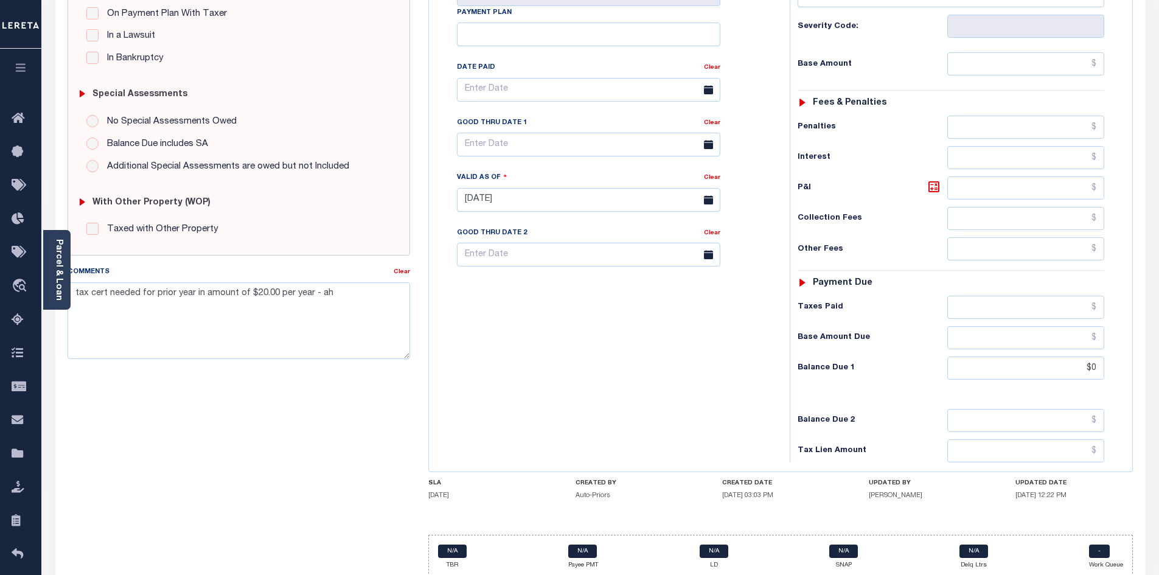
scroll to position [321, 0]
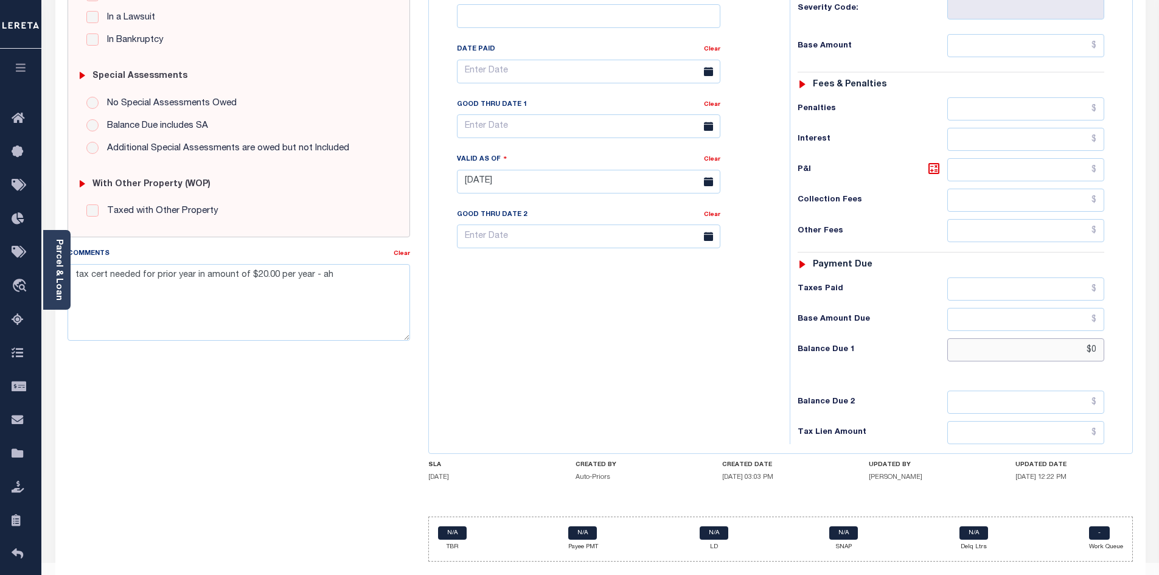
drag, startPoint x: 1065, startPoint y: 326, endPoint x: 1123, endPoint y: 325, distance: 57.8
click at [1123, 325] on div "Tax Status Status" at bounding box center [955, 175] width 349 height 537
type input "$20"
type input "[DATE]"
type input "$20.00"
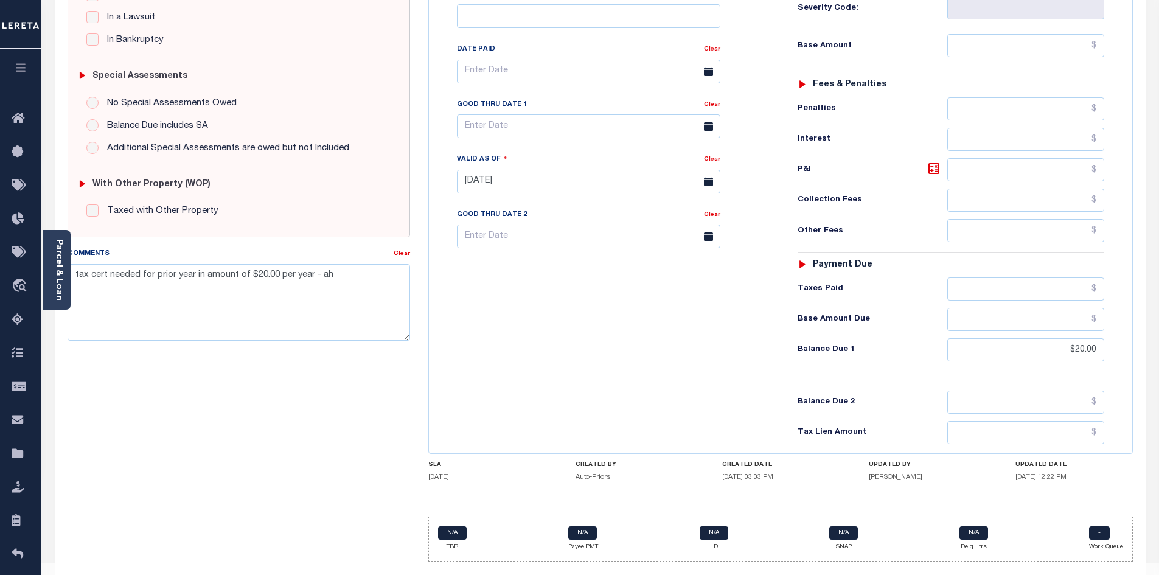
click at [604, 296] on div "Tax Bill No Multiple Payment Option Payment Plan Clear" at bounding box center [606, 175] width 349 height 537
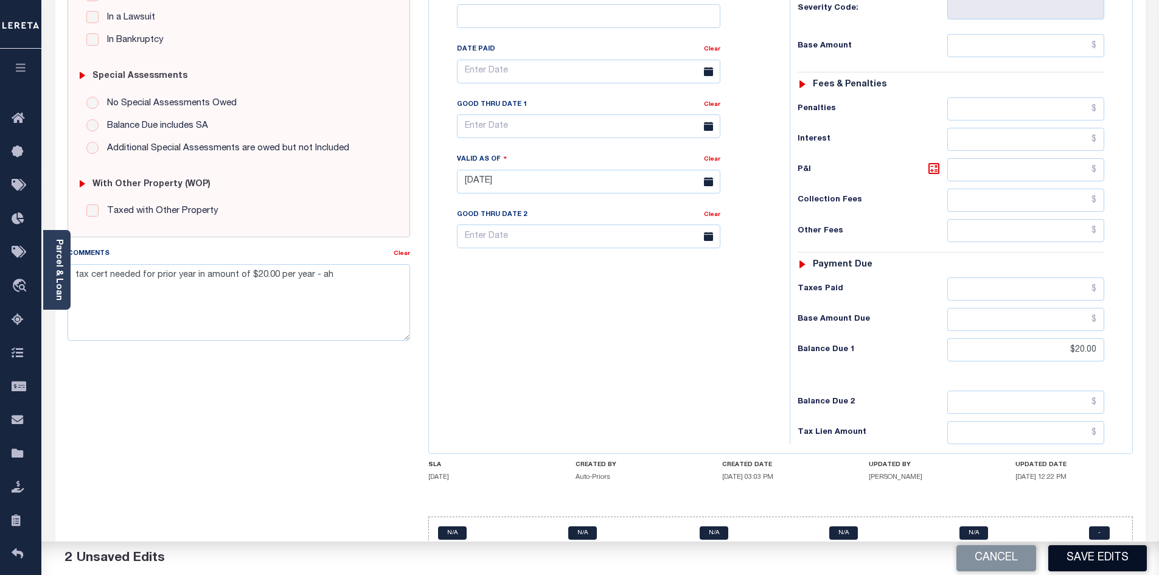
click at [1082, 563] on button "Save Edits" at bounding box center [1097, 558] width 99 height 26
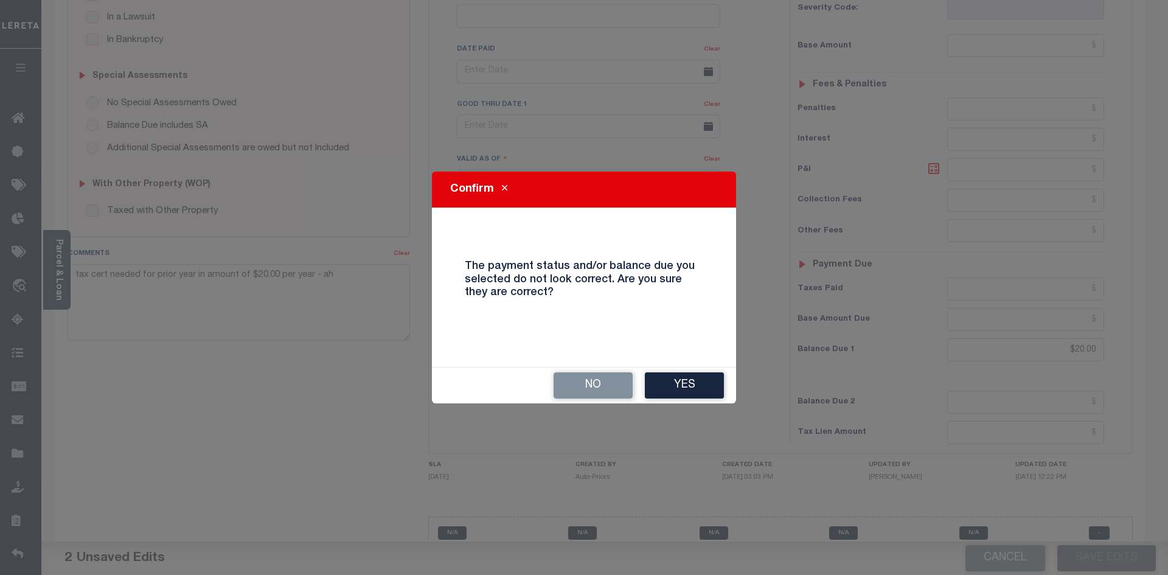
click at [673, 392] on button "Yes" at bounding box center [684, 385] width 79 height 26
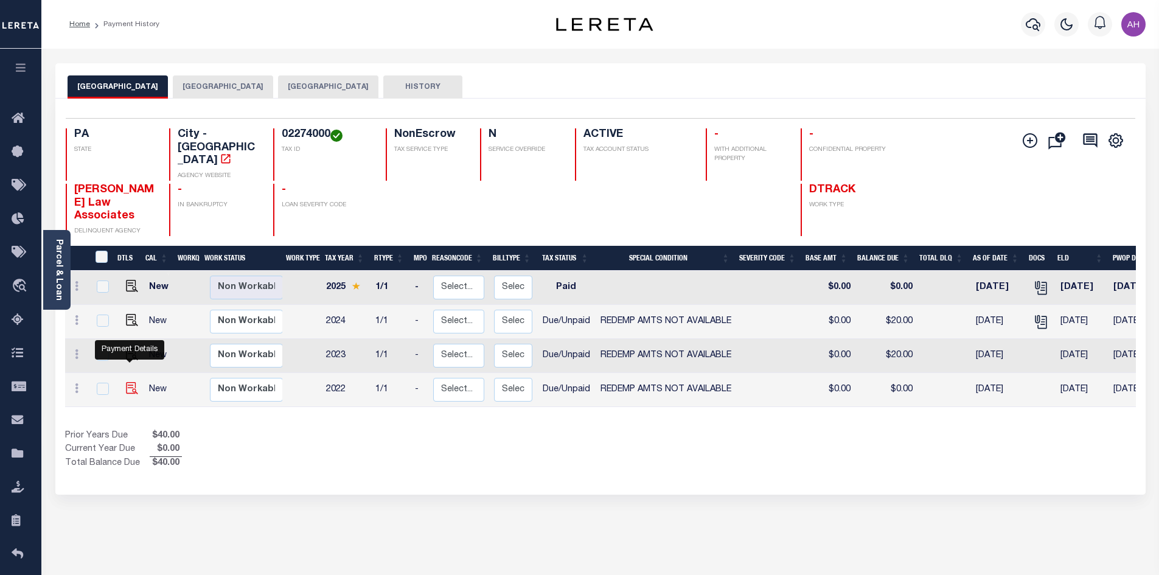
click at [131, 382] on img "" at bounding box center [132, 388] width 12 height 12
checkbox input "true"
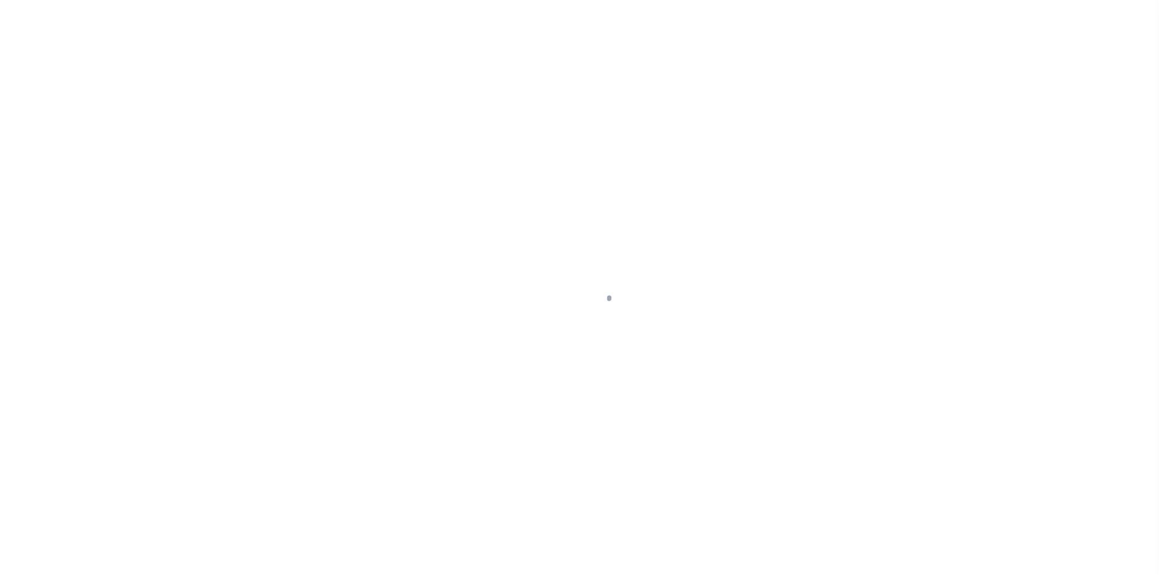
select select "DUE"
select select "24"
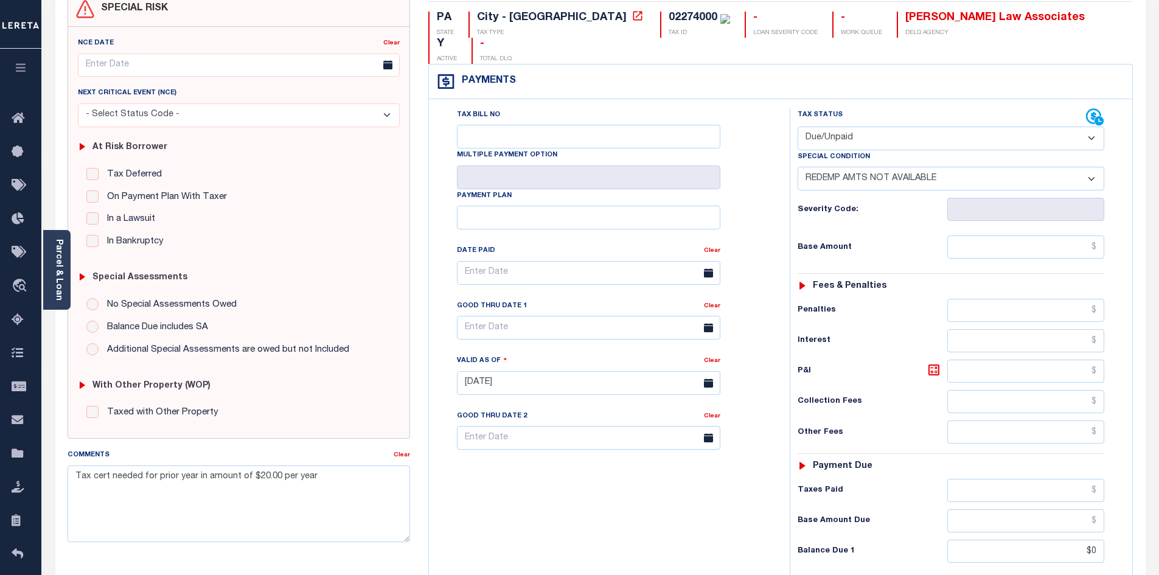
scroll to position [243, 0]
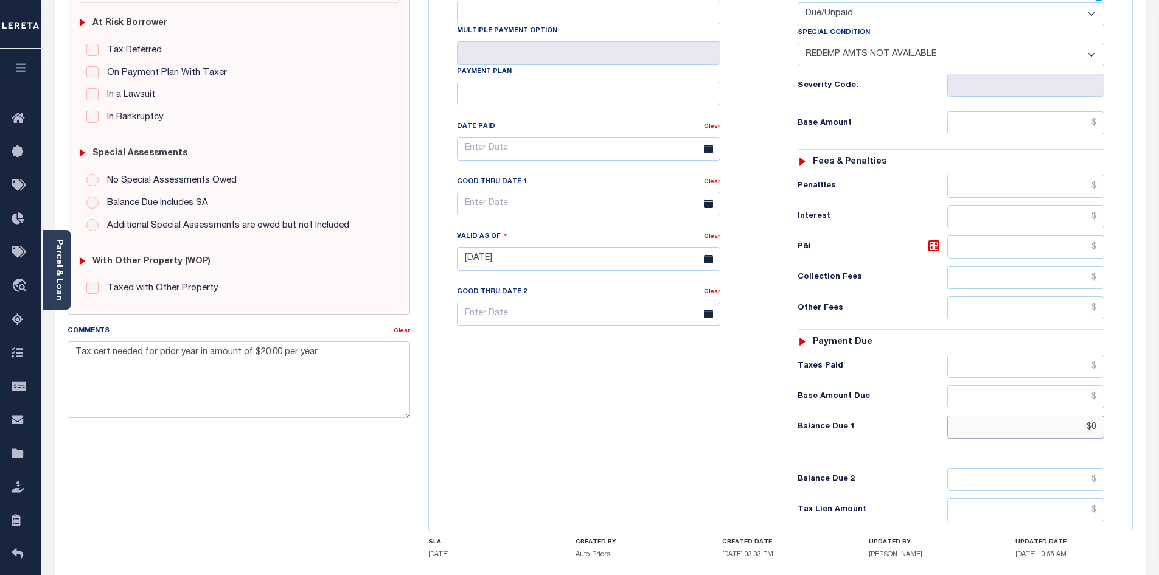
drag, startPoint x: 1083, startPoint y: 408, endPoint x: 1133, endPoint y: 408, distance: 49.9
click at [1133, 408] on div "PA STATE City - PA TAX TYPE 02274000 TAX ID - LOAN SEVERITY CODE - WORK QUEUE P…" at bounding box center [780, 257] width 723 height 781
type input "$20"
type input "[DATE]"
type input "$20.00"
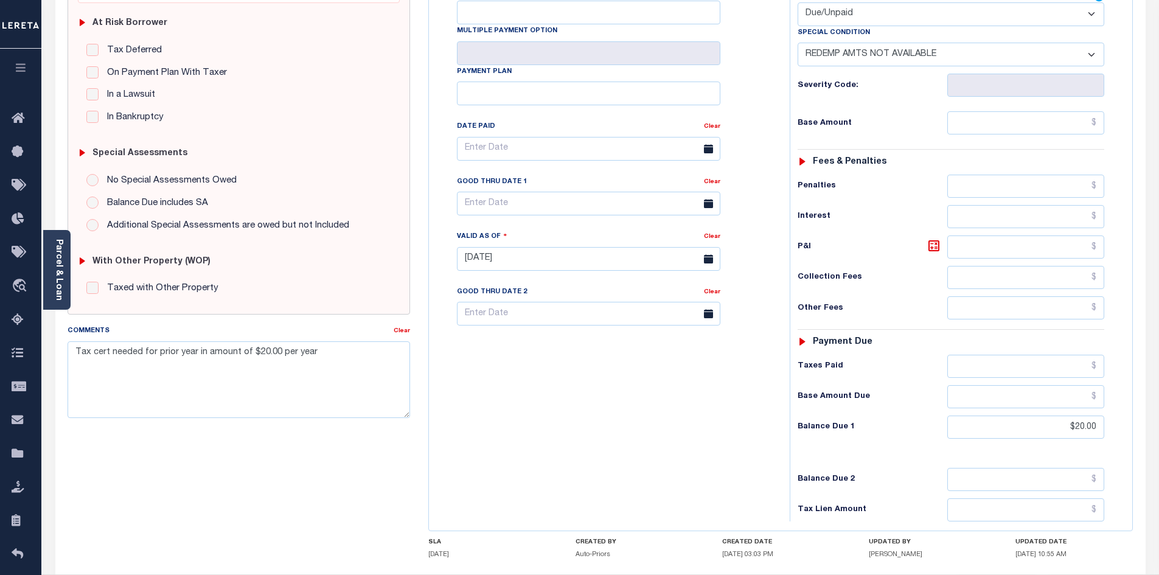
click at [656, 403] on div "Tax Bill No Multiple Payment Option Payment Plan Clear" at bounding box center [606, 252] width 349 height 537
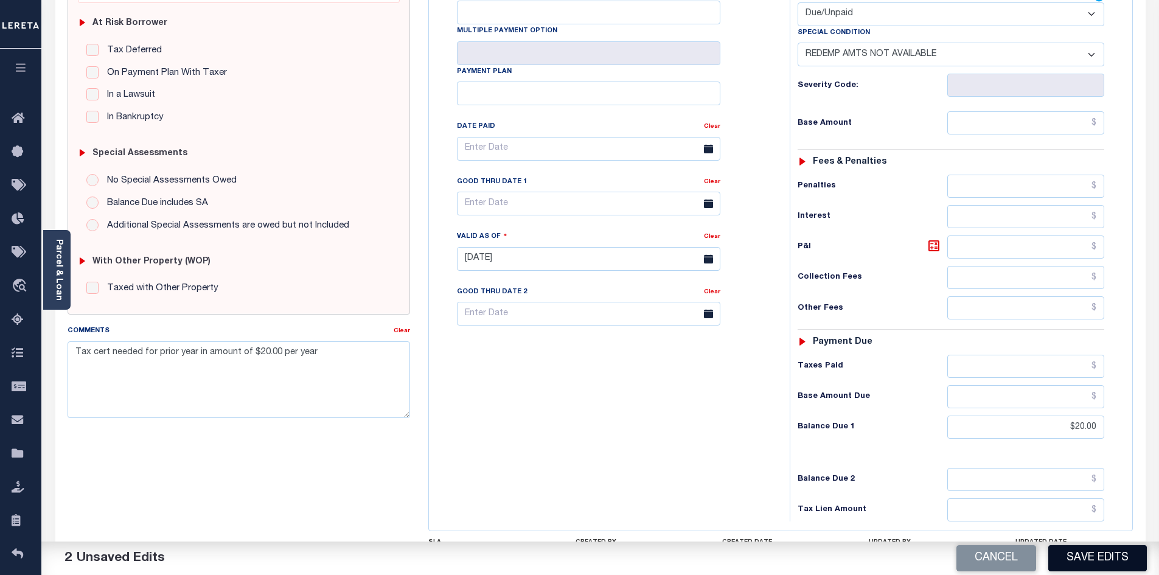
click at [1113, 552] on button "Save Edits" at bounding box center [1097, 558] width 99 height 26
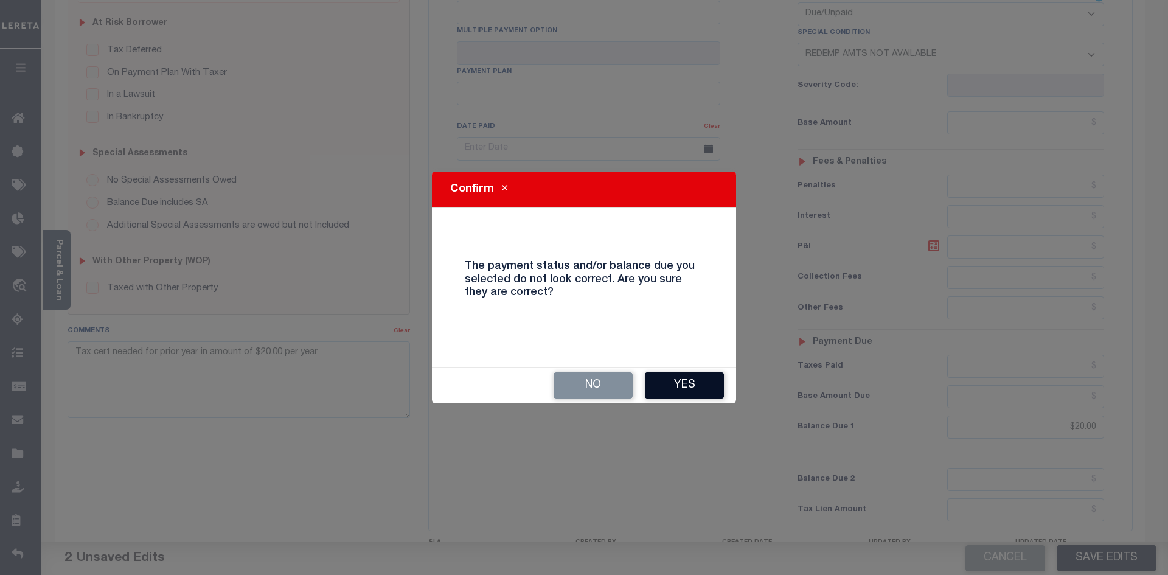
click at [692, 385] on button "Yes" at bounding box center [684, 385] width 79 height 26
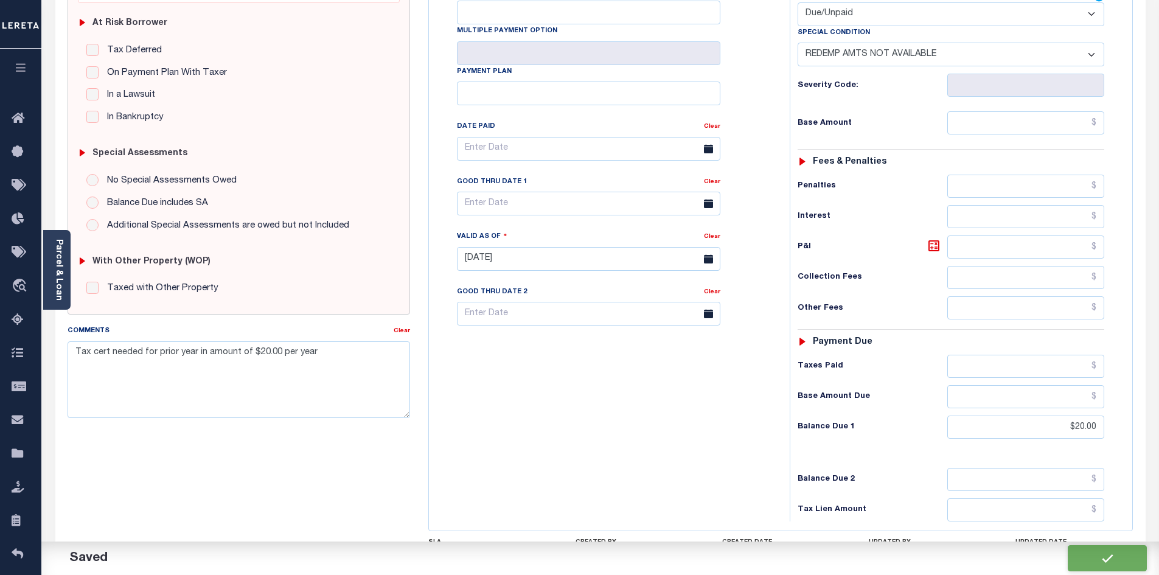
checkbox input "false"
type input "$20"
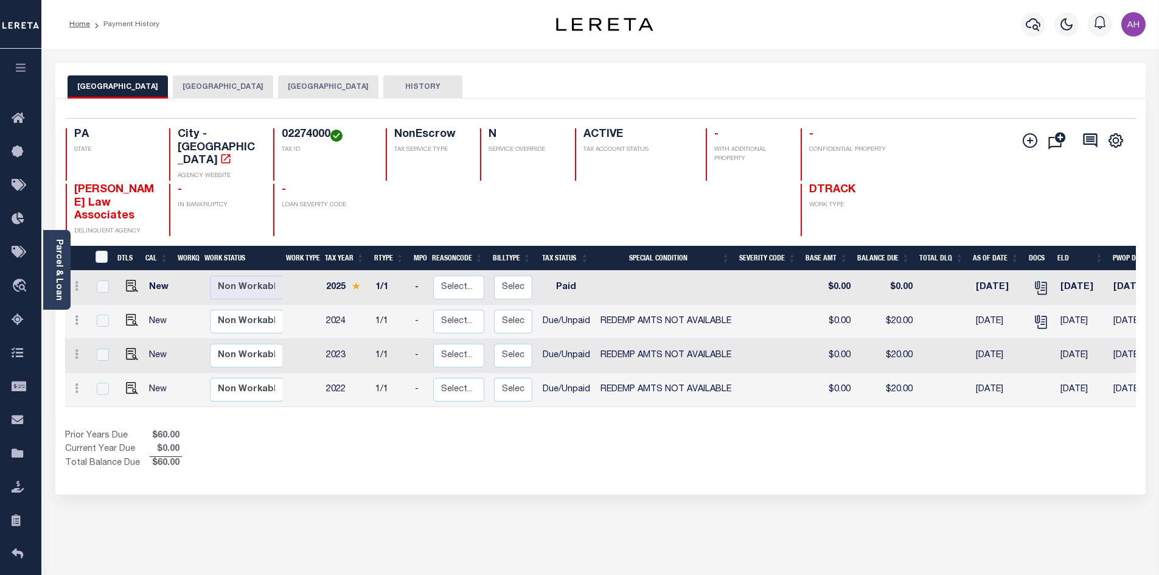
click at [263, 90] on button "[GEOGRAPHIC_DATA]" at bounding box center [223, 86] width 100 height 23
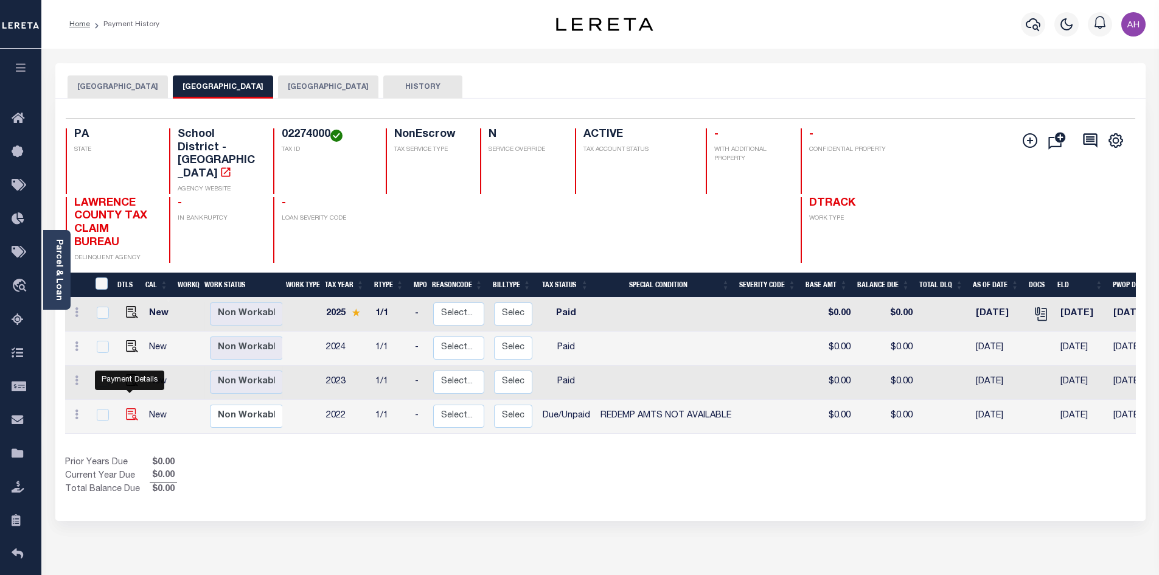
click at [126, 408] on img "" at bounding box center [132, 414] width 12 height 12
checkbox input "true"
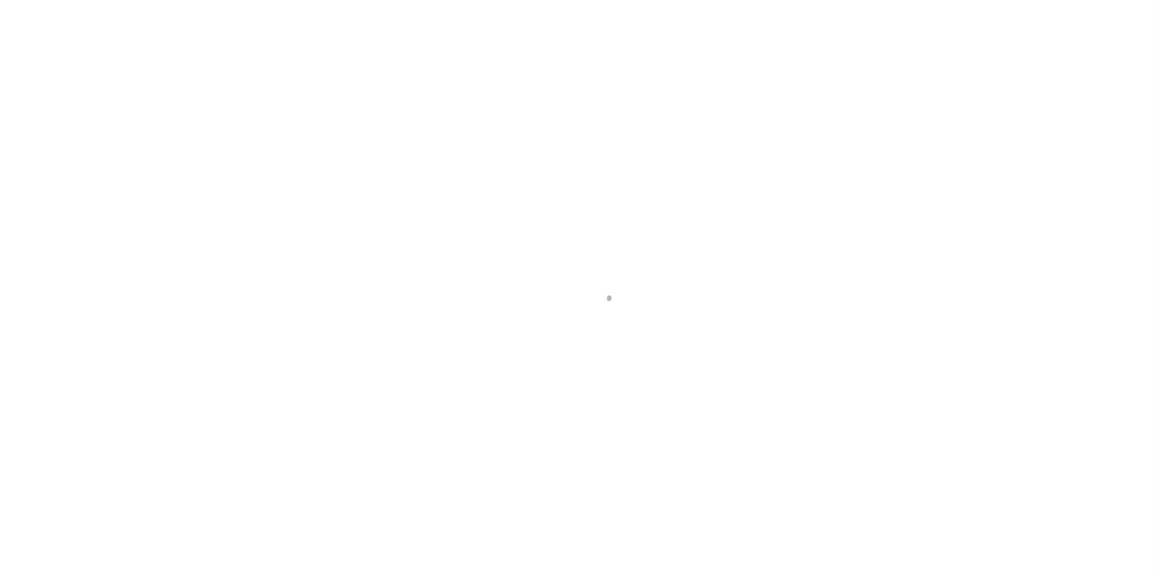
select select "DUE"
select select "24"
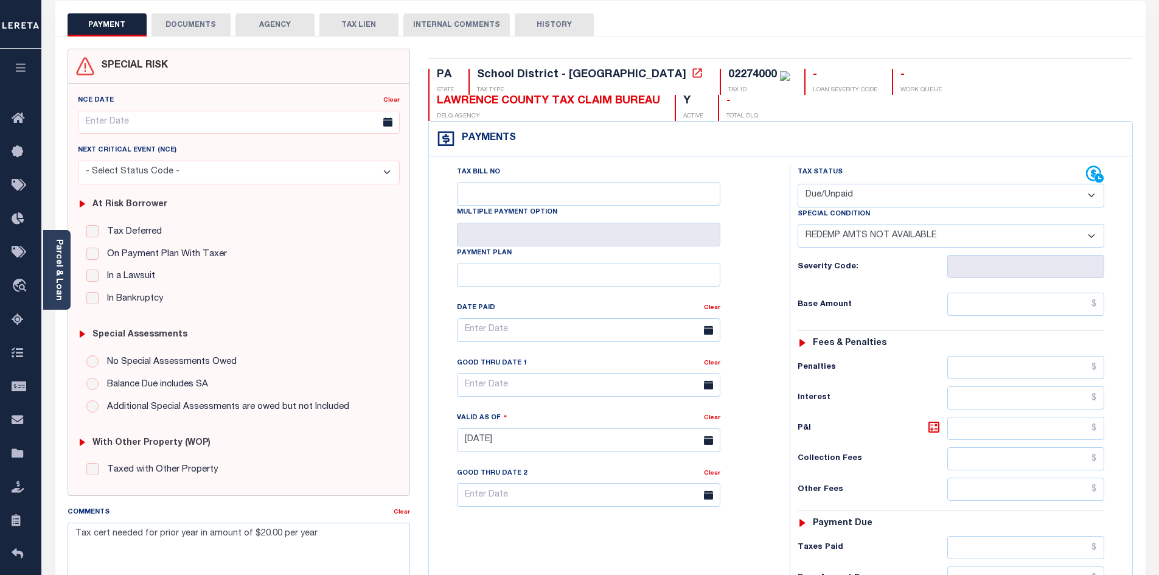
scroll to position [243, 0]
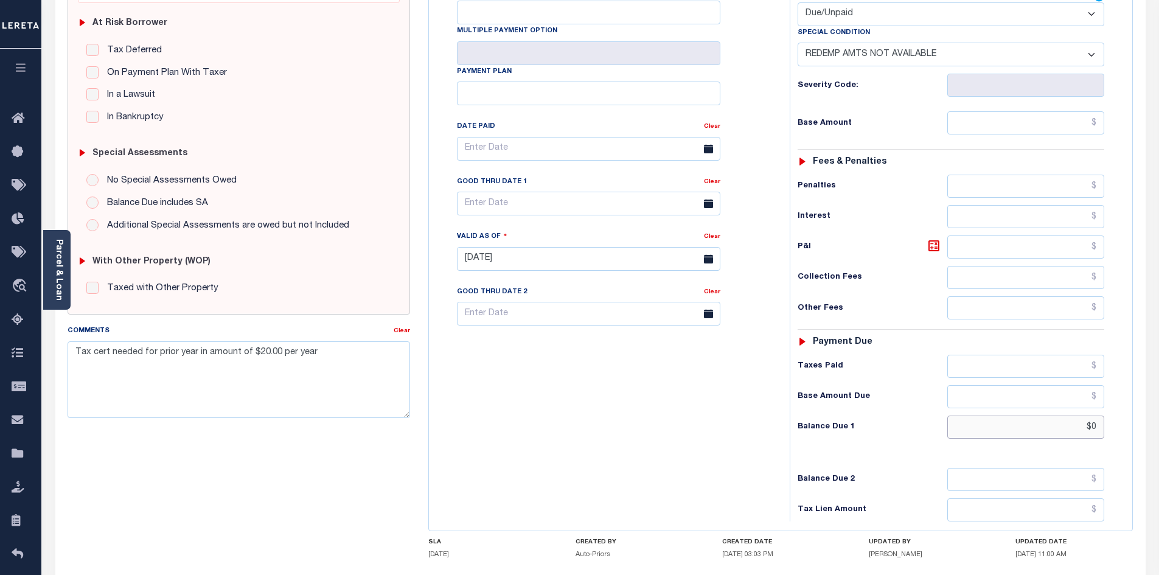
drag, startPoint x: 1128, startPoint y: 436, endPoint x: 1156, endPoint y: 436, distance: 28.6
click at [1156, 436] on div "Parcel & Loan Tax Bill Details 02274000" at bounding box center [600, 240] width 1118 height 871
type input "$20"
type input "10/07/2025"
type input "$20.00"
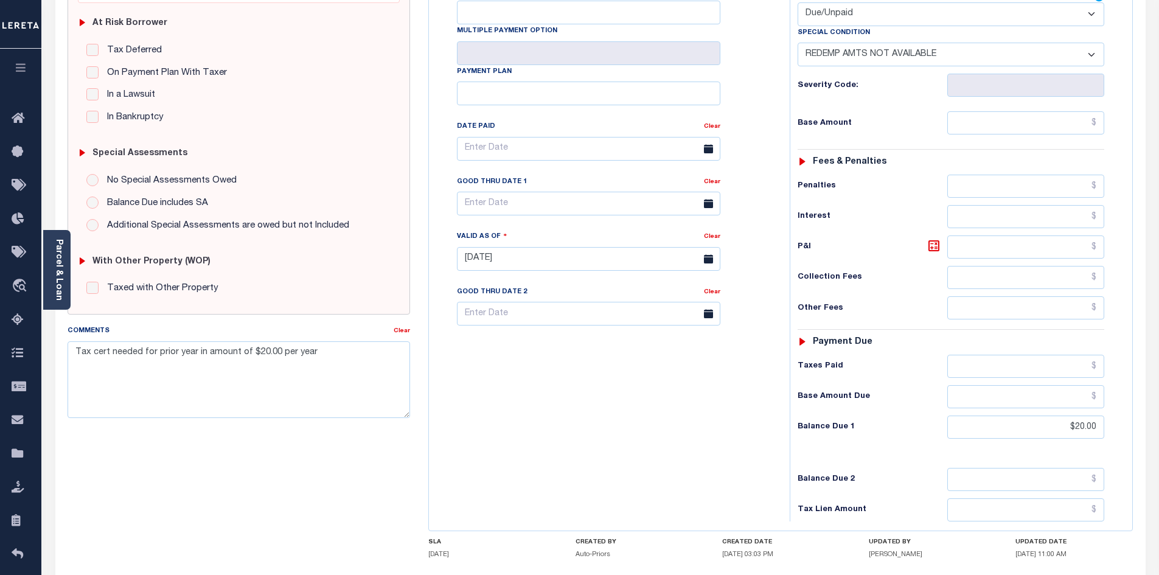
click at [656, 408] on div "Tax Bill No Multiple Payment Option Payment Plan Clear" at bounding box center [606, 252] width 349 height 537
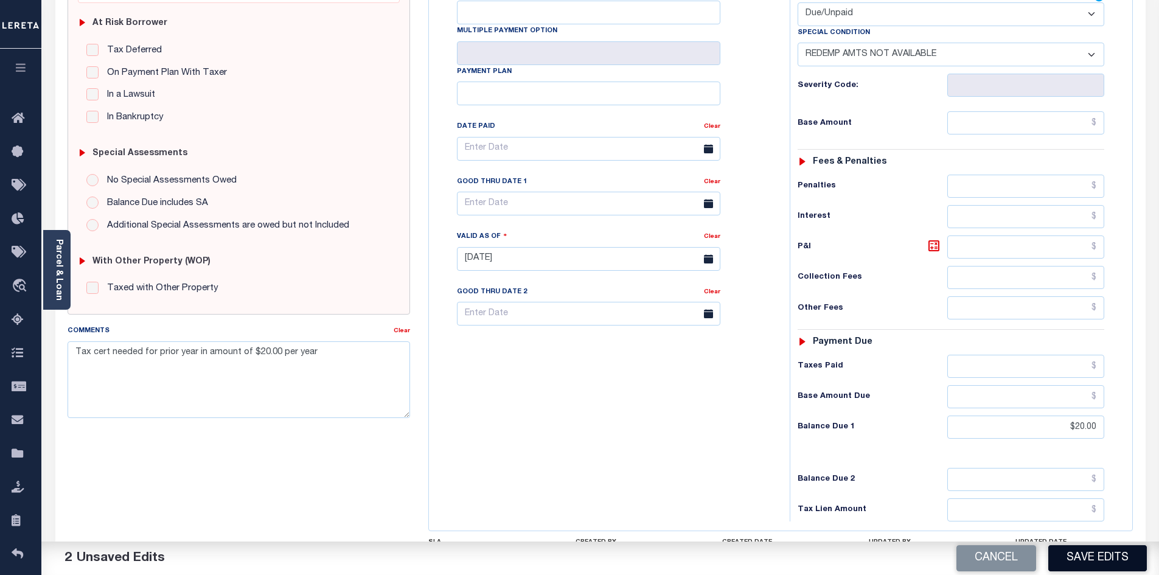
click at [1086, 565] on button "Save Edits" at bounding box center [1097, 558] width 99 height 26
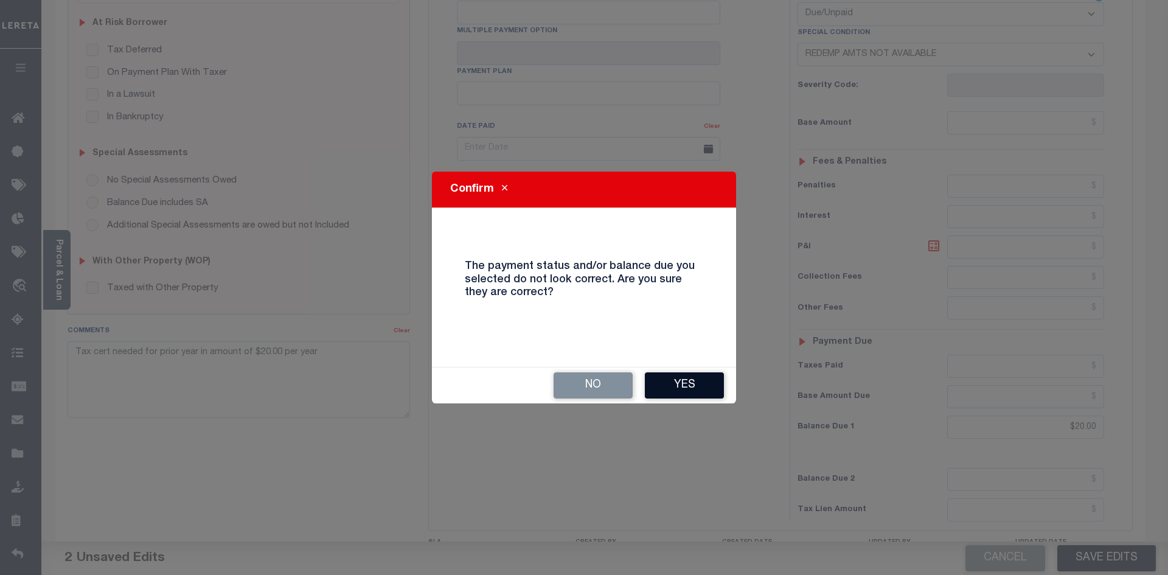
click at [671, 384] on button "Yes" at bounding box center [684, 385] width 79 height 26
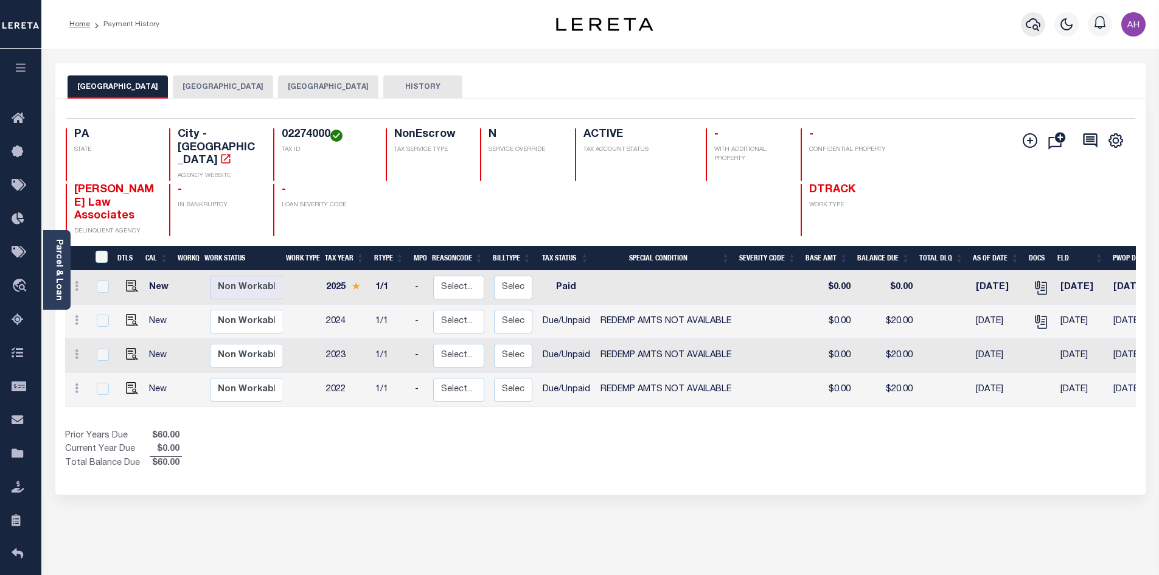
click at [1037, 25] on icon "button" at bounding box center [1033, 24] width 15 height 15
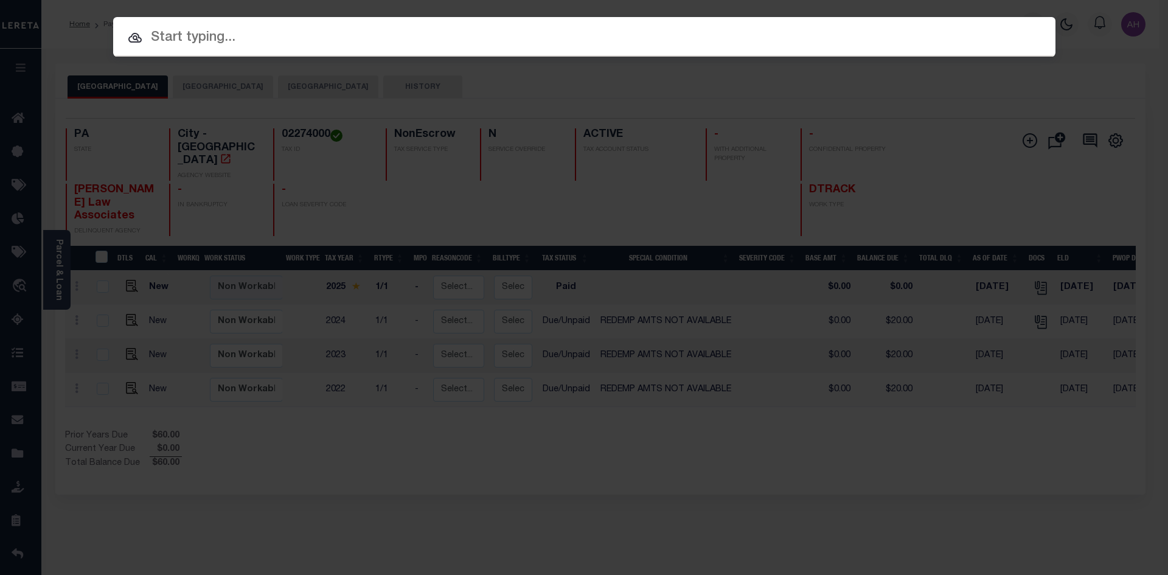
paste input "18573"
type input "18573"
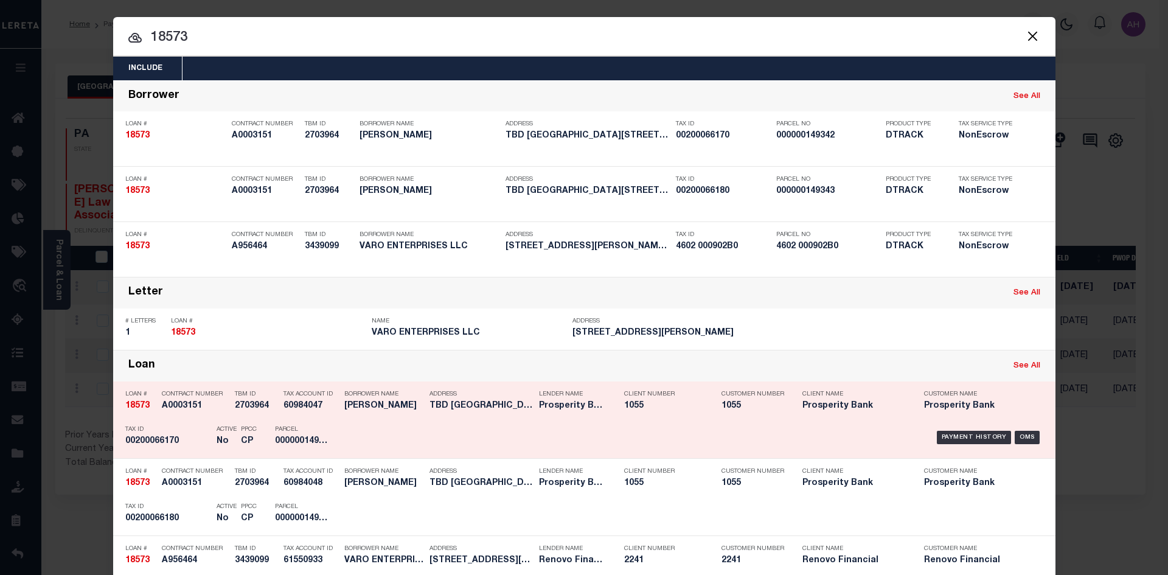
scroll to position [61, 0]
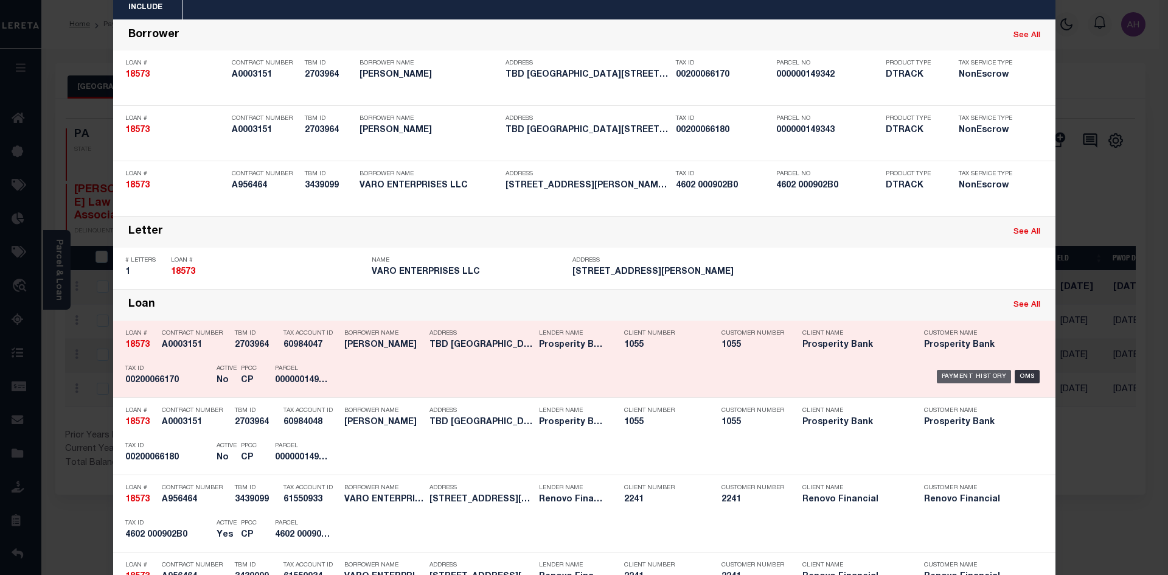
click at [970, 375] on div "Payment History" at bounding box center [974, 376] width 75 height 13
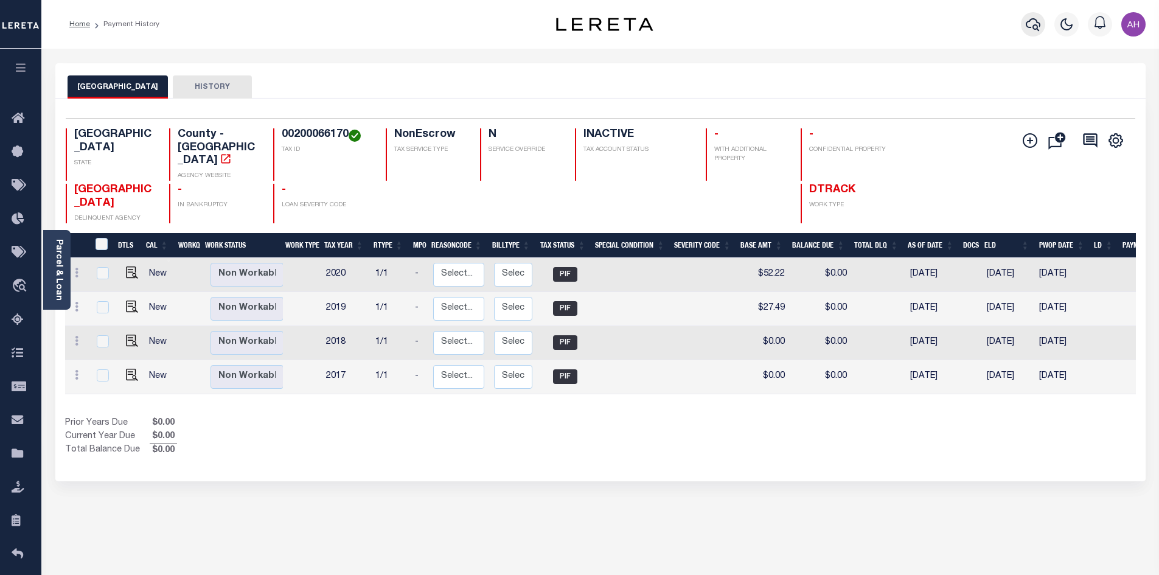
click at [1040, 26] on icon "button" at bounding box center [1033, 24] width 15 height 13
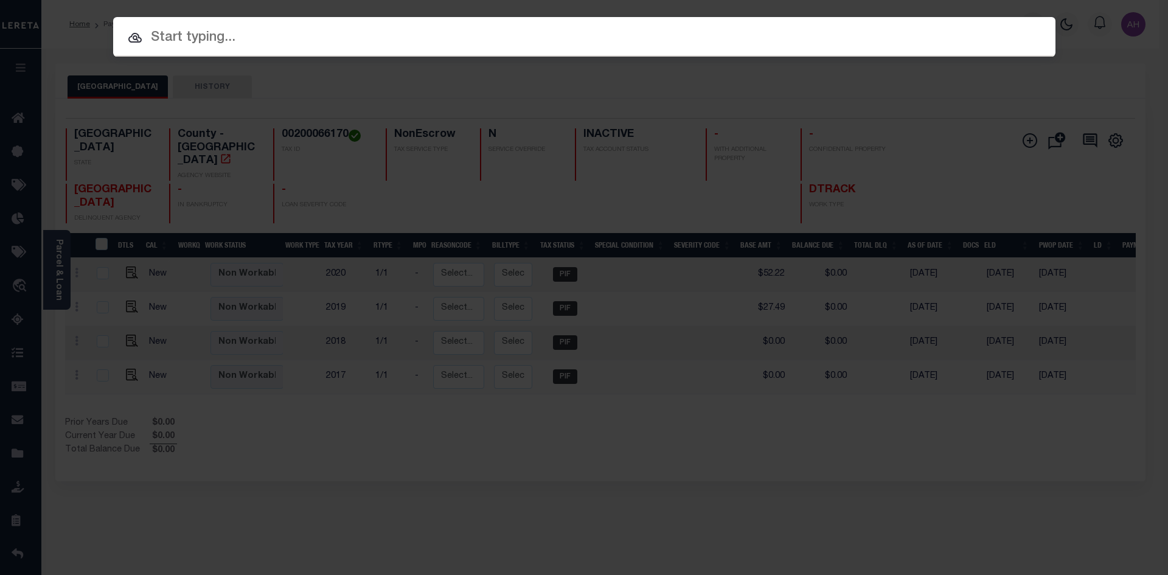
paste input "18573"
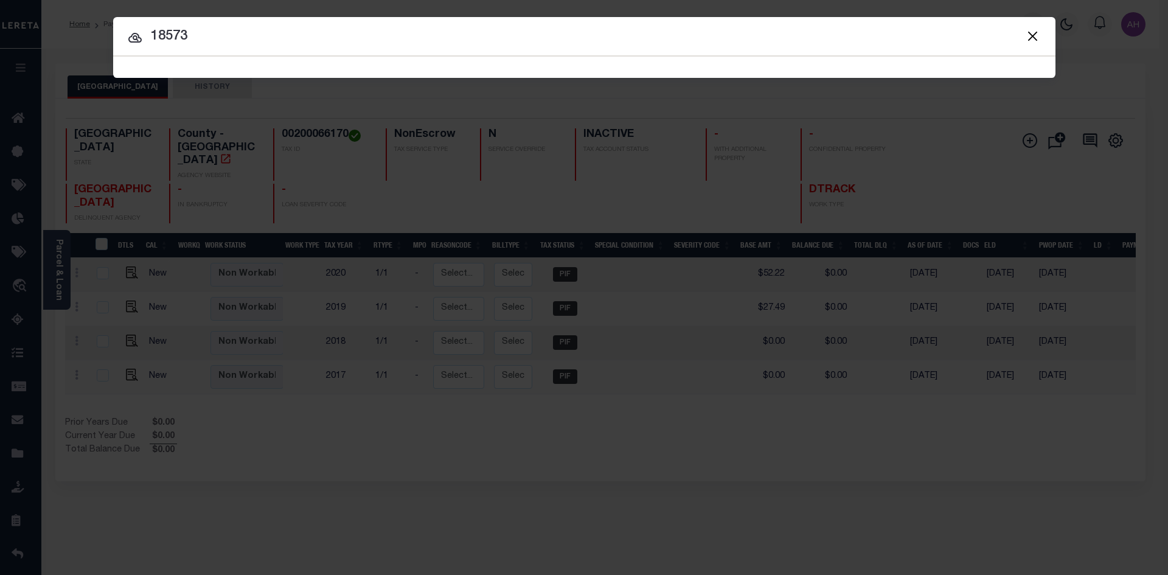
type input "18573"
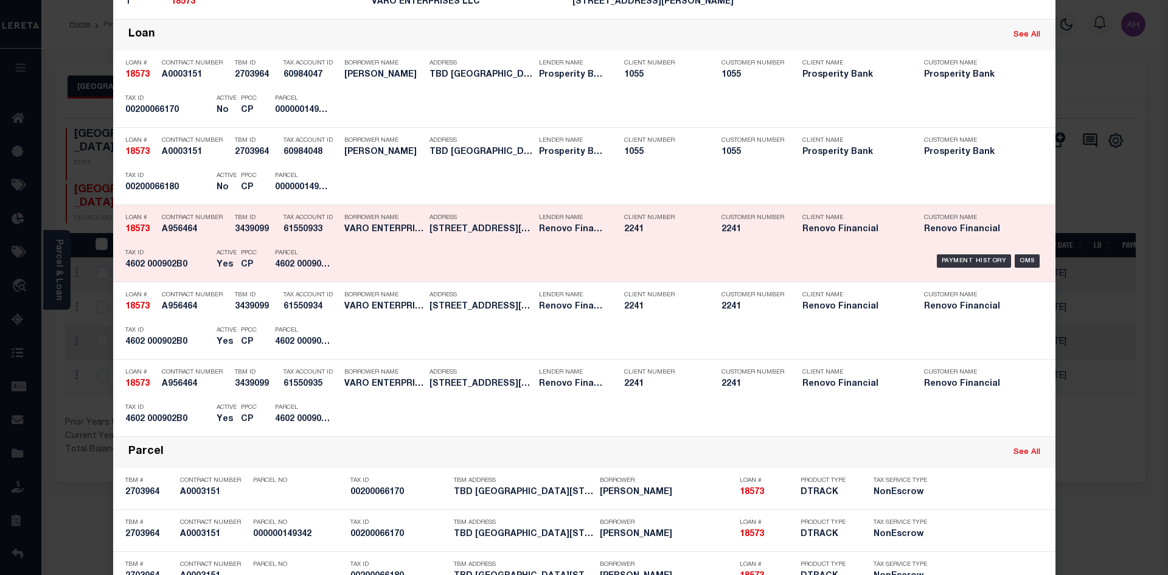
scroll to position [365, 0]
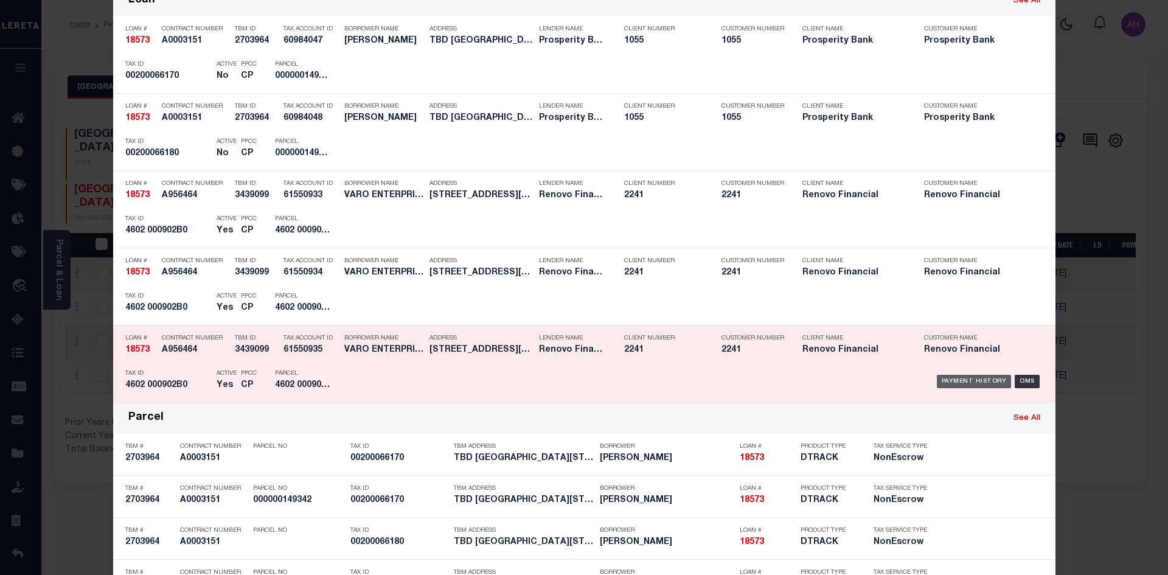
click at [973, 386] on div "Payment History" at bounding box center [974, 381] width 75 height 13
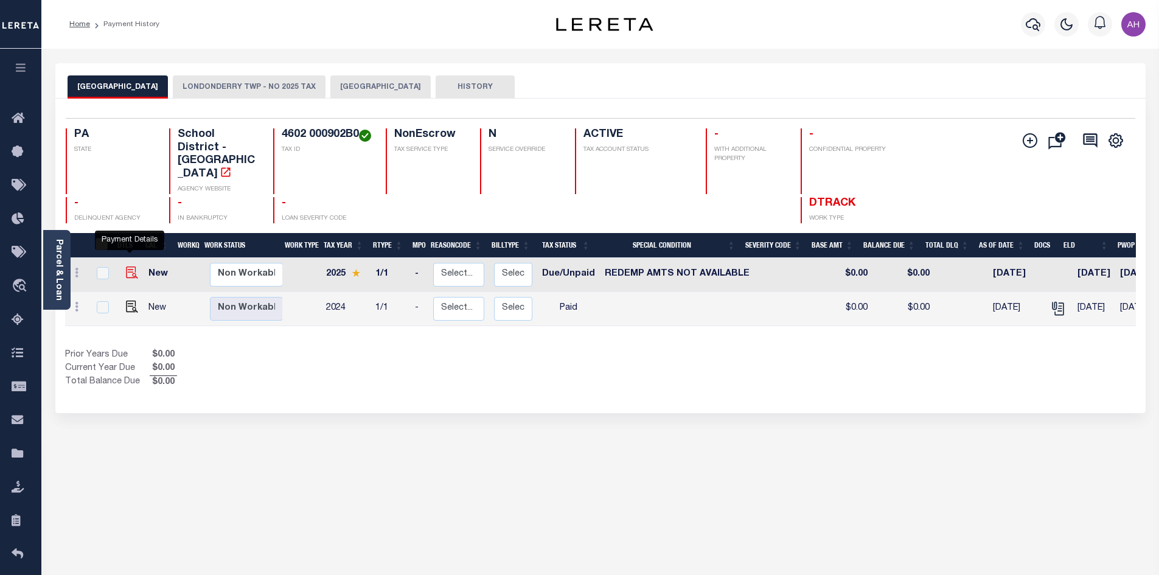
click at [130, 266] on img "" at bounding box center [132, 272] width 12 height 12
checkbox input "true"
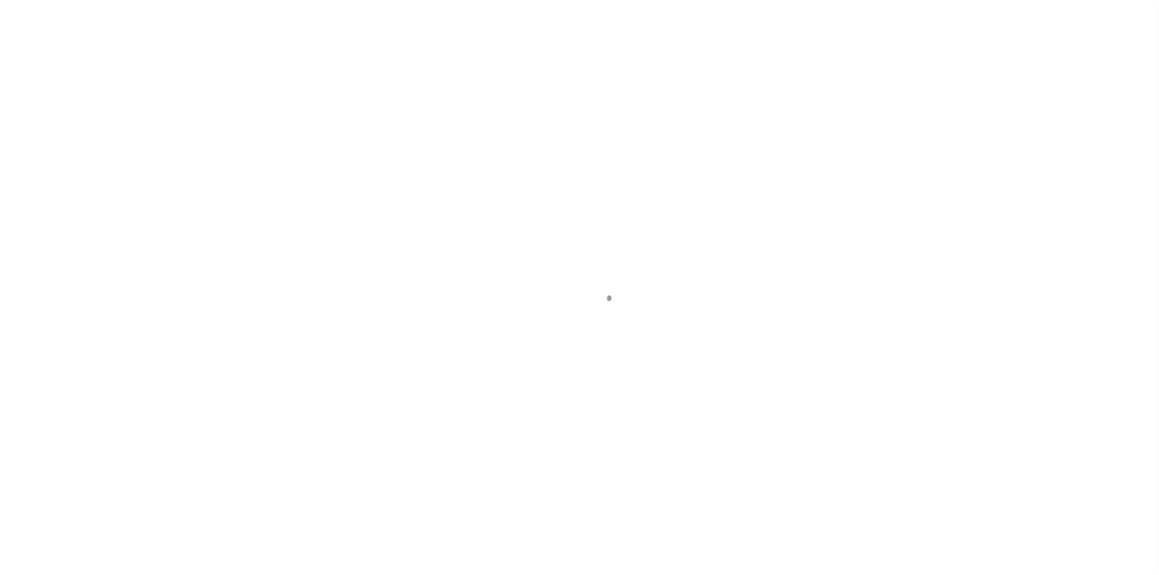
select select "DUE"
select select "24"
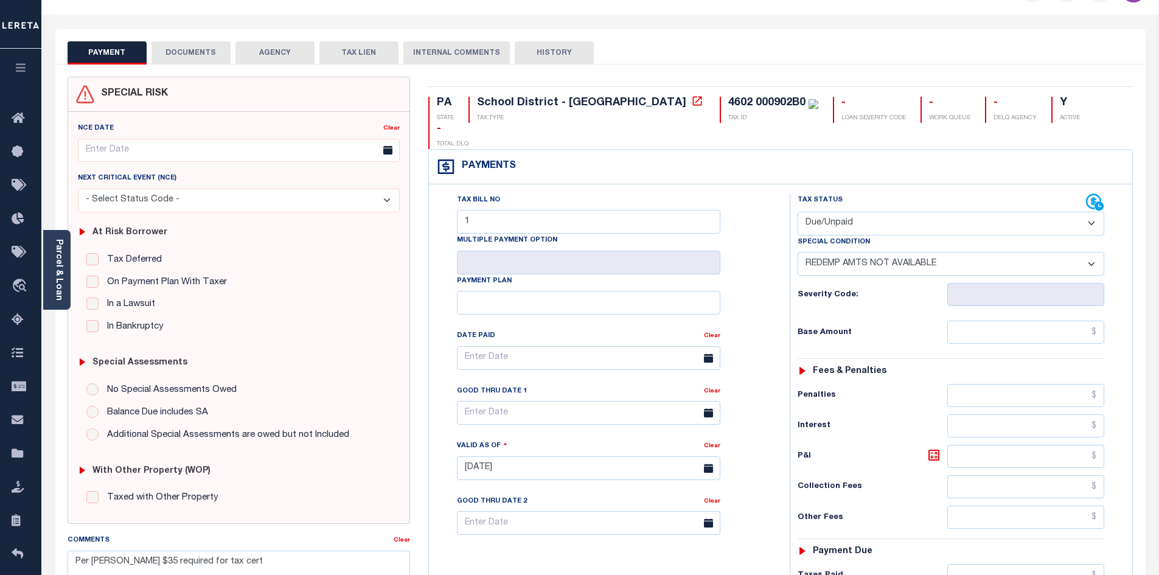
scroll to position [183, 0]
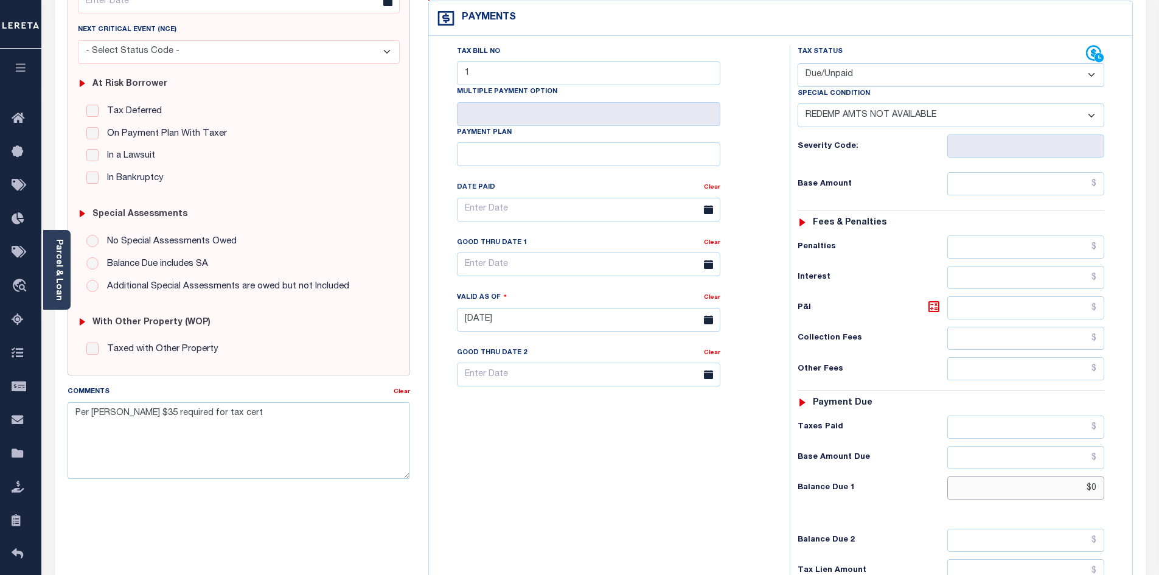
drag, startPoint x: 1072, startPoint y: 456, endPoint x: 1146, endPoint y: 461, distance: 73.7
click at [1146, 461] on div "PAYMENT DOCUMENTS AGENCY DELINQUENT PAYEE" at bounding box center [600, 309] width 1108 height 857
type input "$30"
type input "[DATE]"
click at [577, 443] on div "Tax Bill No 1 Multiple Payment Option Payment Plan Clear" at bounding box center [606, 313] width 349 height 537
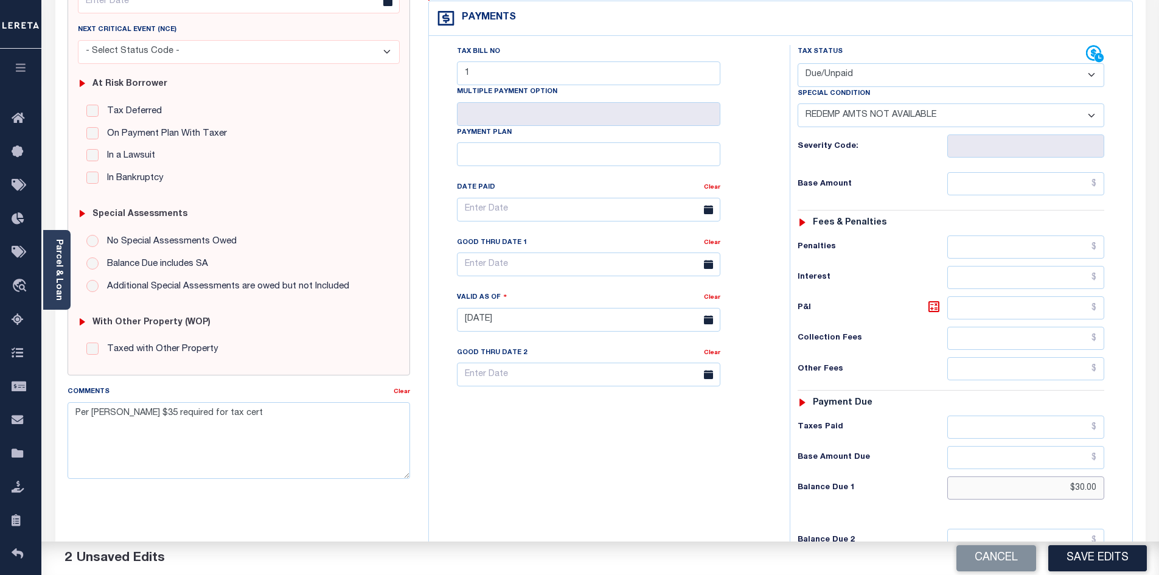
click at [1083, 476] on input "$30.00" at bounding box center [1026, 487] width 158 height 23
type input "$35.00"
click at [1113, 565] on button "Save Edits" at bounding box center [1097, 558] width 99 height 26
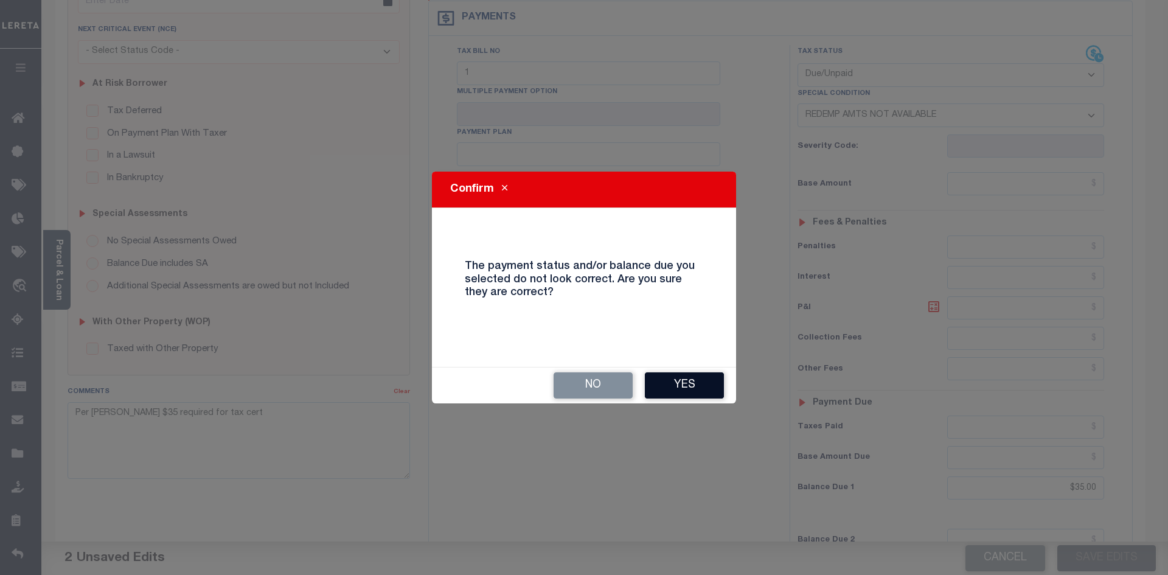
click at [692, 392] on button "Yes" at bounding box center [684, 385] width 79 height 26
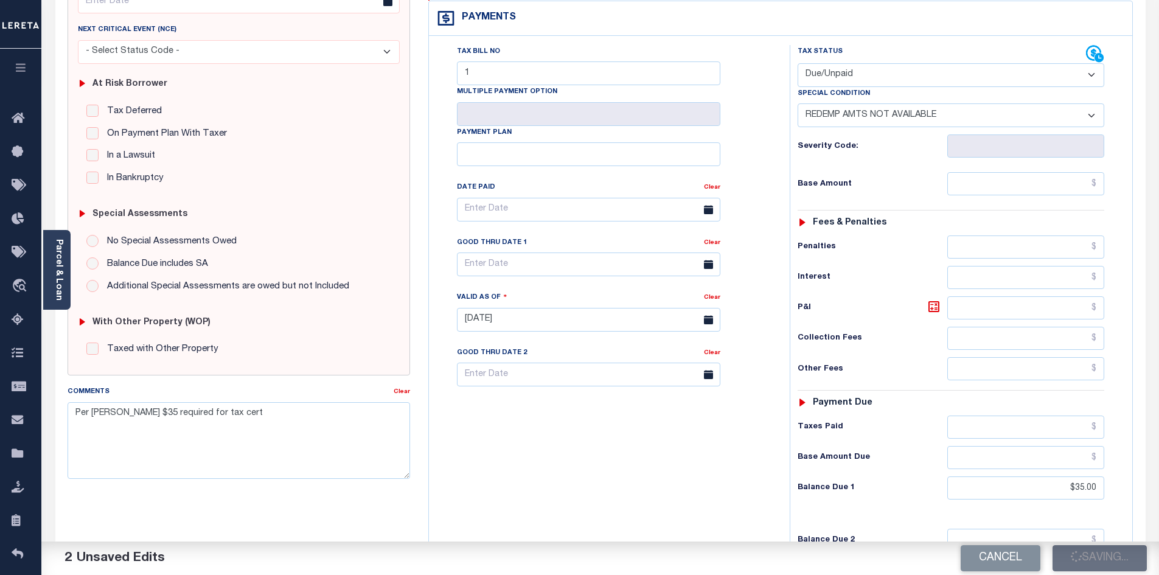
checkbox input "false"
type input "$35"
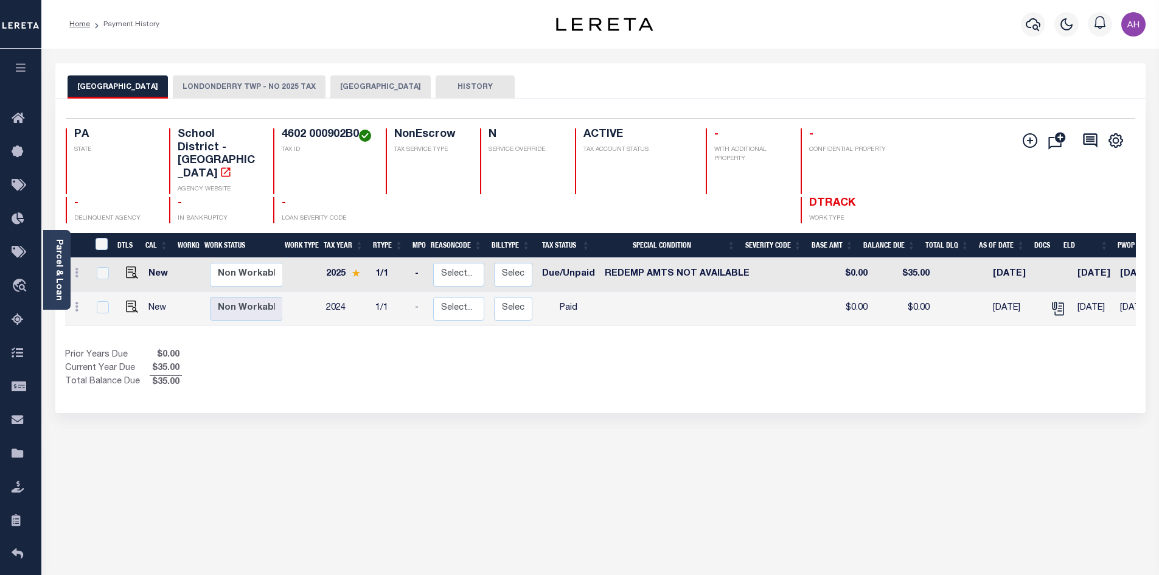
click at [282, 86] on button "LONDONDERRY TWP - NO 2025 TAX" at bounding box center [249, 86] width 153 height 23
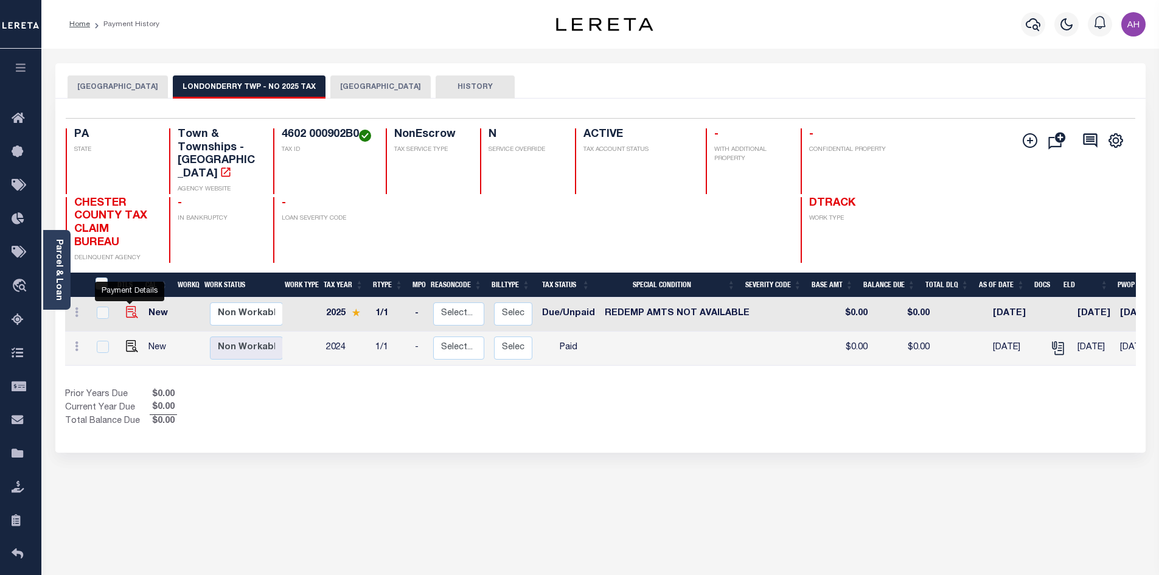
click at [127, 306] on img "" at bounding box center [132, 312] width 12 height 12
checkbox input "true"
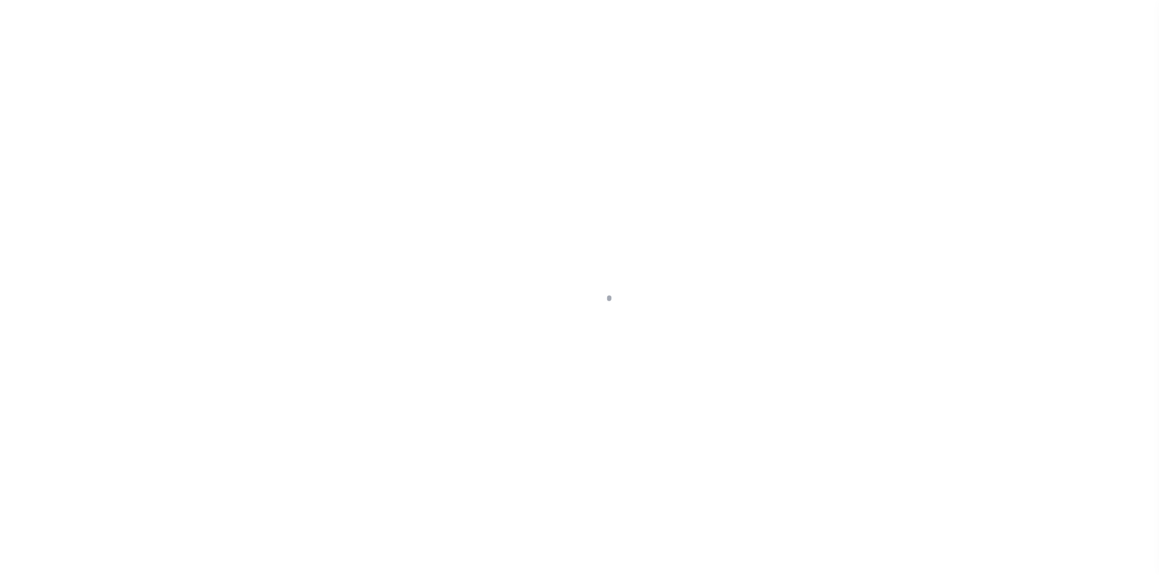
select select "DUE"
select select "24"
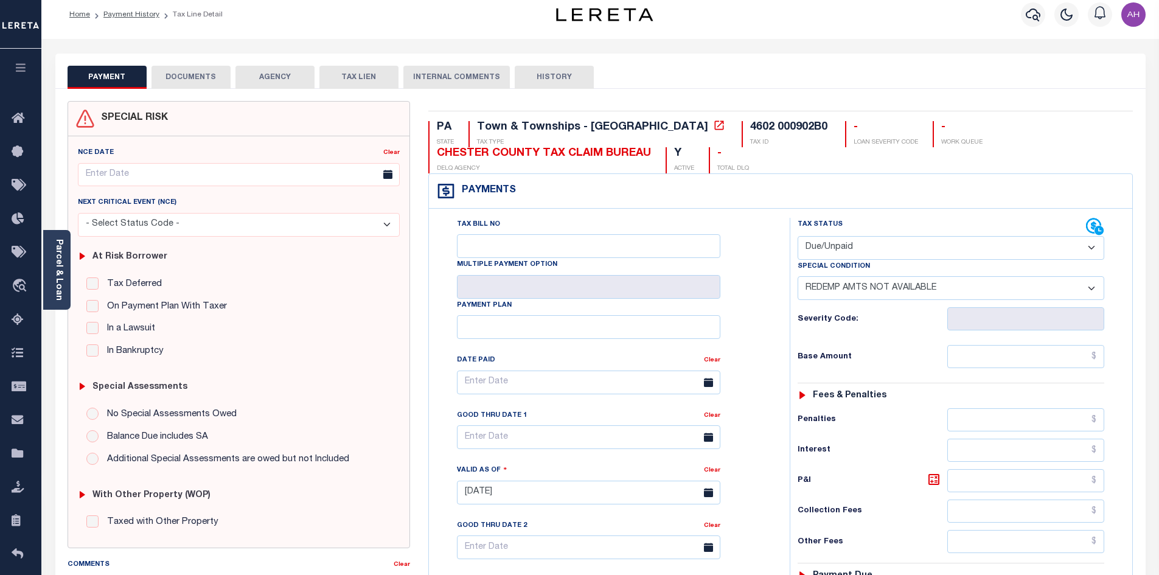
scroll to position [304, 0]
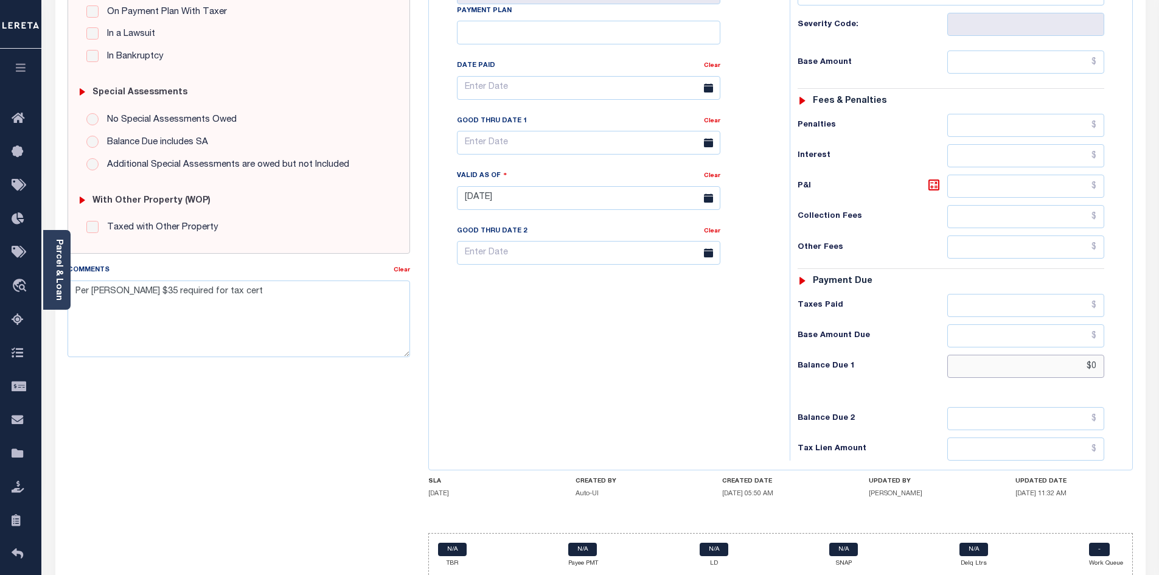
drag, startPoint x: 1053, startPoint y: 364, endPoint x: 1161, endPoint y: 366, distance: 108.3
click at [1158, 366] on html "Home Payment History Tax Line Detail" at bounding box center [579, 156] width 1159 height 920
type input "$35"
type input "[DATE]"
type input "$35.00"
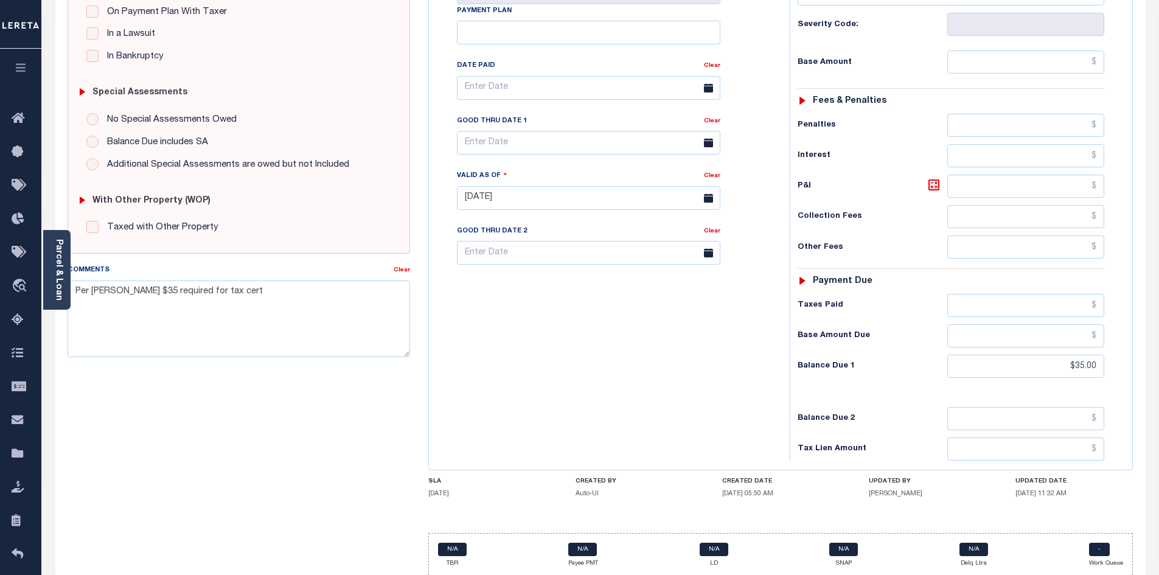
click at [596, 346] on div "Tax Bill No Multiple Payment Option Payment Plan Clear" at bounding box center [606, 191] width 349 height 537
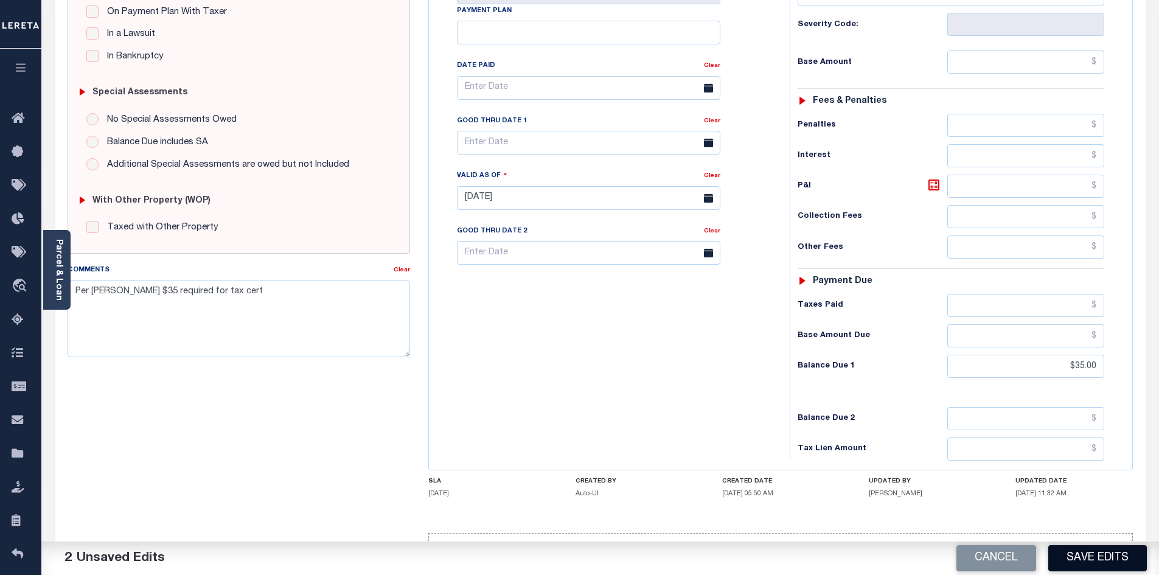
click at [1105, 557] on button "Save Edits" at bounding box center [1097, 558] width 99 height 26
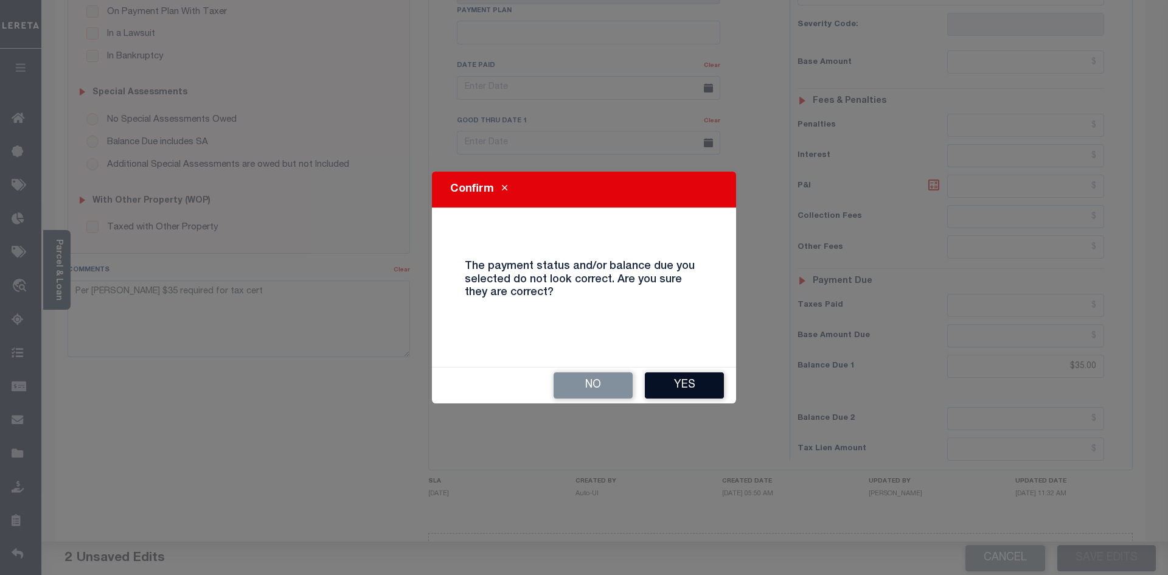
click at [697, 384] on button "Yes" at bounding box center [684, 385] width 79 height 26
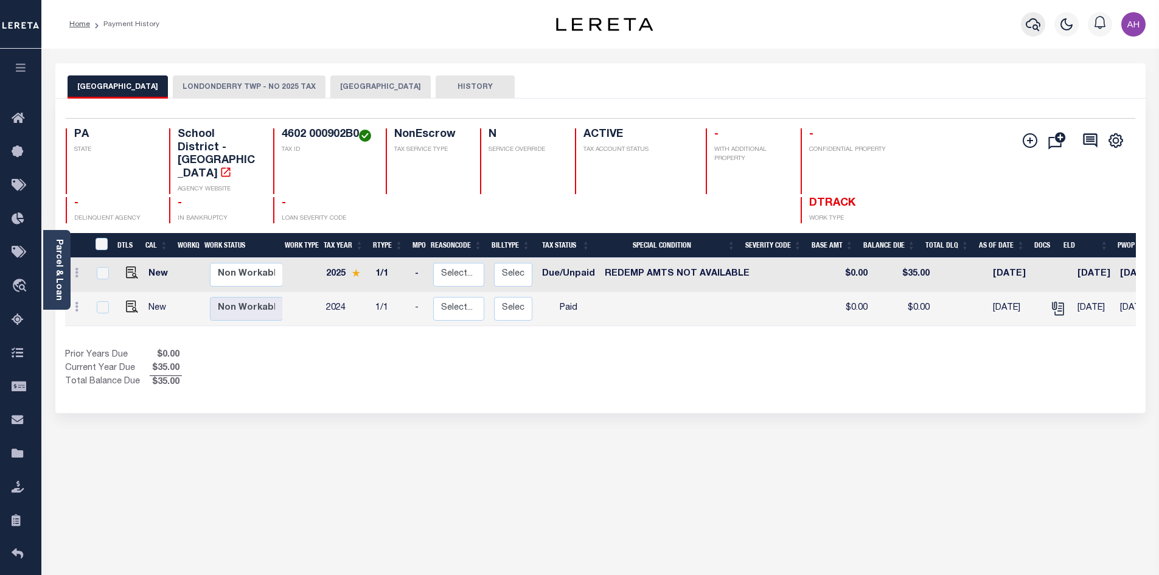
click at [1038, 30] on icon "button" at bounding box center [1033, 24] width 15 height 15
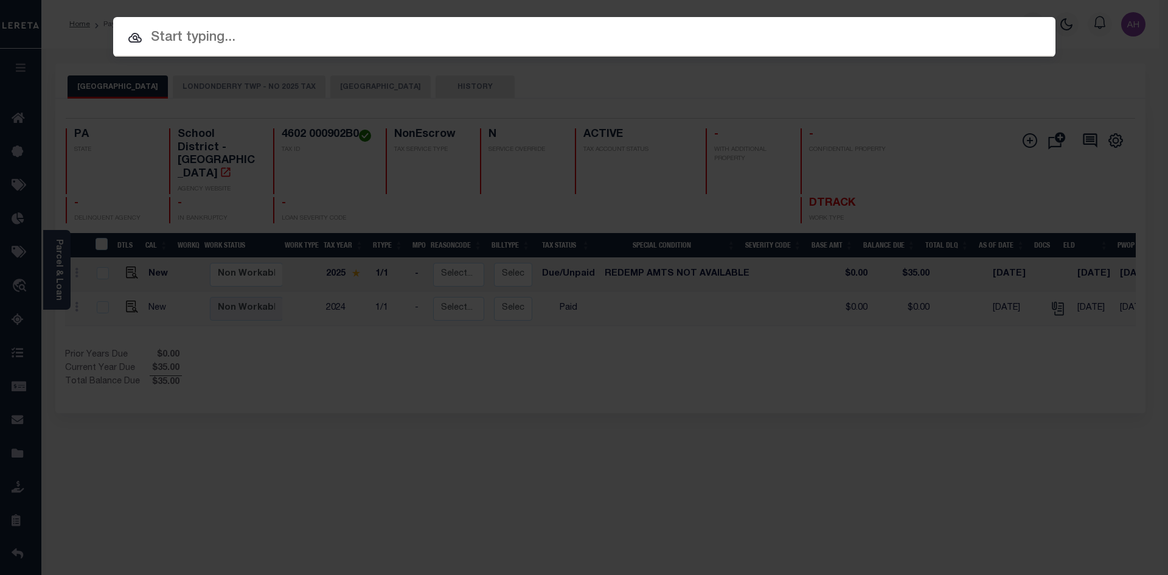
paste input "16399"
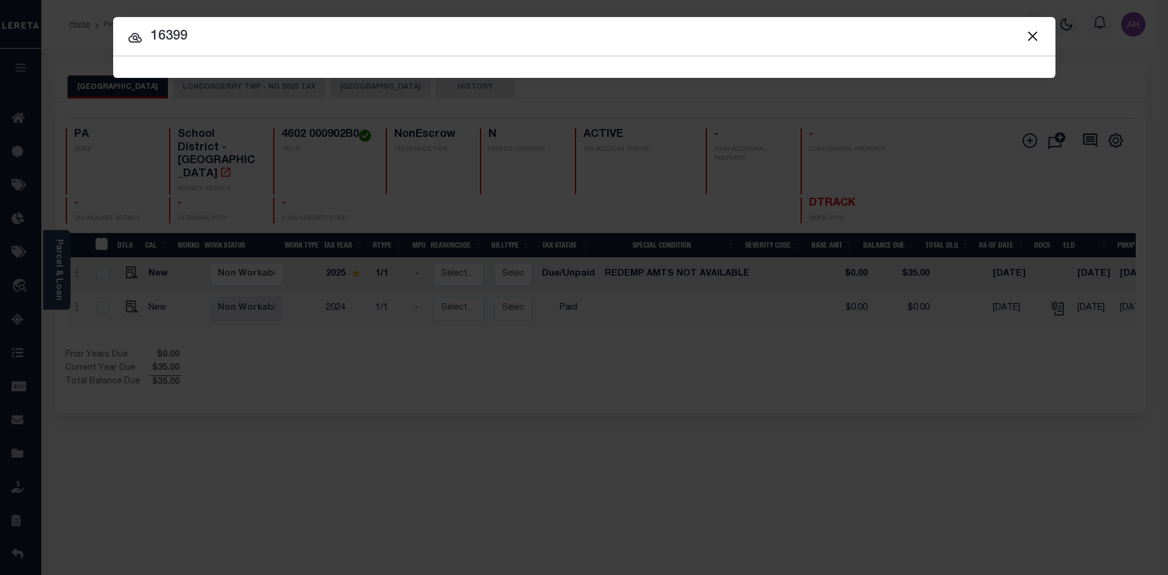
type input "16399"
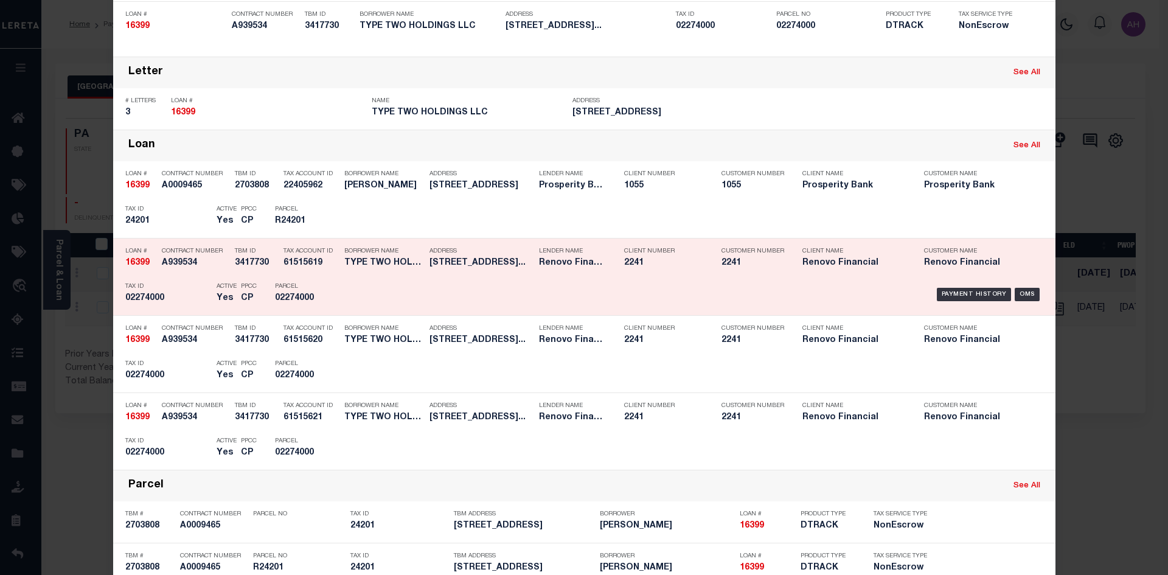
scroll to position [183, 0]
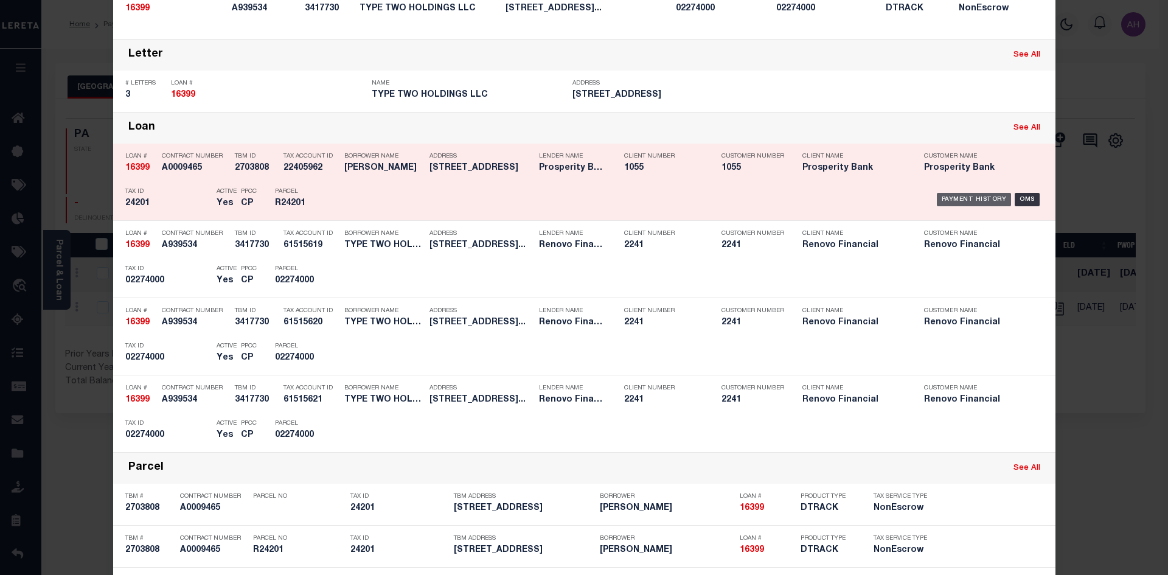
click at [956, 199] on div "Payment History" at bounding box center [974, 199] width 75 height 13
